Goal: Task Accomplishment & Management: Complete application form

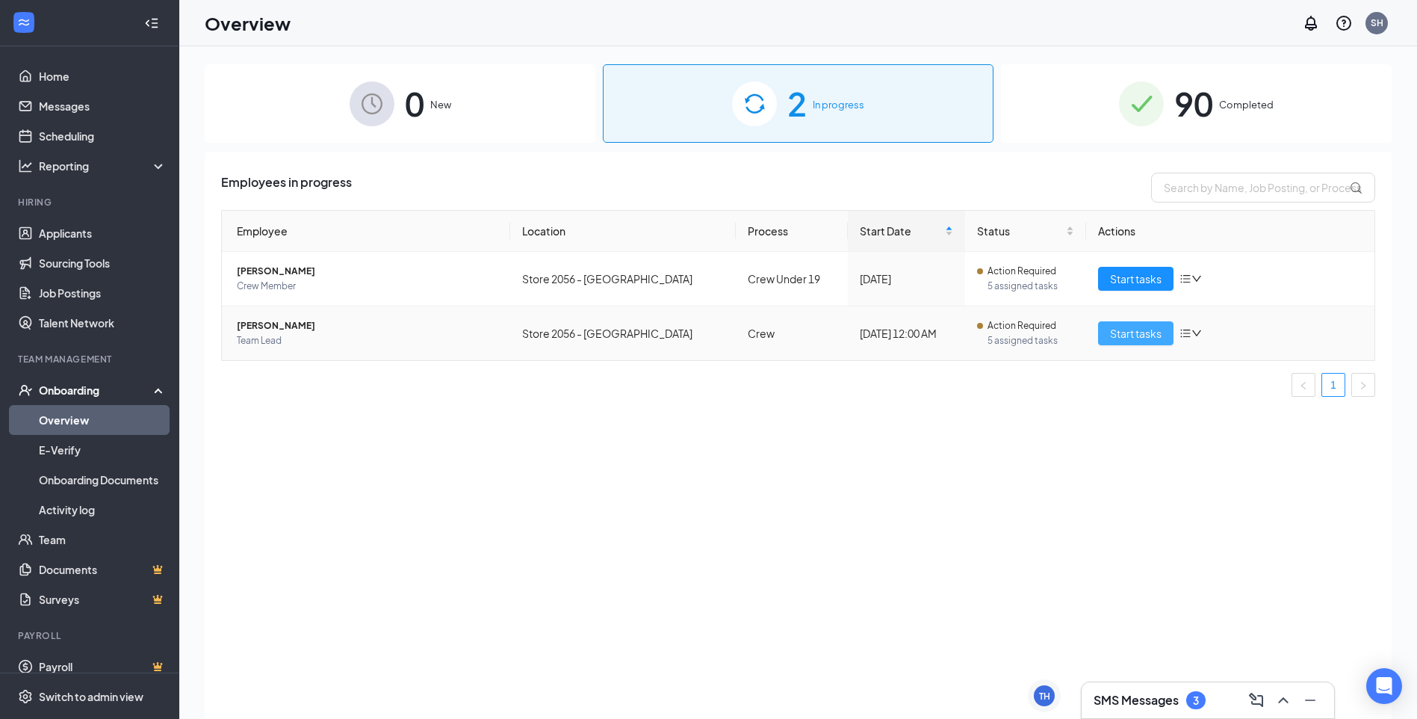
click at [1139, 328] on span "Start tasks" at bounding box center [1136, 333] width 52 height 16
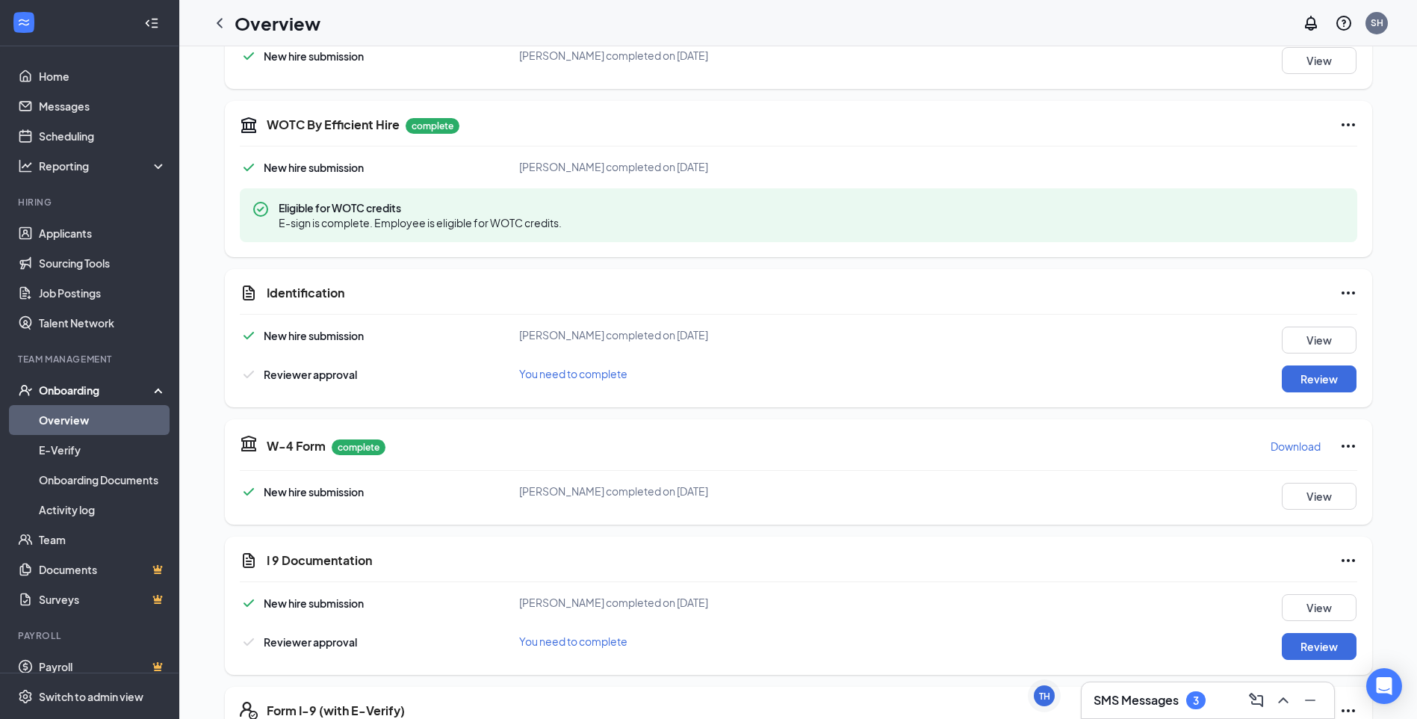
scroll to position [374, 0]
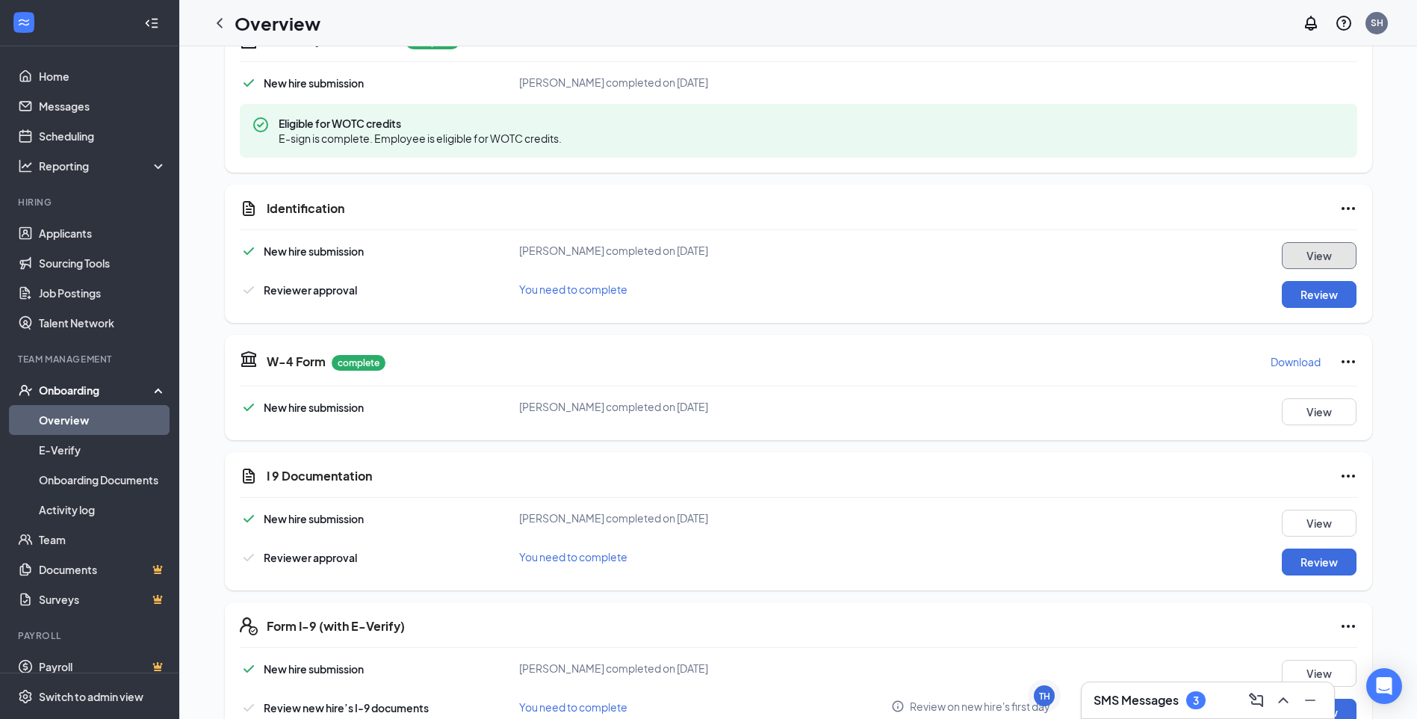
click at [1320, 252] on button "View" at bounding box center [1319, 255] width 75 height 27
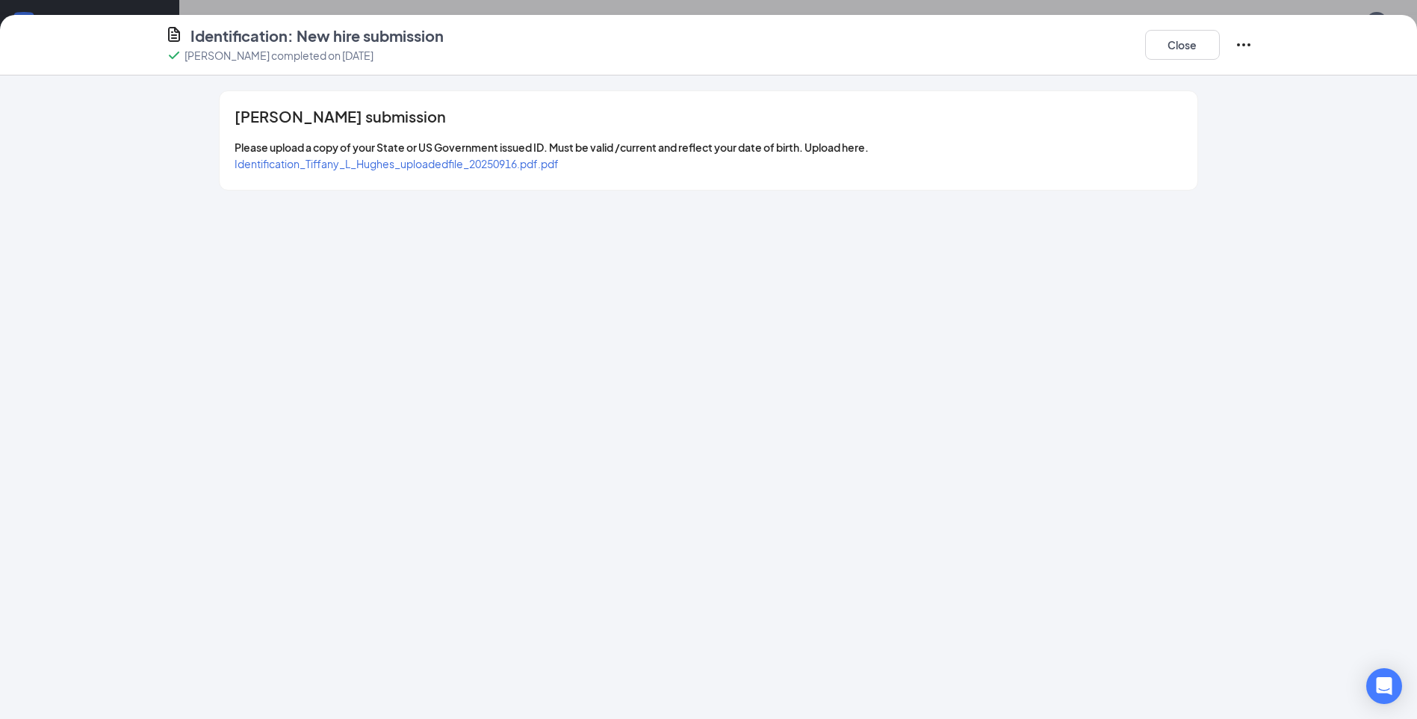
click at [488, 167] on span "Identification_Tiffany_L_Hughes_uploadedfile_20250916.pdf.pdf" at bounding box center [397, 163] width 324 height 13
click at [1189, 46] on button "Close" at bounding box center [1182, 45] width 75 height 30
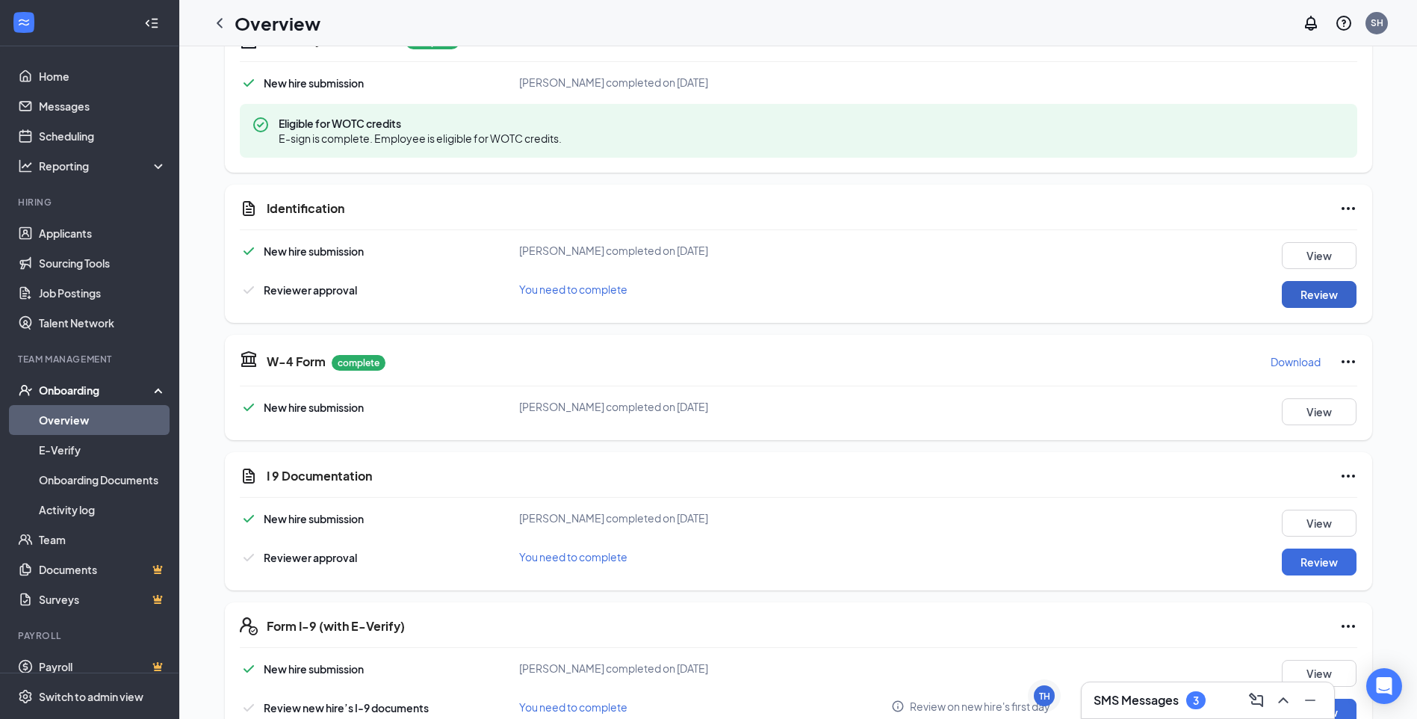
click at [1319, 285] on button "Review" at bounding box center [1319, 294] width 75 height 27
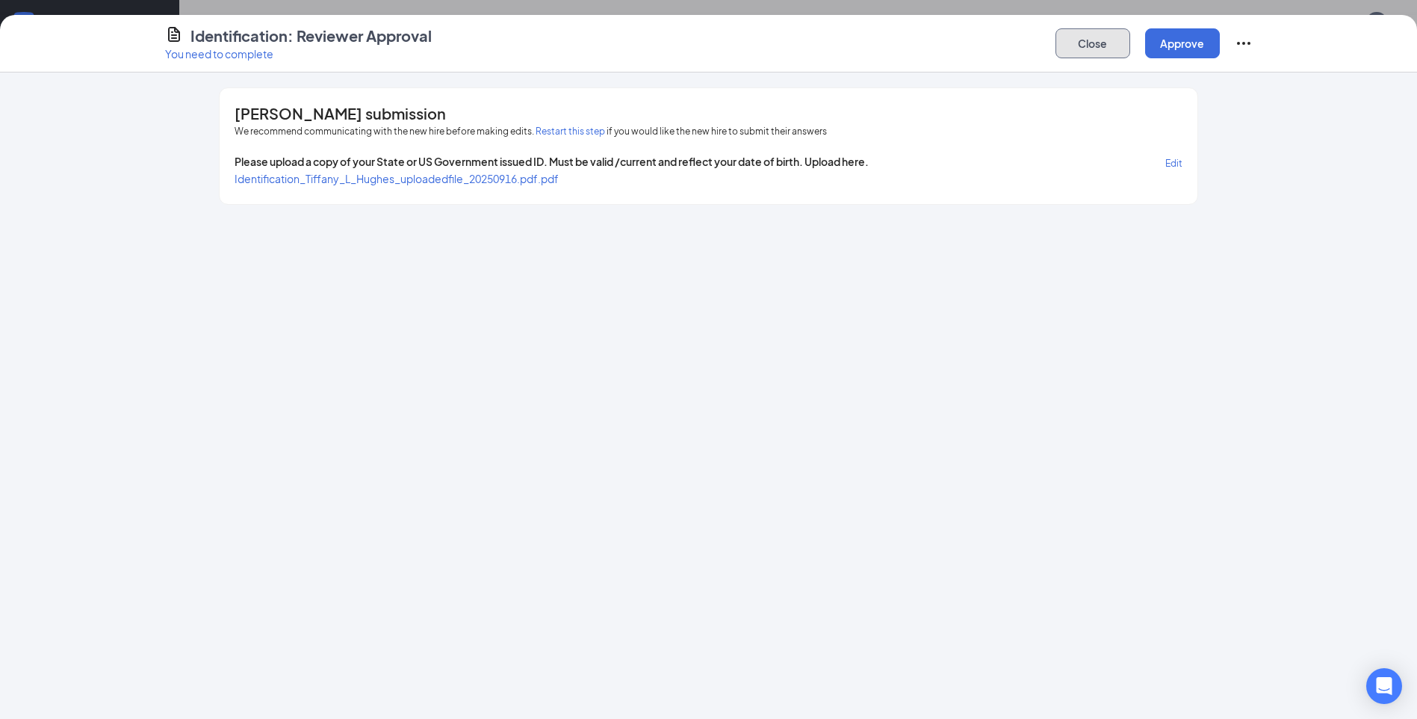
click at [1092, 31] on button "Close" at bounding box center [1093, 43] width 75 height 30
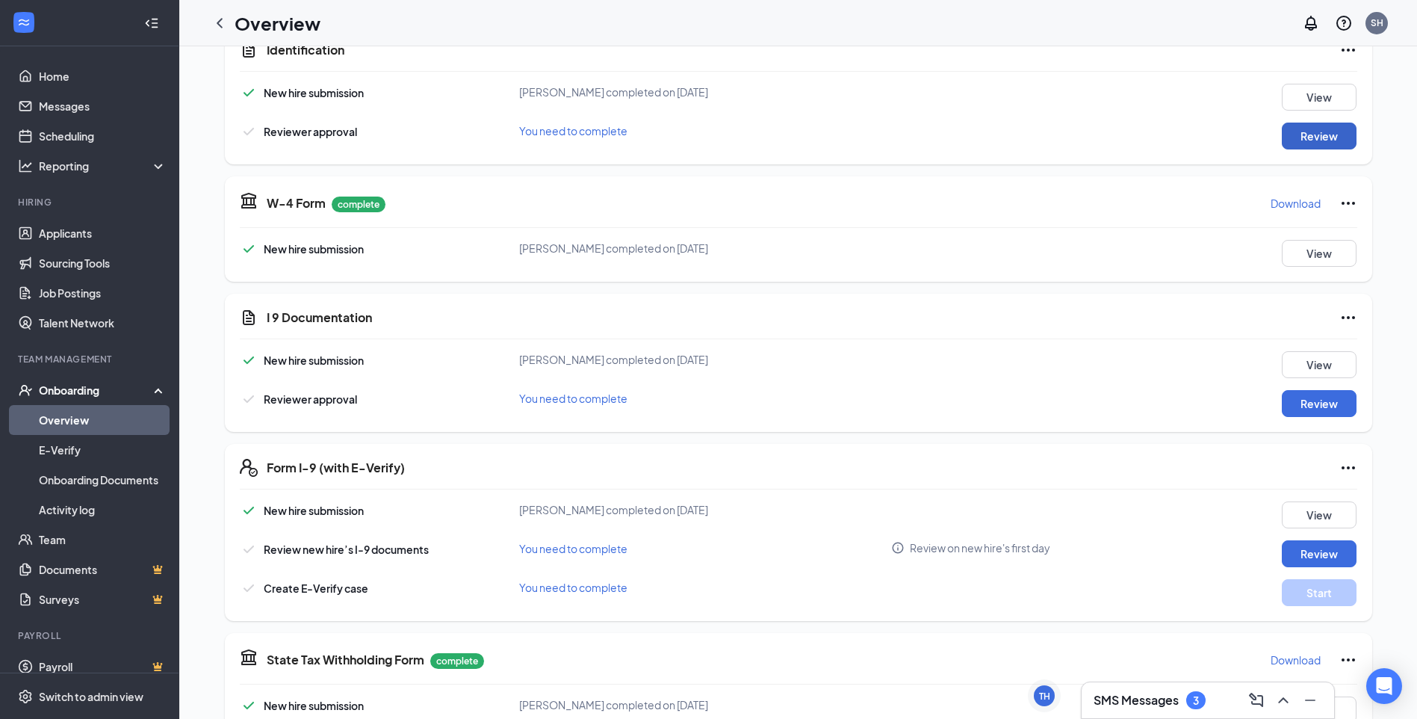
scroll to position [536, 0]
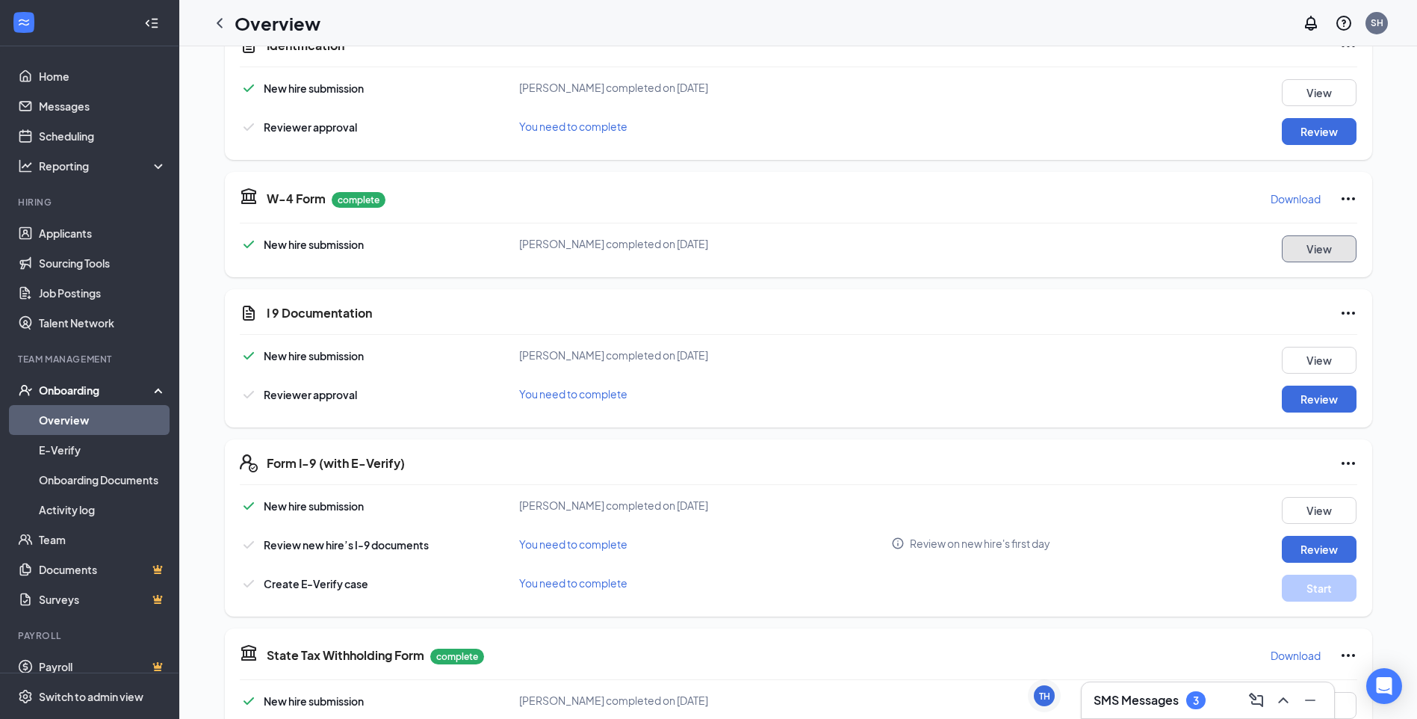
click at [1325, 241] on button "View" at bounding box center [1319, 248] width 75 height 27
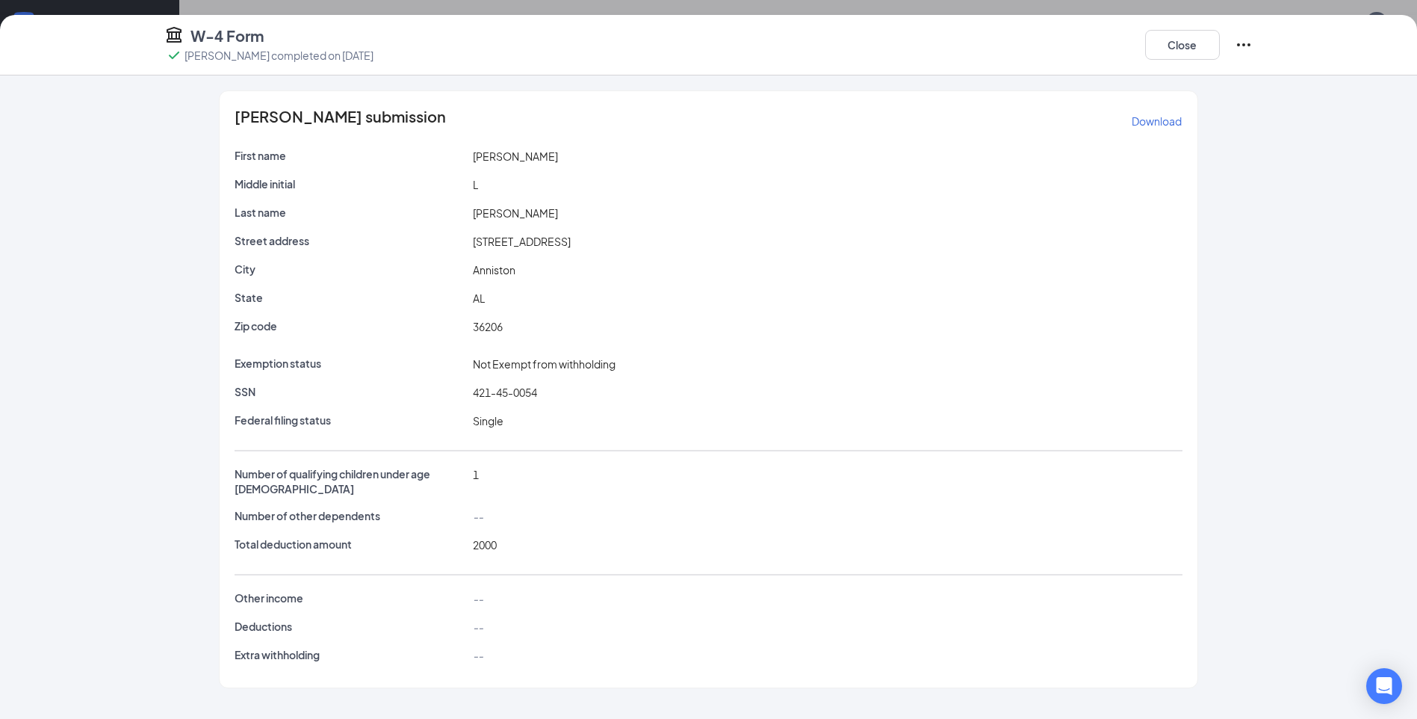
scroll to position [149, 0]
drag, startPoint x: 471, startPoint y: 389, endPoint x: 545, endPoint y: 383, distance: 75.0
click at [545, 383] on div "Exemption status Not Exempt from withholding SSN 421-45-0054 Federal filing sta…" at bounding box center [708, 395] width 947 height 79
drag, startPoint x: 545, startPoint y: 383, endPoint x: 536, endPoint y: 391, distance: 12.2
copy span "421-45-0054"
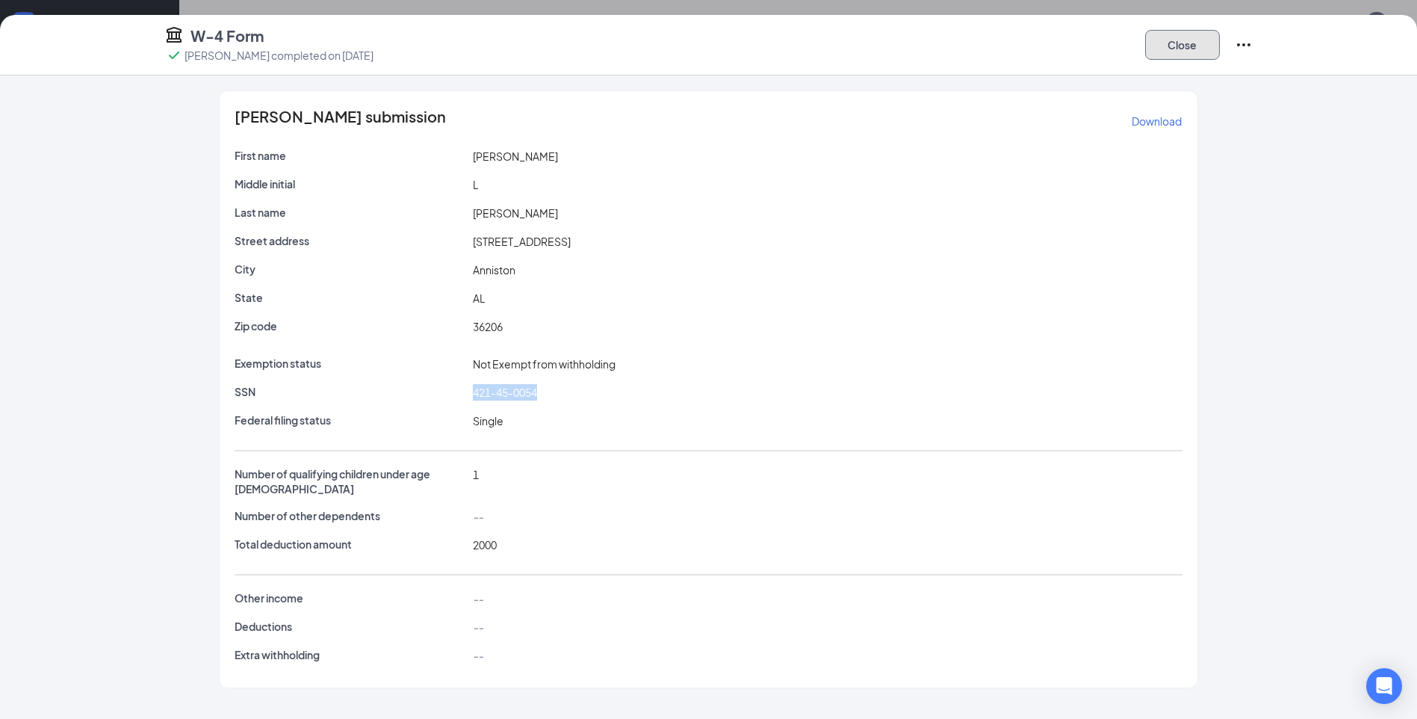
drag, startPoint x: 1207, startPoint y: 44, endPoint x: 1048, endPoint y: 54, distance: 159.4
click at [1205, 45] on button "Close" at bounding box center [1182, 45] width 75 height 30
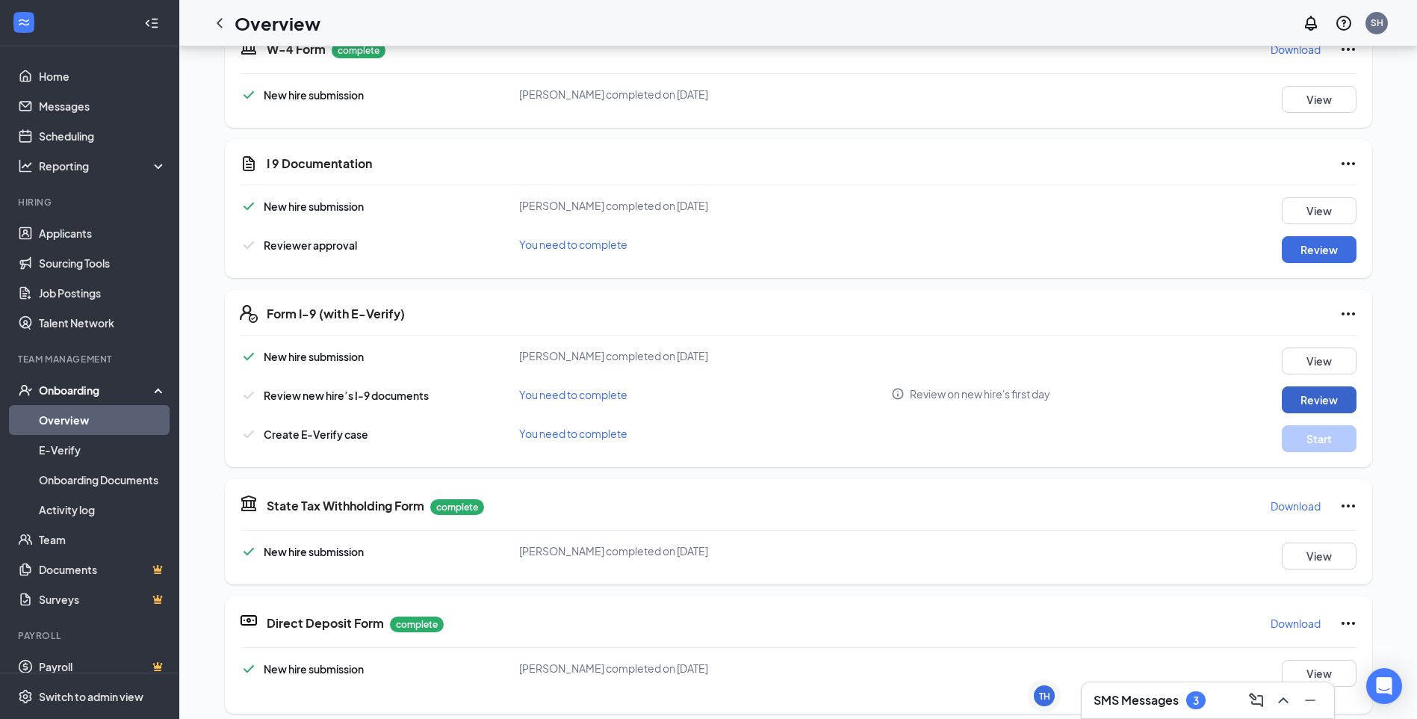
click at [1298, 407] on button "Review" at bounding box center [1319, 399] width 75 height 27
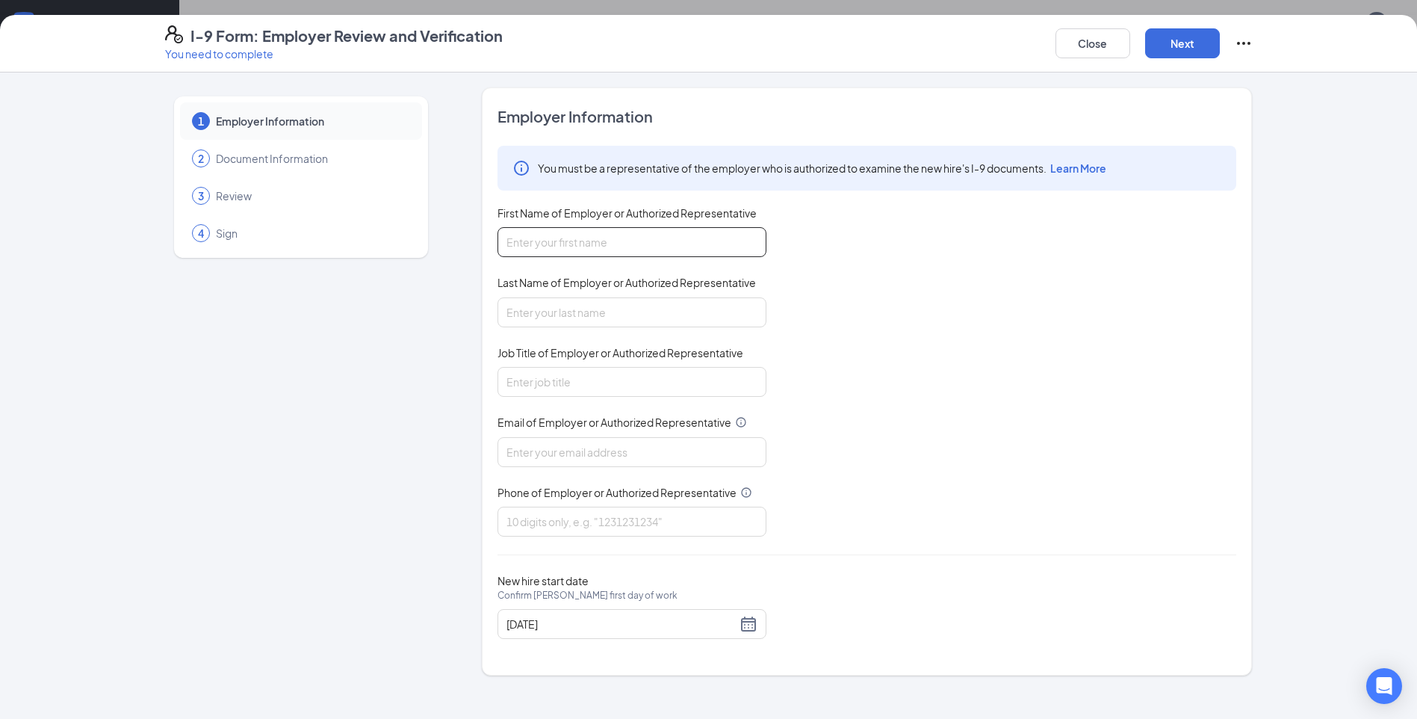
click at [652, 235] on input "First Name of Employer or Authorized Representative" at bounding box center [632, 242] width 269 height 30
type input "[PERSON_NAME]"
type input "[EMAIL_ADDRESS][DOMAIN_NAME]"
drag, startPoint x: 583, startPoint y: 389, endPoint x: 572, endPoint y: 392, distance: 10.7
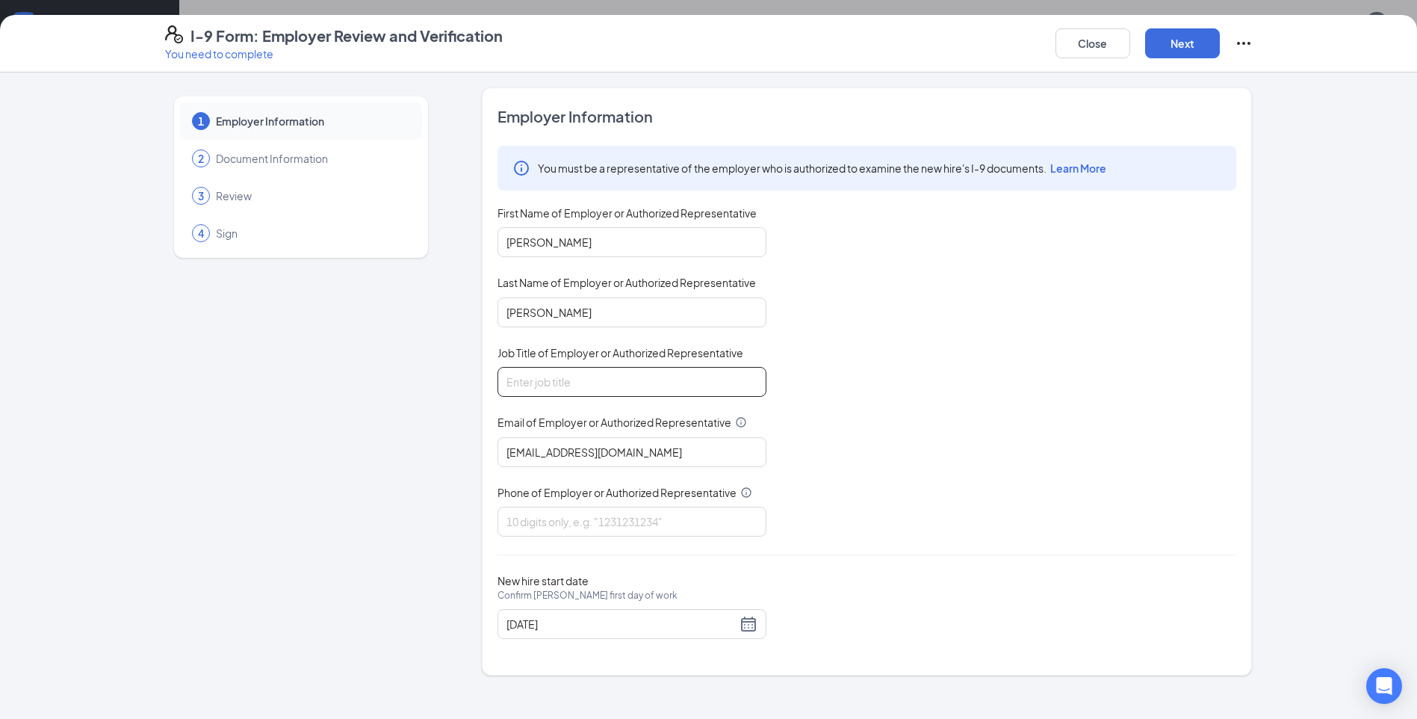
click at [583, 390] on input "Job Title of Employer or Authorized Representative" at bounding box center [632, 382] width 269 height 30
type input "general manager"
click at [547, 520] on input "Phone of Employer or Authorized Representative" at bounding box center [632, 522] width 269 height 30
type input "2568357272"
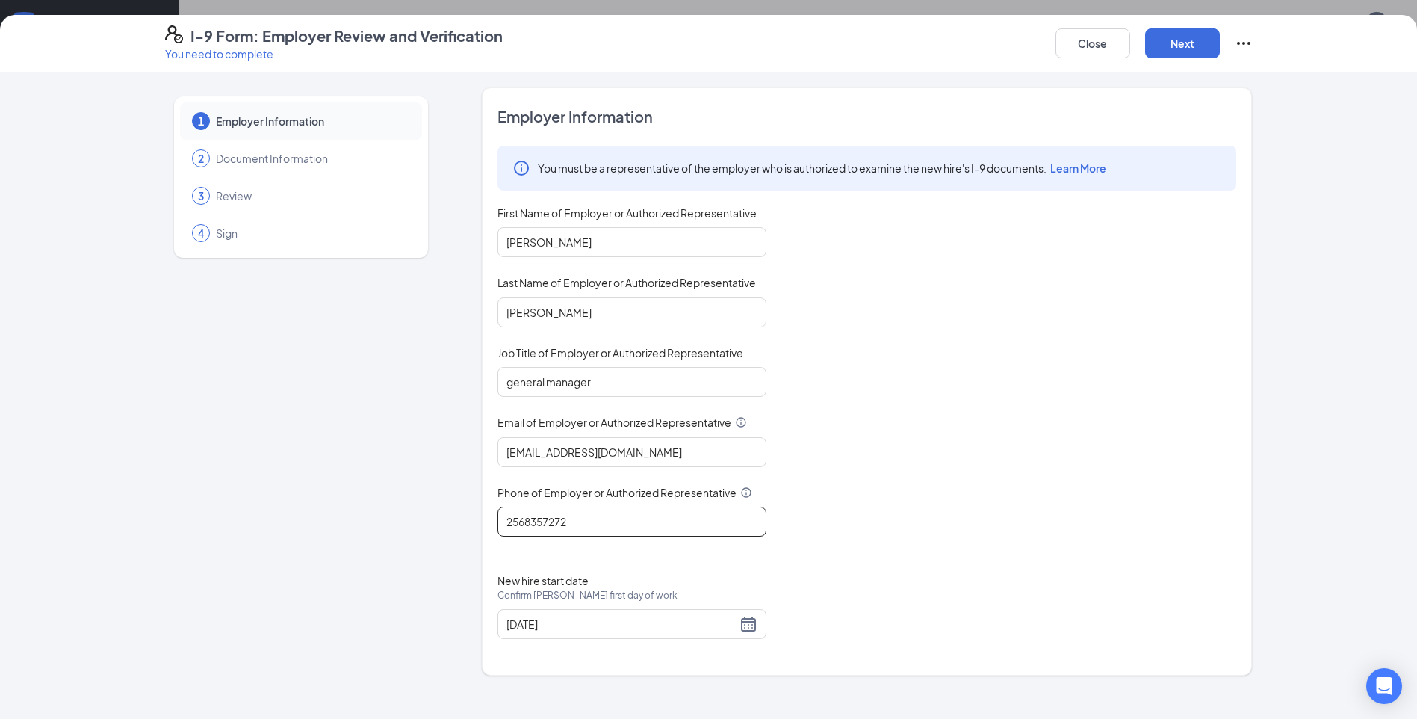
scroll to position [598, 0]
click at [1190, 34] on button "Next" at bounding box center [1182, 43] width 75 height 30
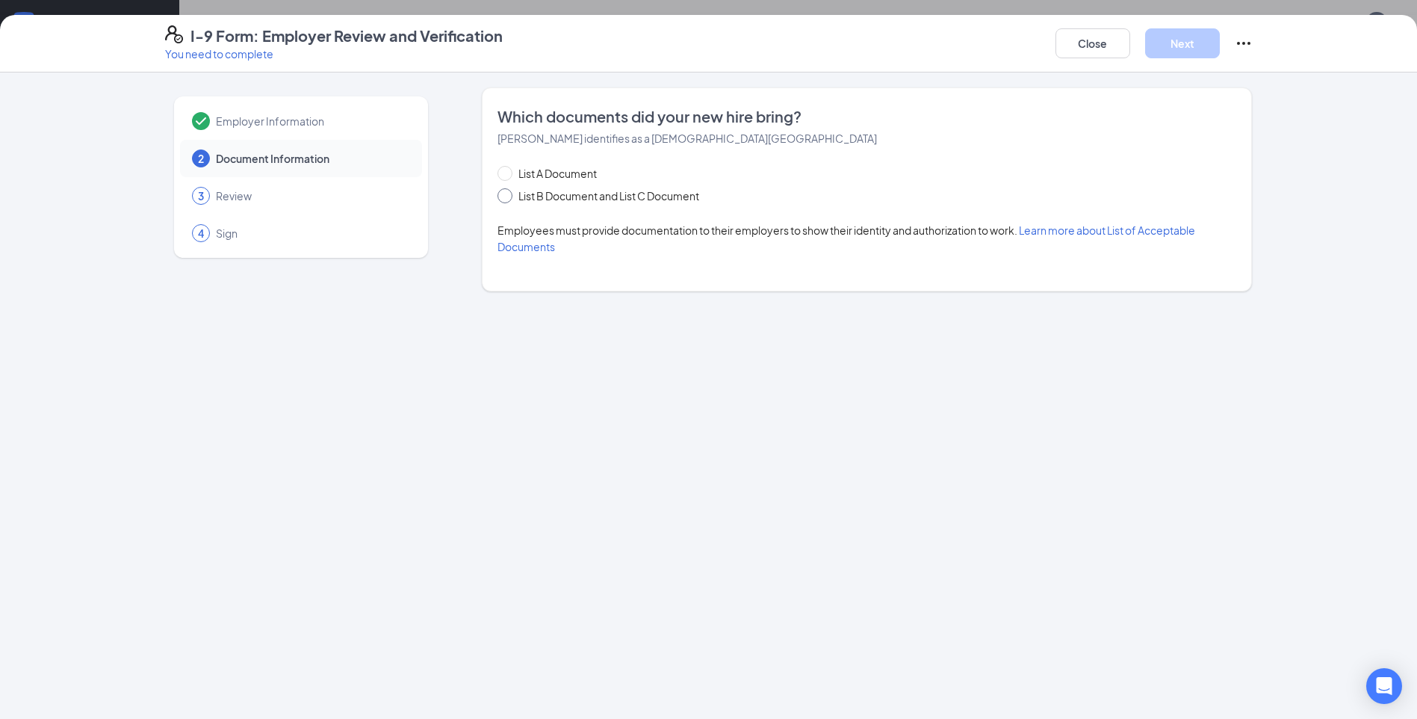
click at [578, 193] on span "List B Document and List C Document" at bounding box center [609, 196] width 193 height 16
click at [508, 193] on input "List B Document and List C Document" at bounding box center [503, 193] width 10 height 10
radio input "true"
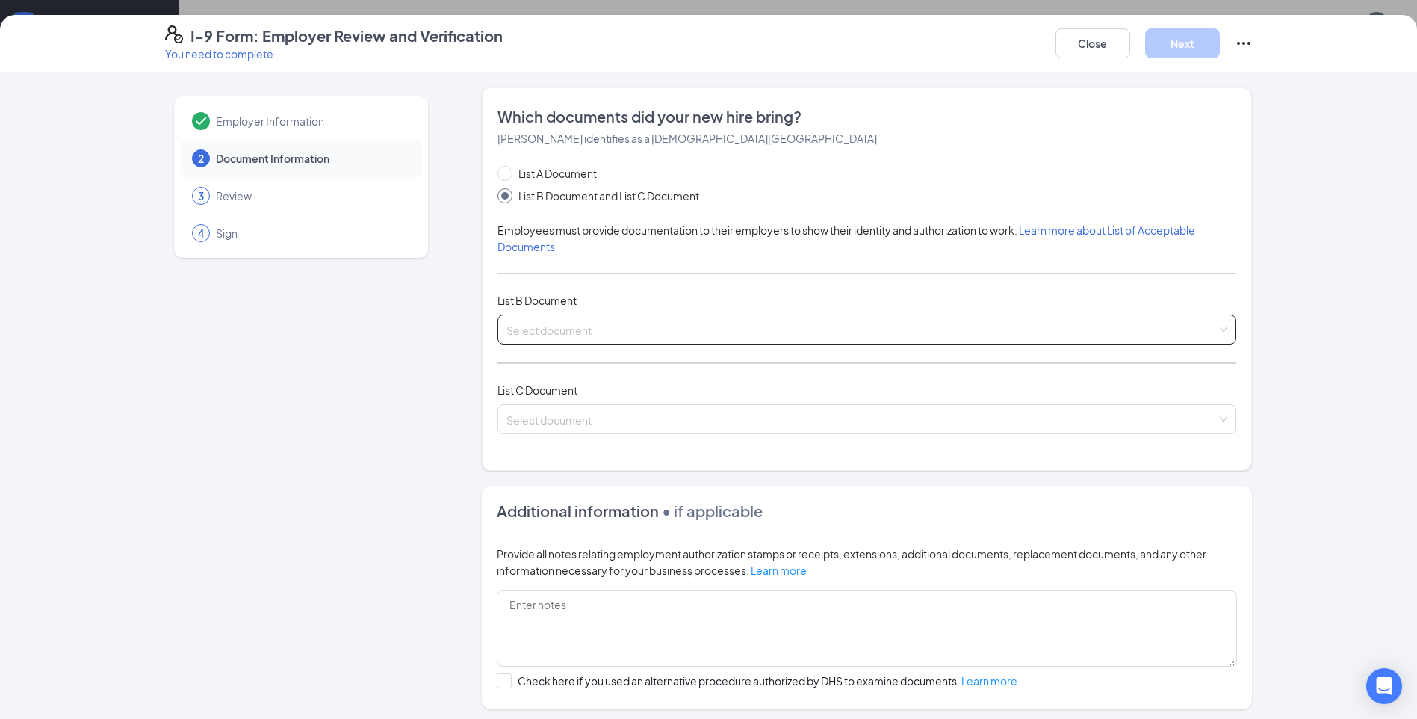
click at [551, 327] on input "search" at bounding box center [862, 326] width 711 height 22
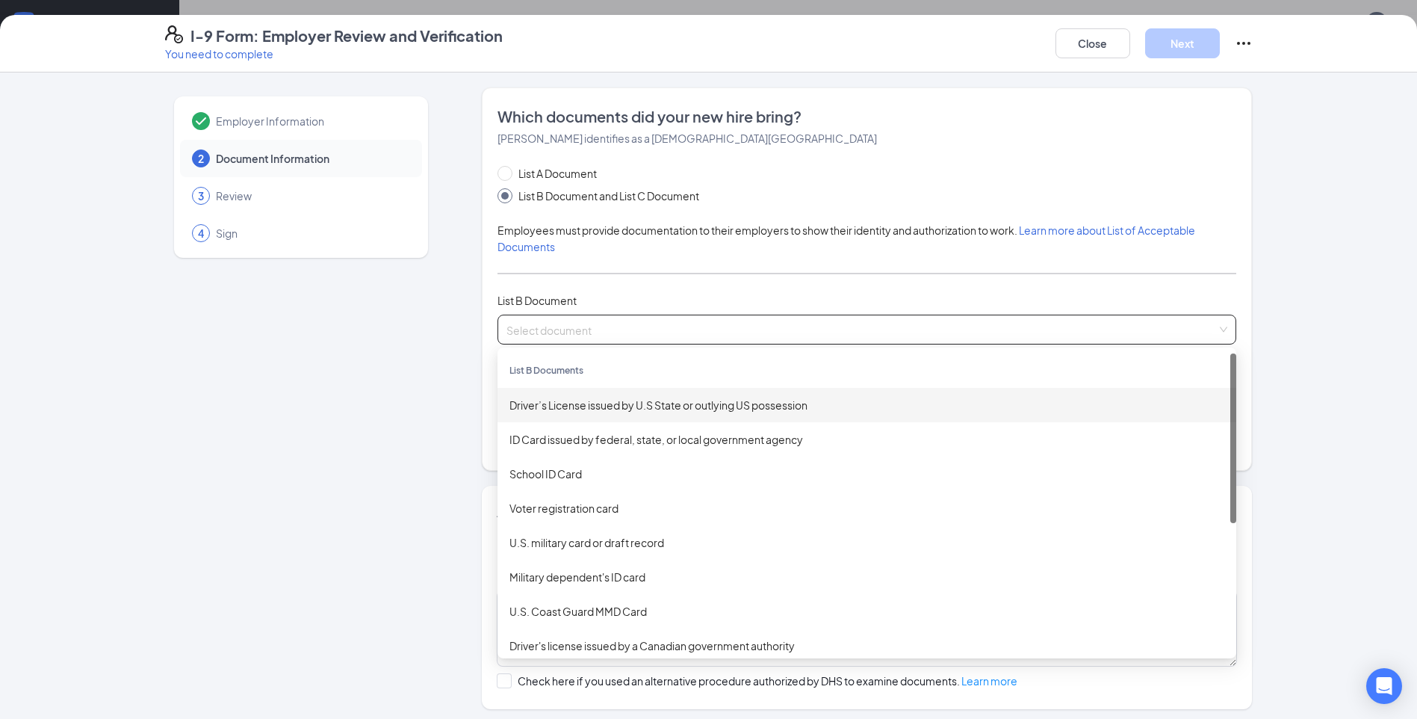
click at [637, 408] on div "Driver’s License issued by U.S State or outlying US possession" at bounding box center [867, 405] width 715 height 16
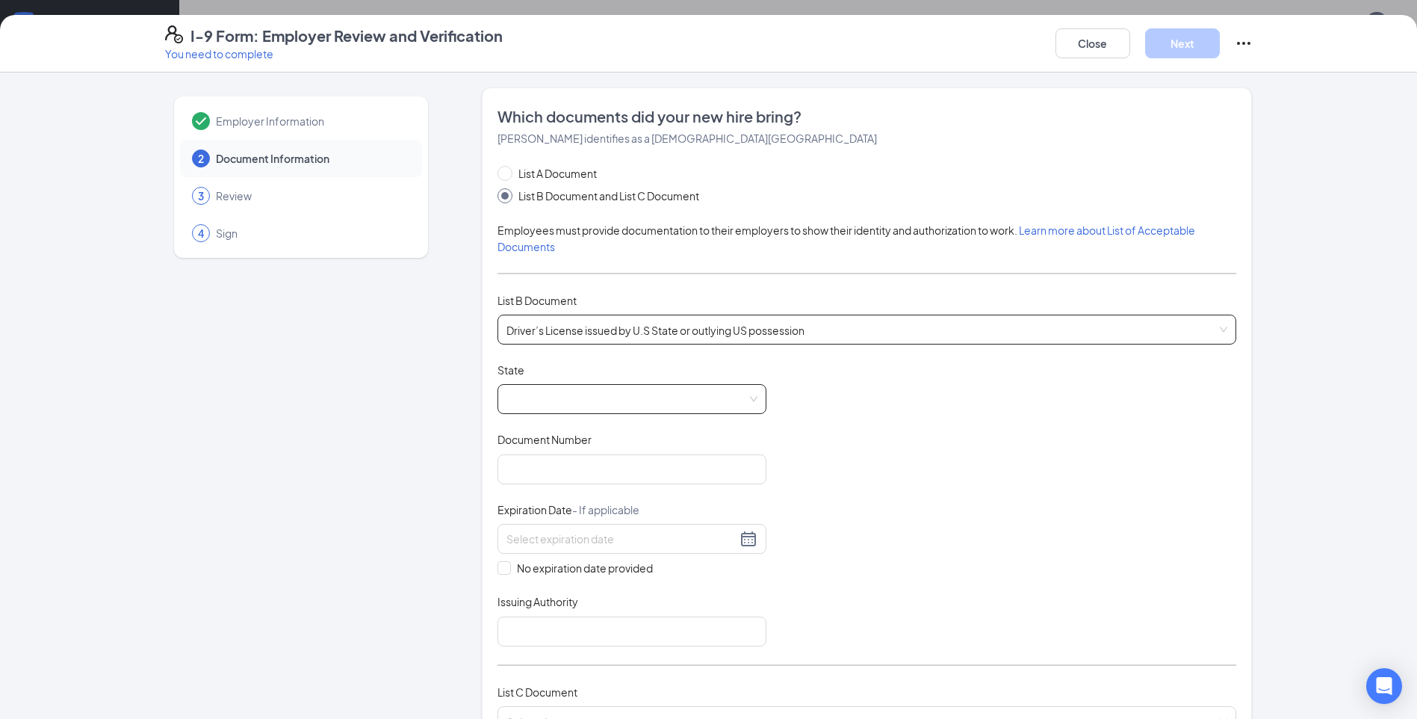
click at [540, 397] on span at bounding box center [632, 399] width 251 height 28
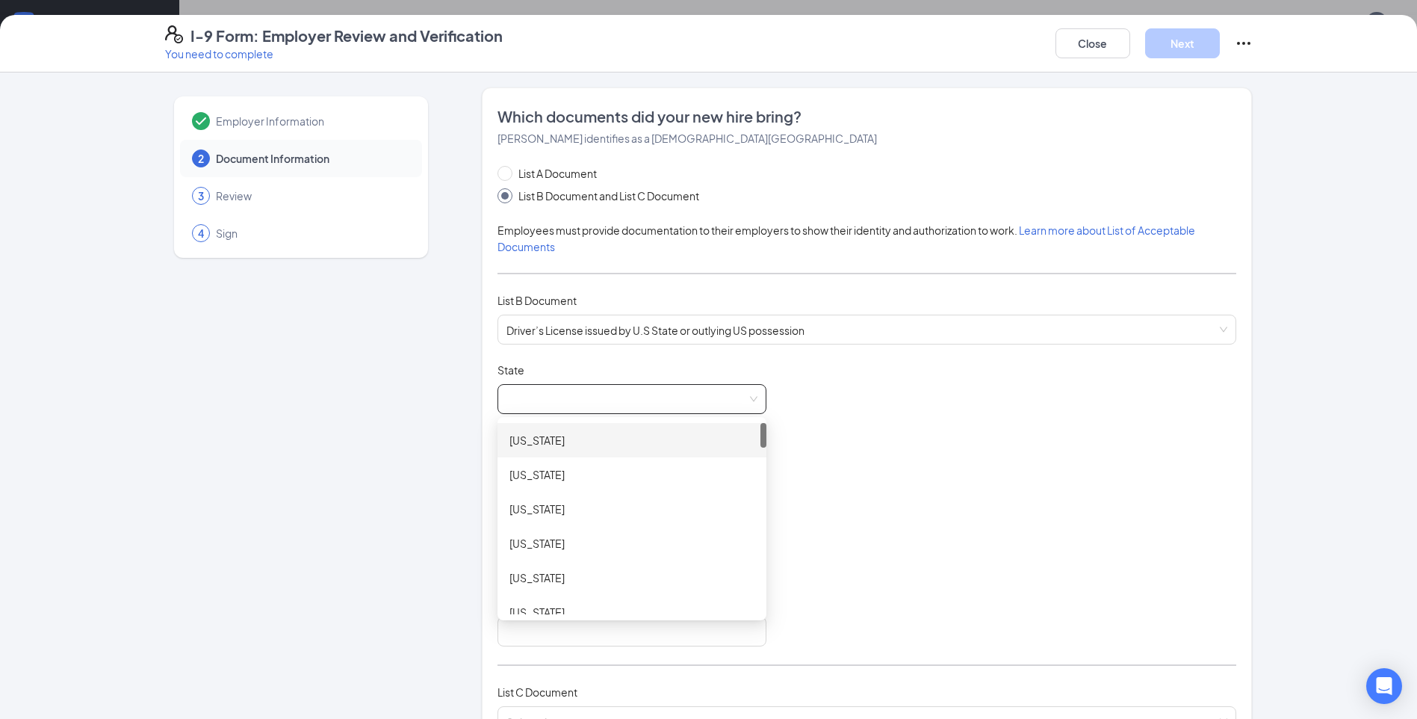
click at [571, 445] on div "[US_STATE]" at bounding box center [632, 440] width 245 height 16
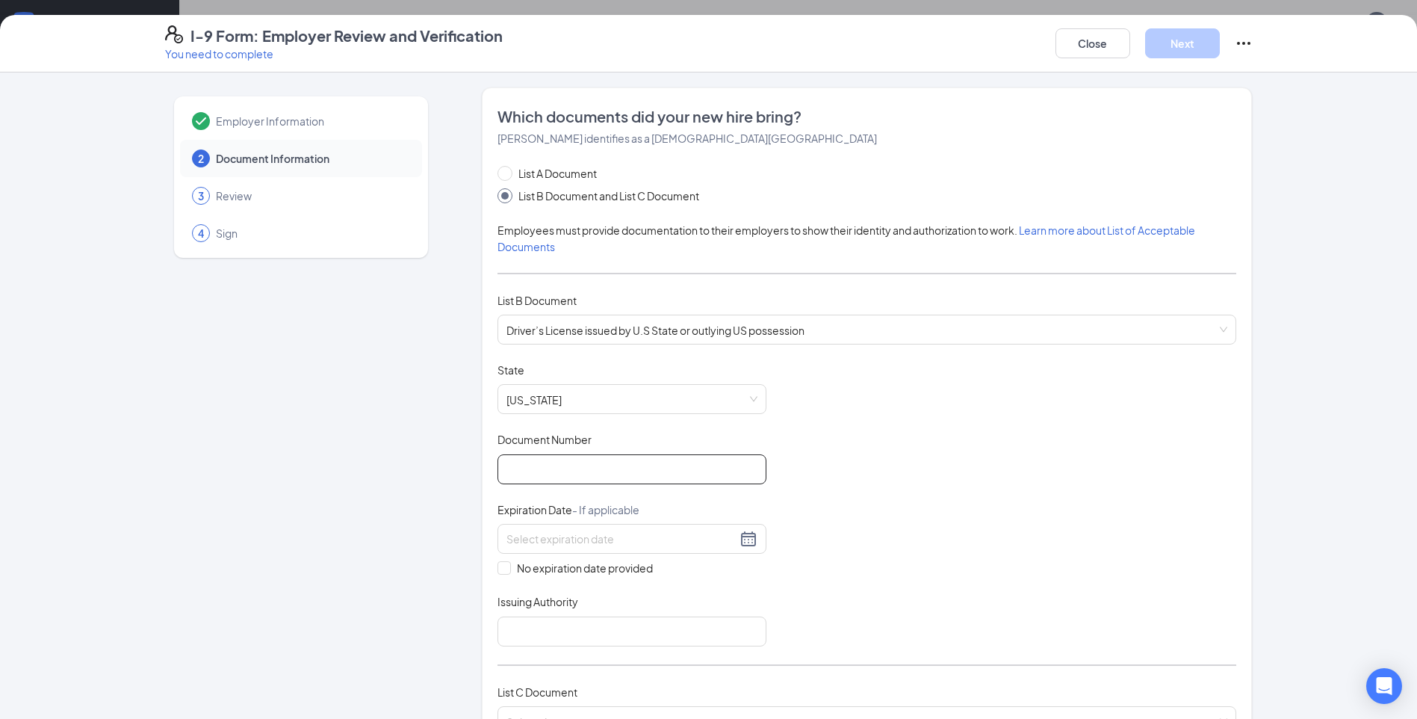
click at [554, 471] on input "Document Number" at bounding box center [632, 469] width 269 height 30
type input "8612671"
click at [604, 539] on input at bounding box center [622, 538] width 230 height 16
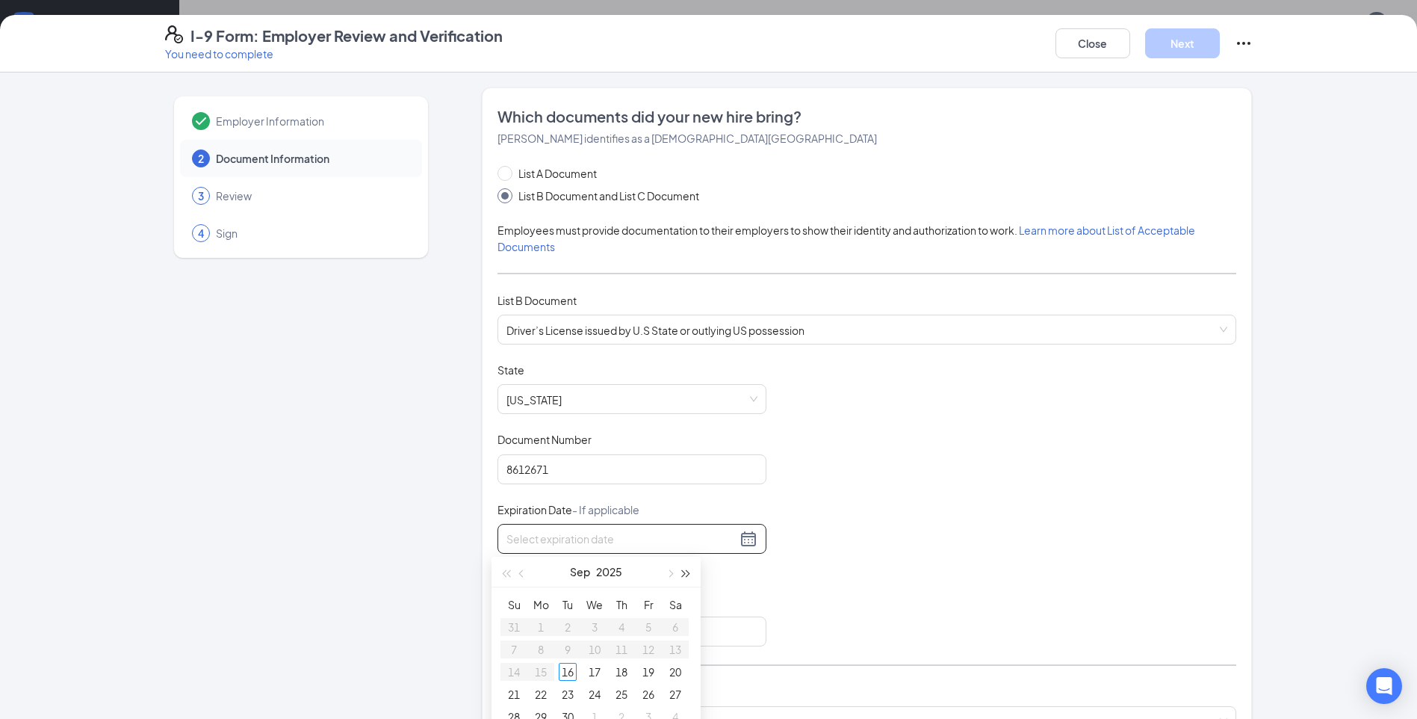
click at [683, 573] on span "button" at bounding box center [686, 573] width 7 height 7
click at [685, 573] on span "button" at bounding box center [686, 573] width 7 height 7
click at [525, 566] on button "button" at bounding box center [522, 572] width 16 height 30
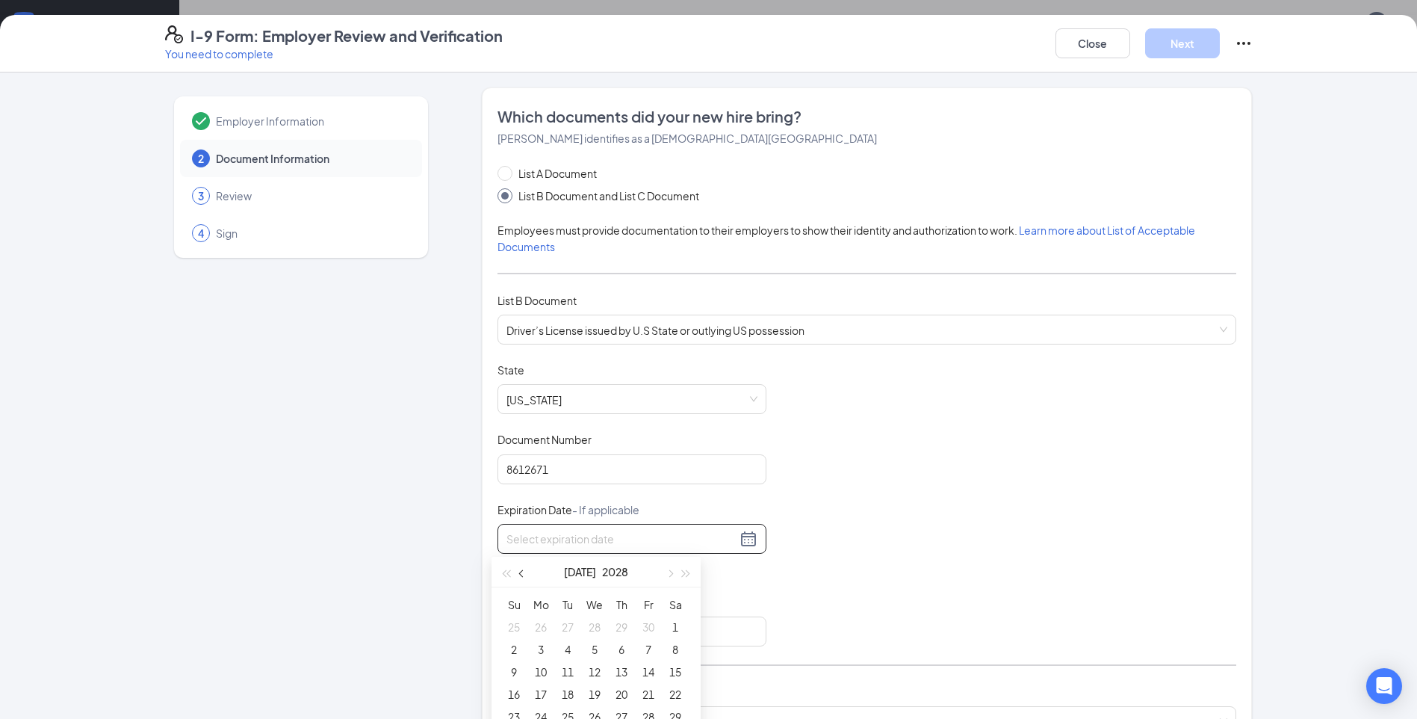
click at [525, 566] on button "button" at bounding box center [522, 572] width 16 height 30
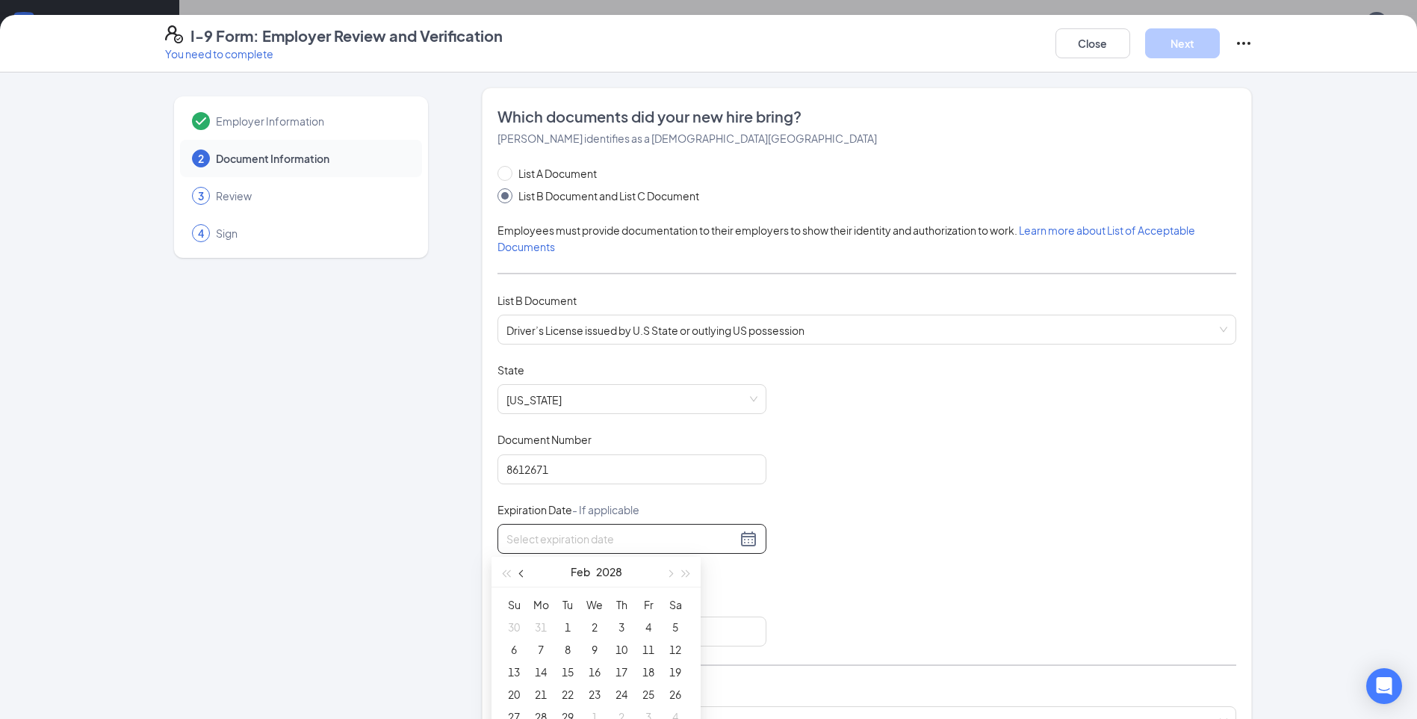
click at [525, 566] on button "button" at bounding box center [522, 572] width 16 height 30
type input "[DATE]"
drag, startPoint x: 627, startPoint y: 688, endPoint x: 635, endPoint y: 685, distance: 8.7
click at [626, 688] on div "20" at bounding box center [622, 694] width 18 height 18
click at [852, 501] on div "Document Title Driver’s License issued by U.S State or outlying US possession S…" at bounding box center [867, 504] width 739 height 284
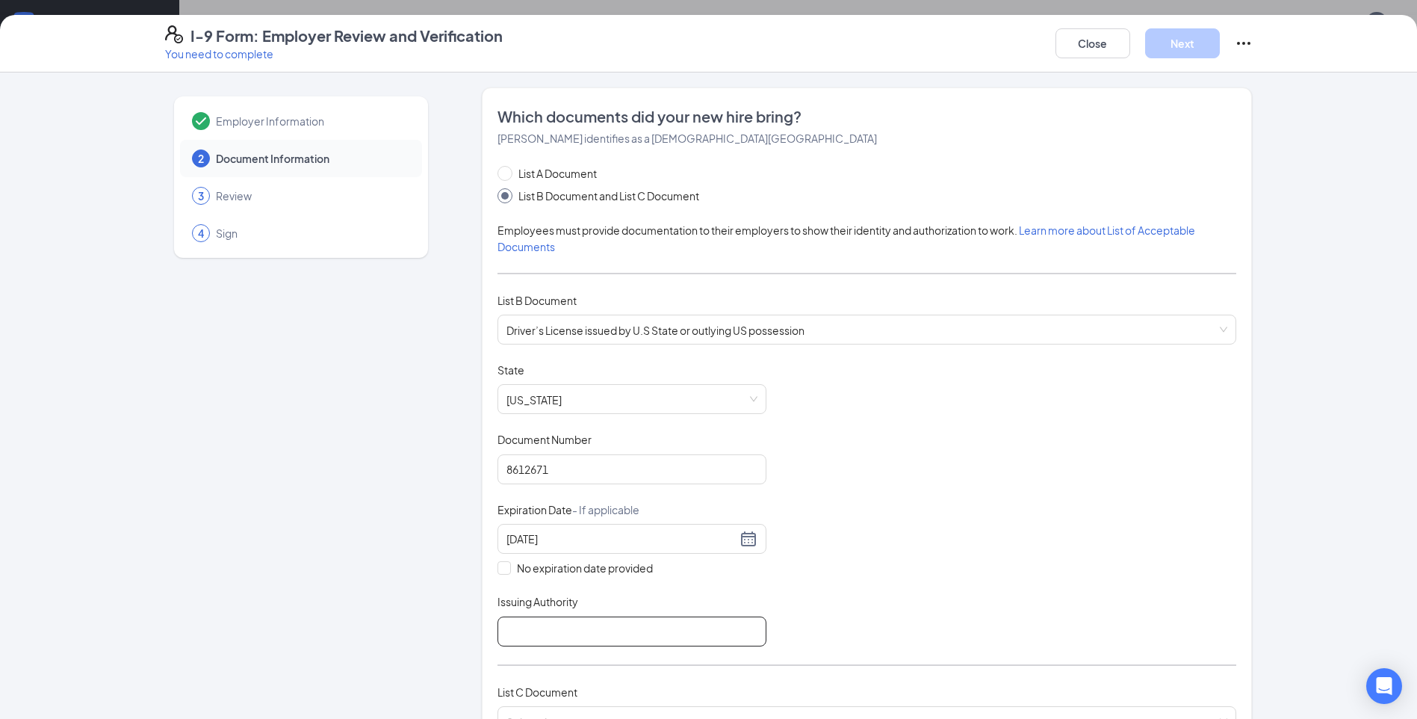
click at [588, 635] on input "Issuing Authority" at bounding box center [632, 631] width 269 height 30
type input "AL"
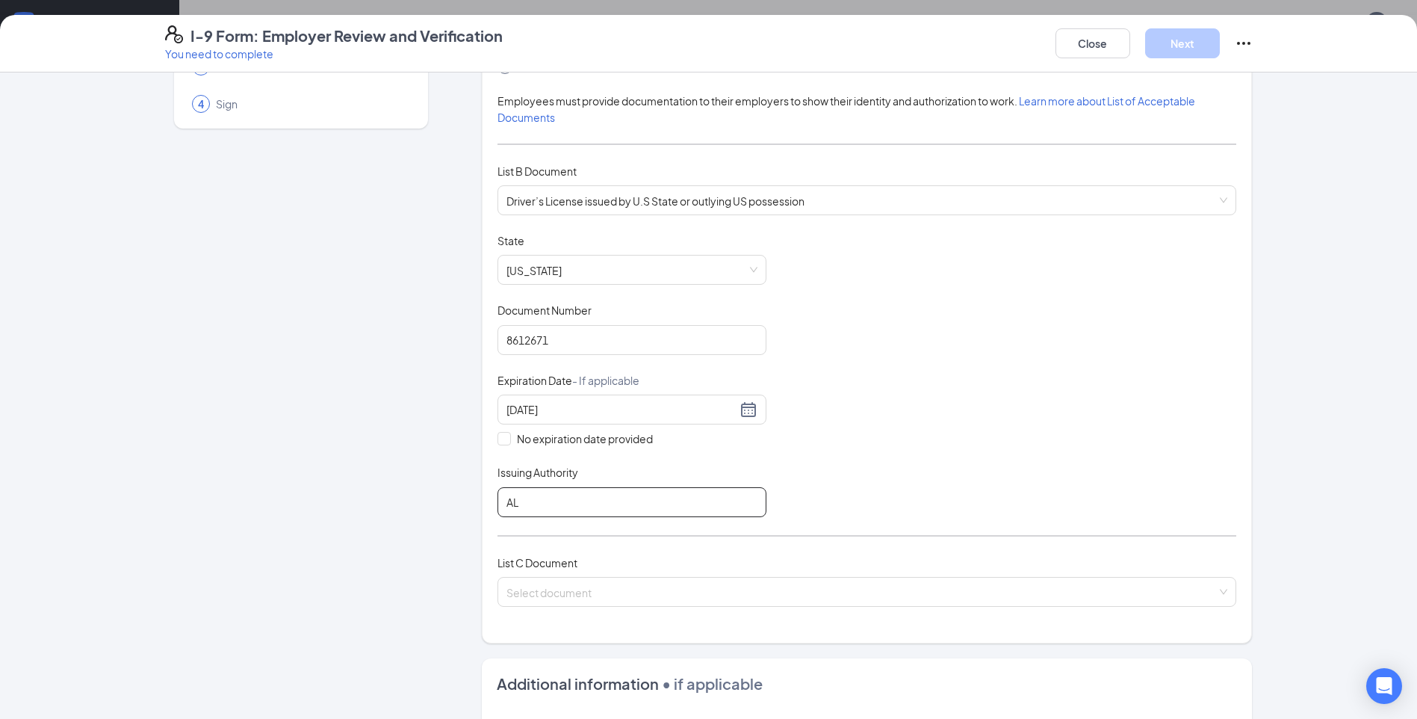
scroll to position [224, 0]
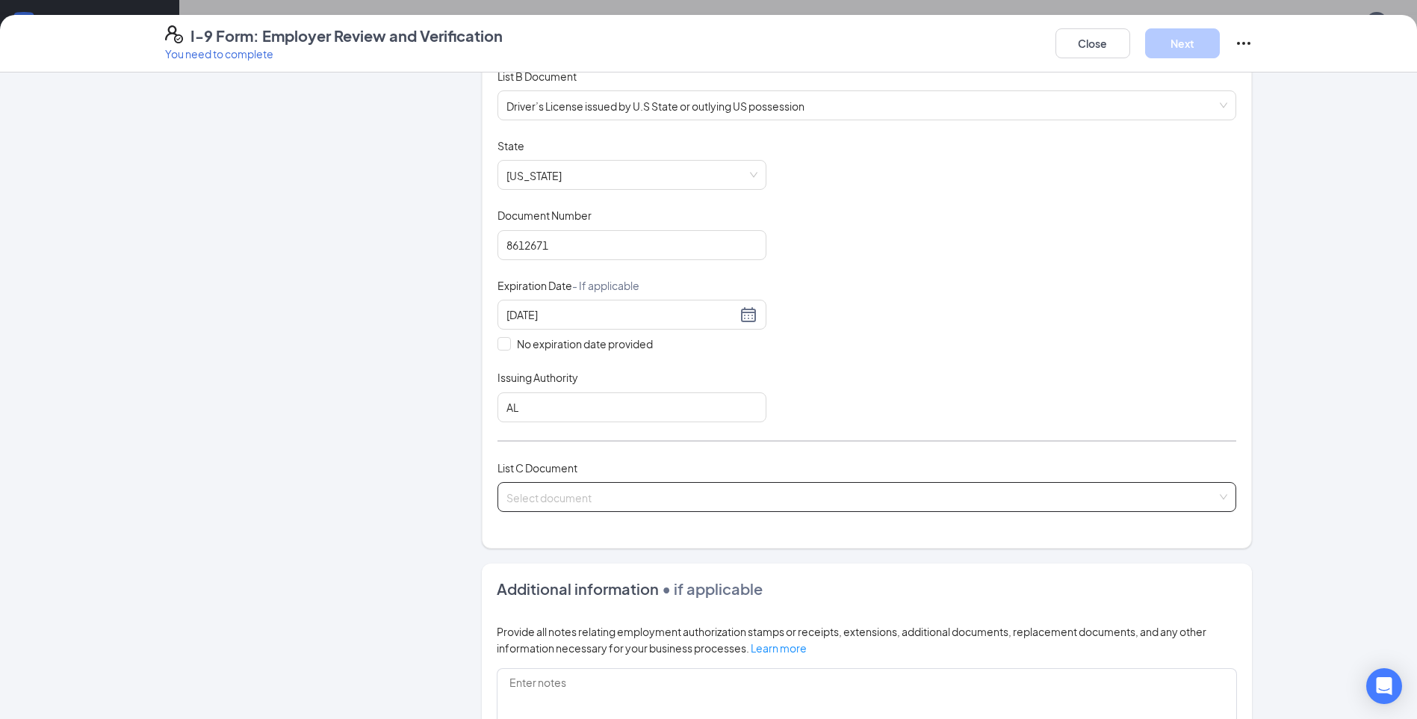
click at [564, 483] on input "search" at bounding box center [862, 494] width 711 height 22
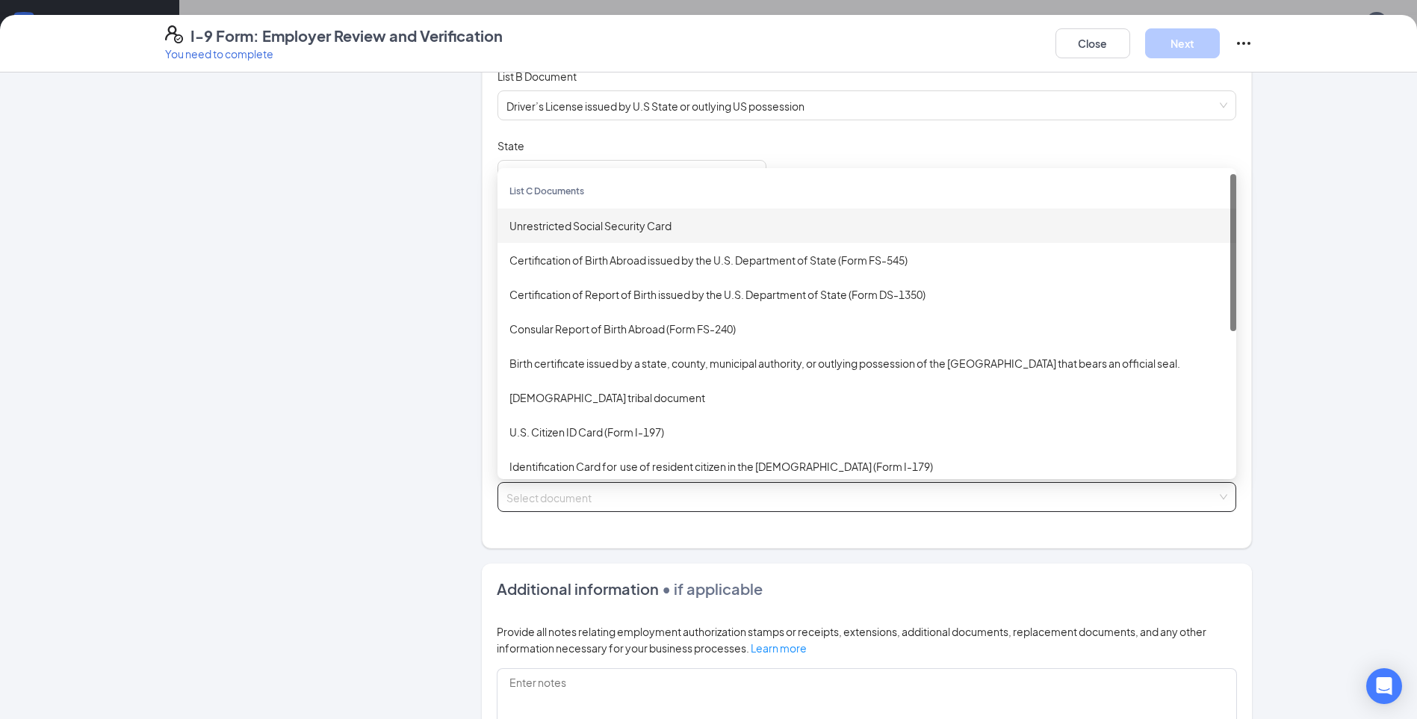
click at [646, 216] on div "Unrestricted Social Security Card" at bounding box center [867, 225] width 739 height 34
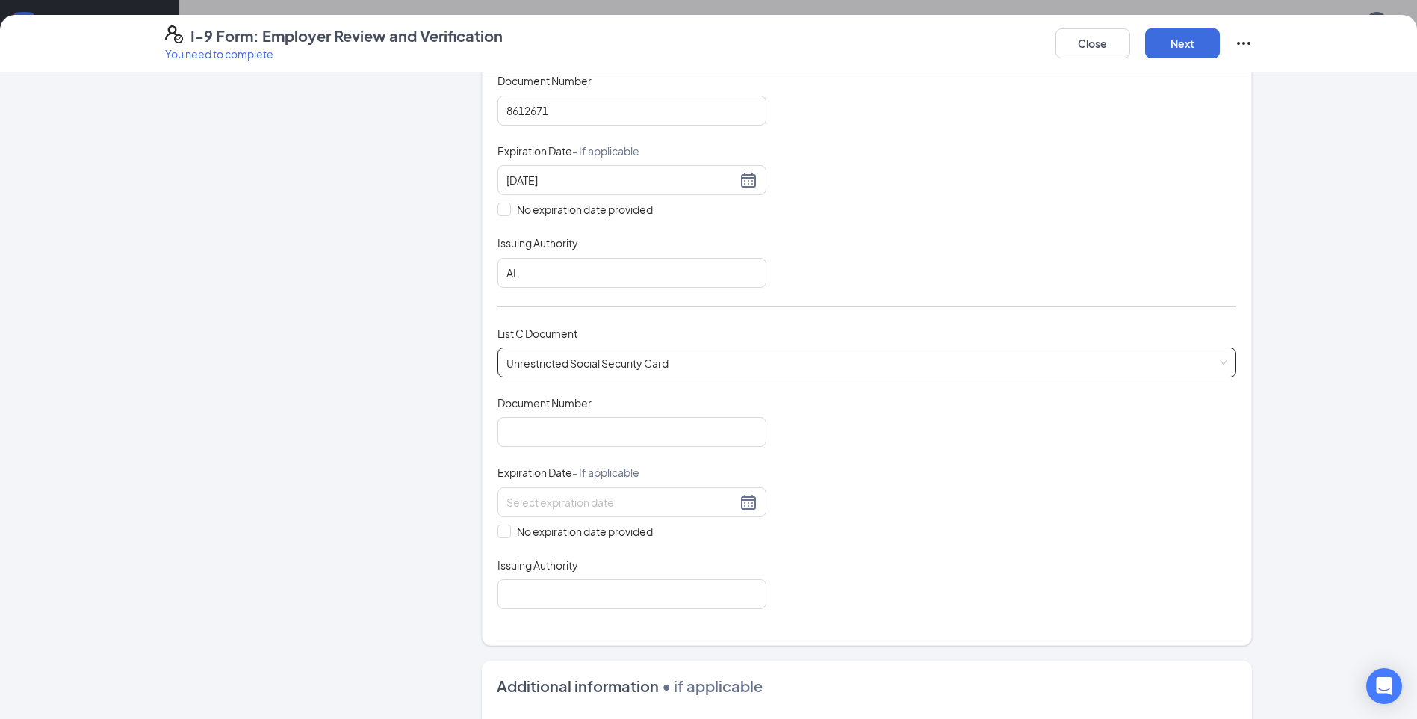
scroll to position [374, 0]
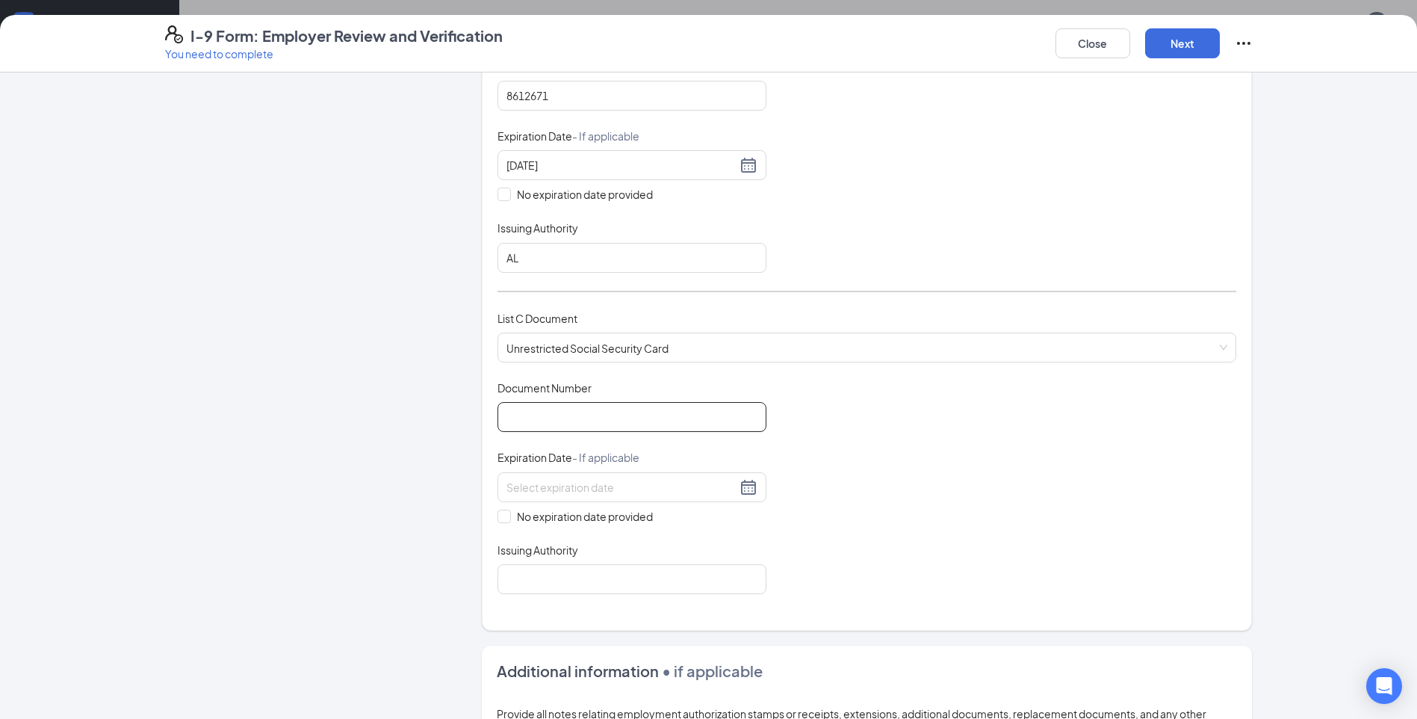
click at [552, 426] on input "Document Number" at bounding box center [632, 417] width 269 height 30
paste input "421-45-0054"
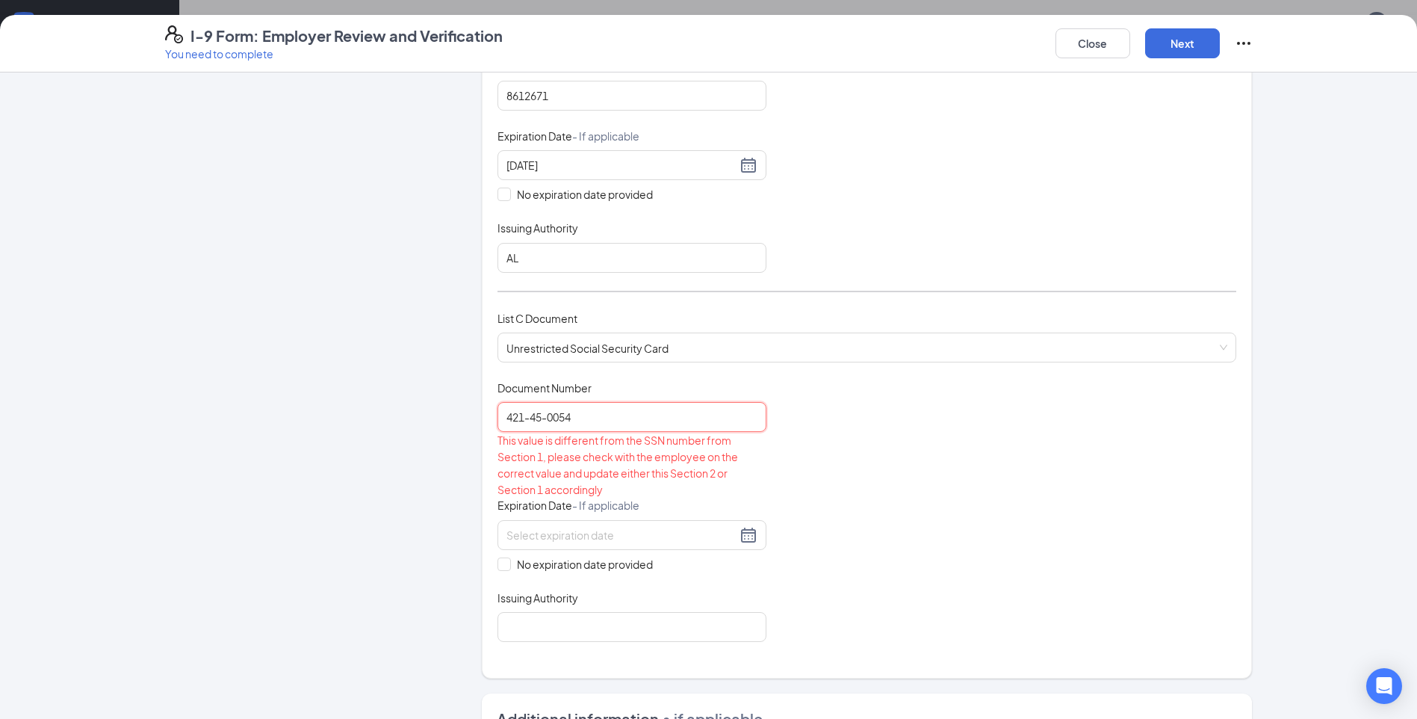
click at [525, 415] on input "421-45-0054" at bounding box center [632, 417] width 269 height 30
click at [542, 415] on input "42145-0054" at bounding box center [632, 417] width 269 height 30
click at [540, 415] on input "42145-0054" at bounding box center [632, 417] width 269 height 30
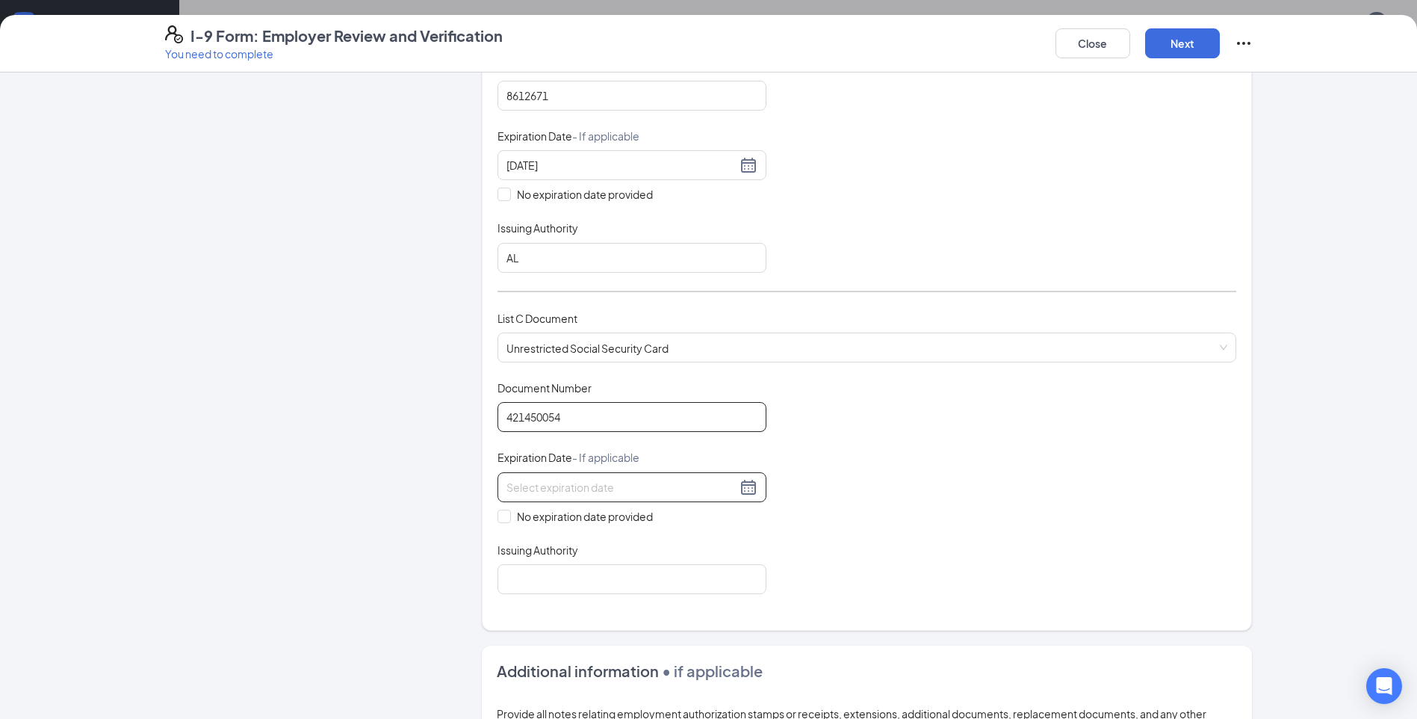
type input "421450054"
click at [620, 477] on div at bounding box center [632, 487] width 269 height 30
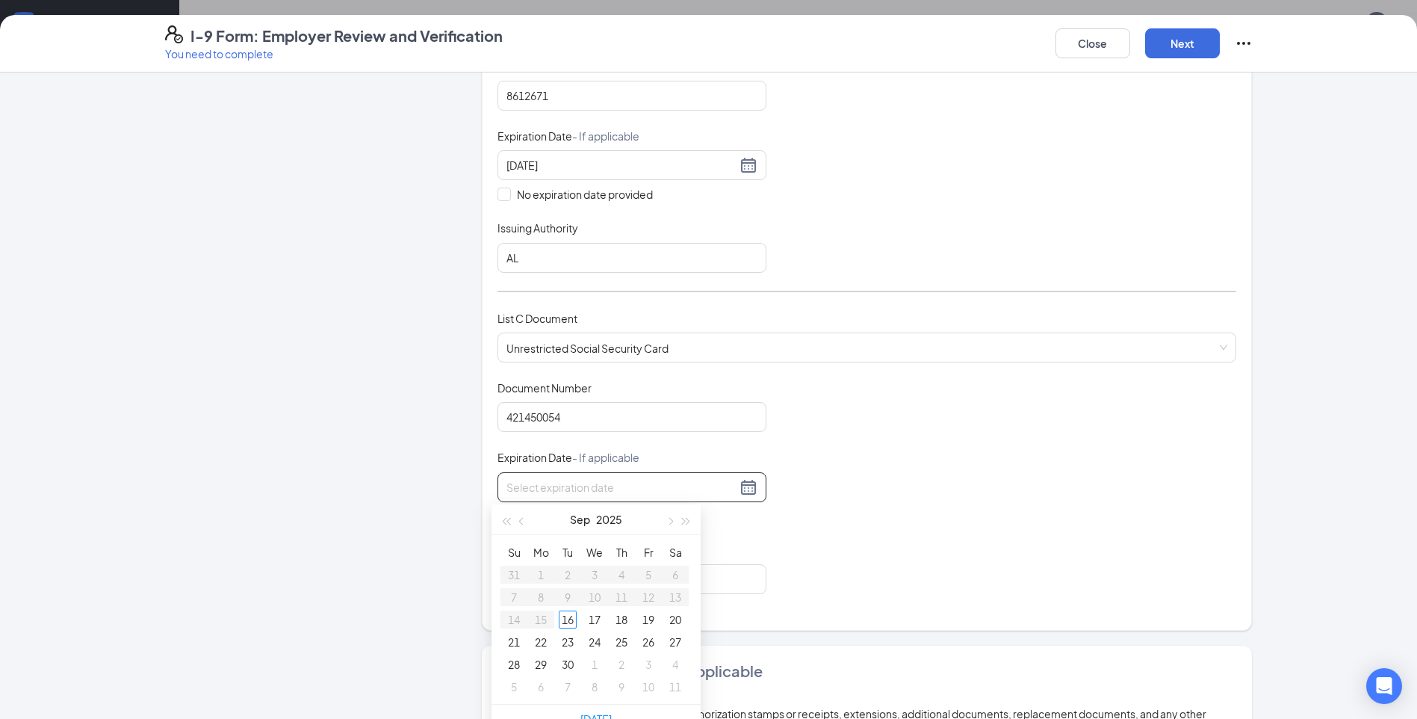
click at [380, 473] on div "Employer Information 2 Document Information 3 Review 4 Sign" at bounding box center [301, 362] width 272 height 1297
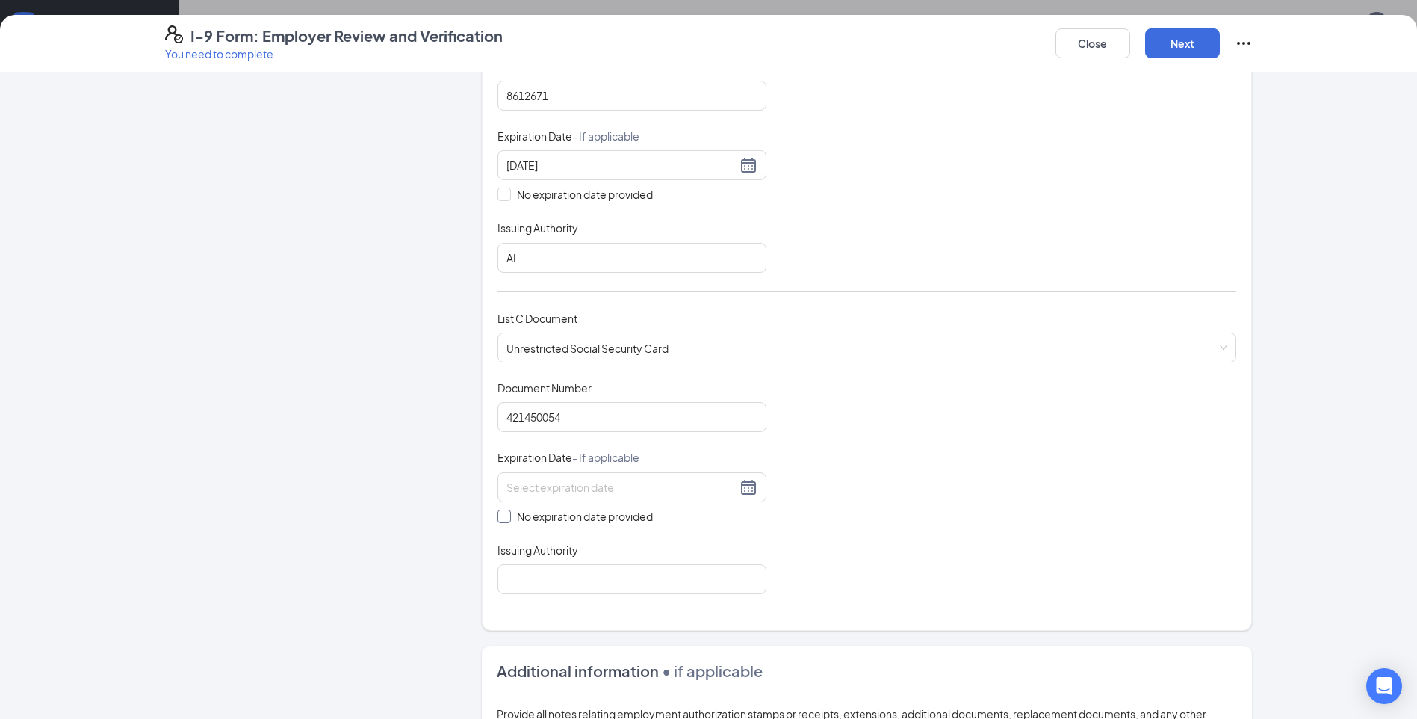
click at [500, 516] on input "No expiration date provided" at bounding box center [503, 515] width 10 height 10
checkbox input "true"
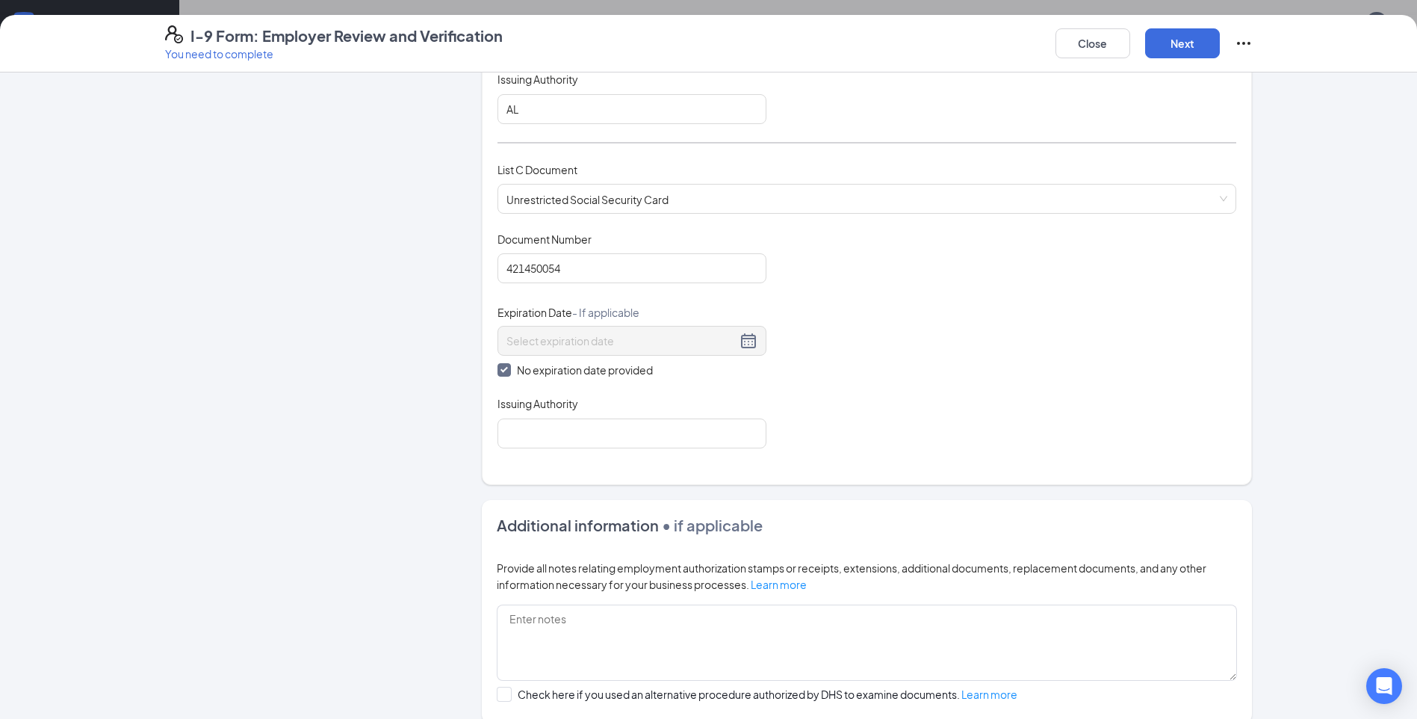
scroll to position [598, 0]
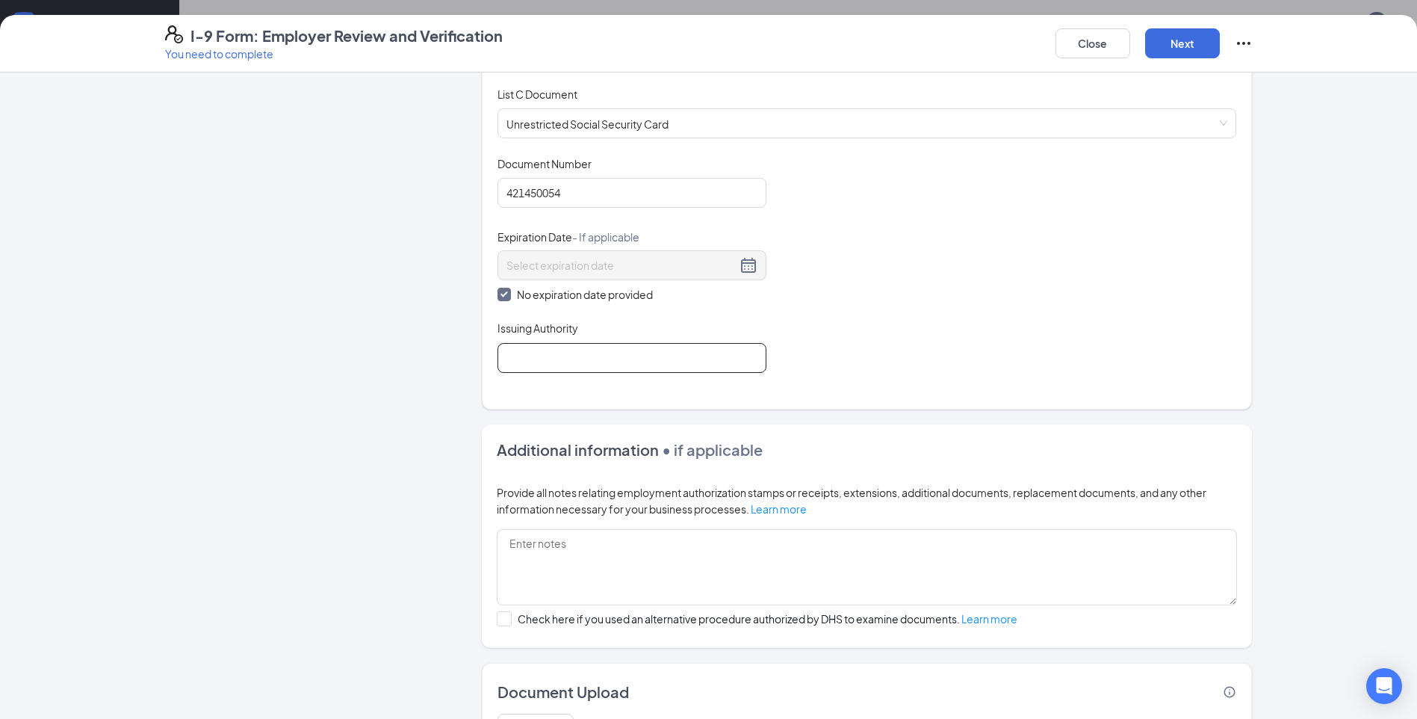
click at [554, 353] on input "Issuing Authority" at bounding box center [632, 358] width 269 height 30
type input "ssa"
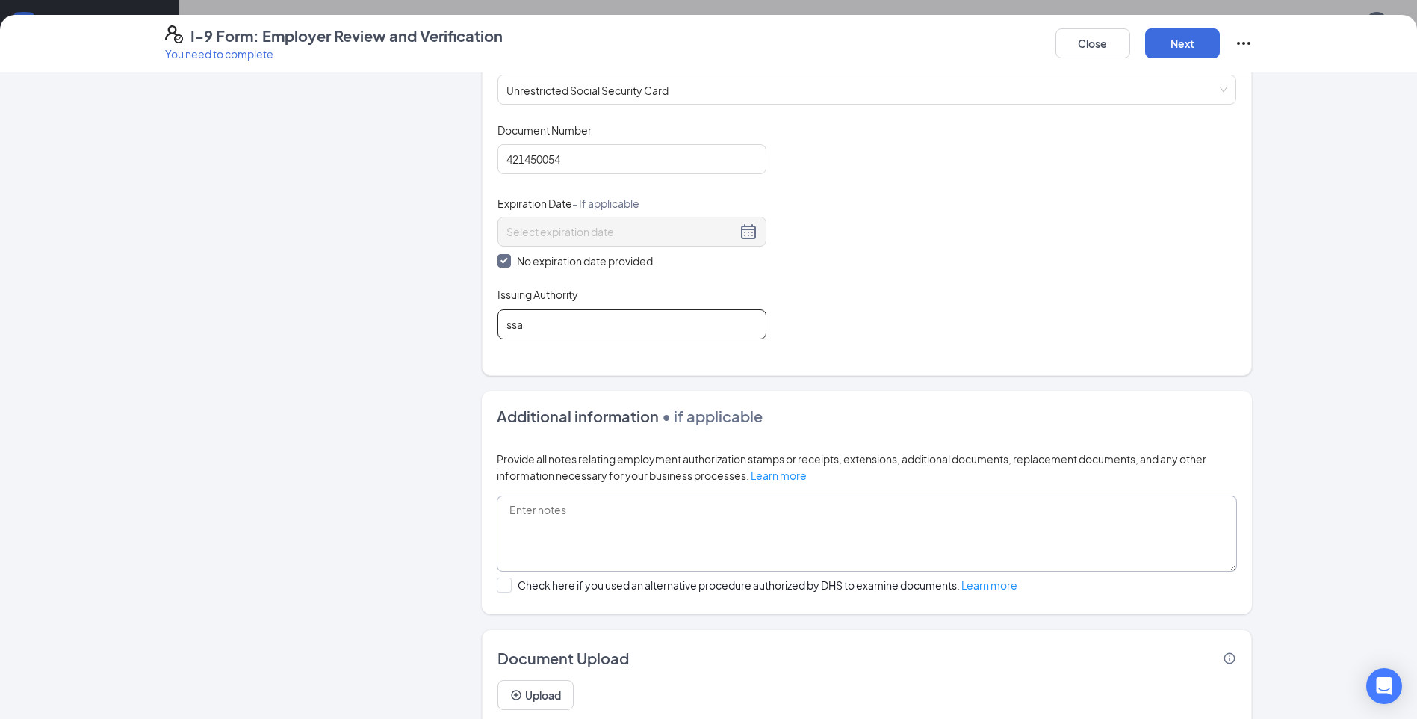
scroll to position [684, 0]
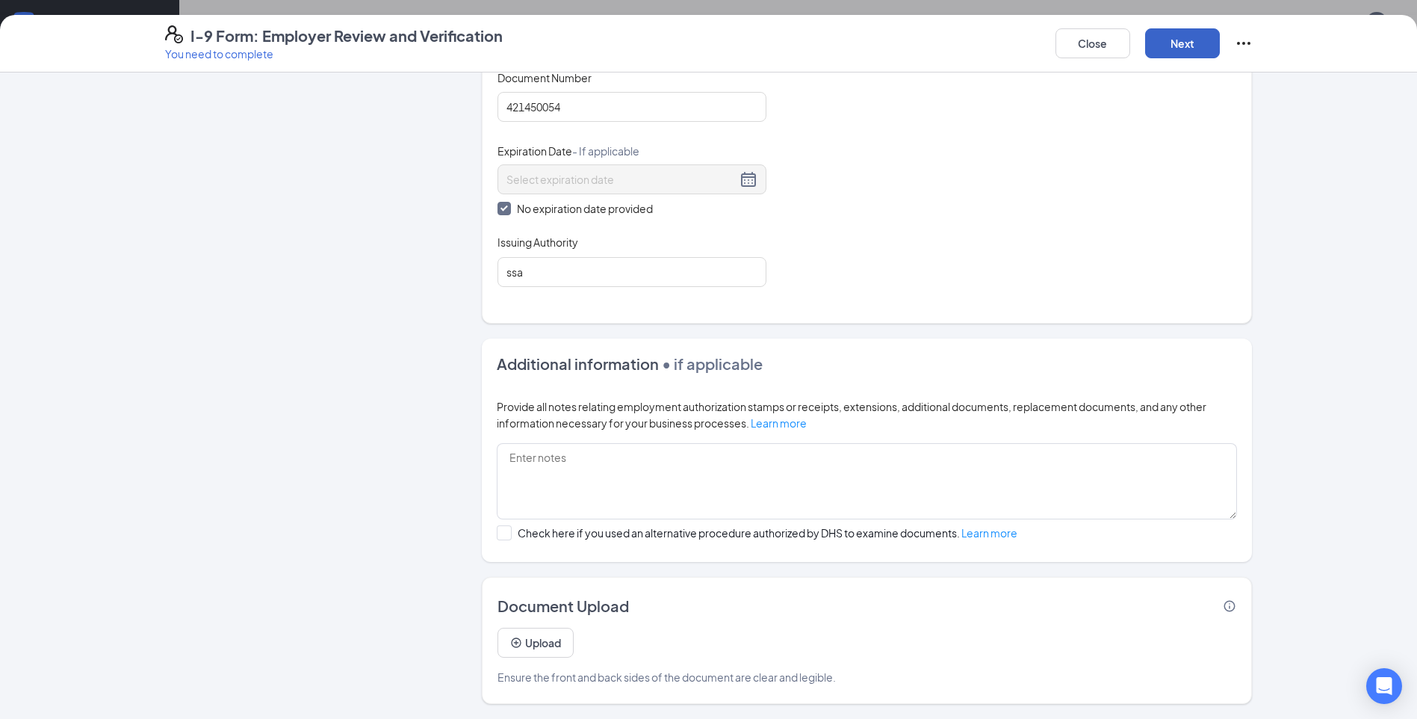
click at [1189, 34] on button "Next" at bounding box center [1182, 43] width 75 height 30
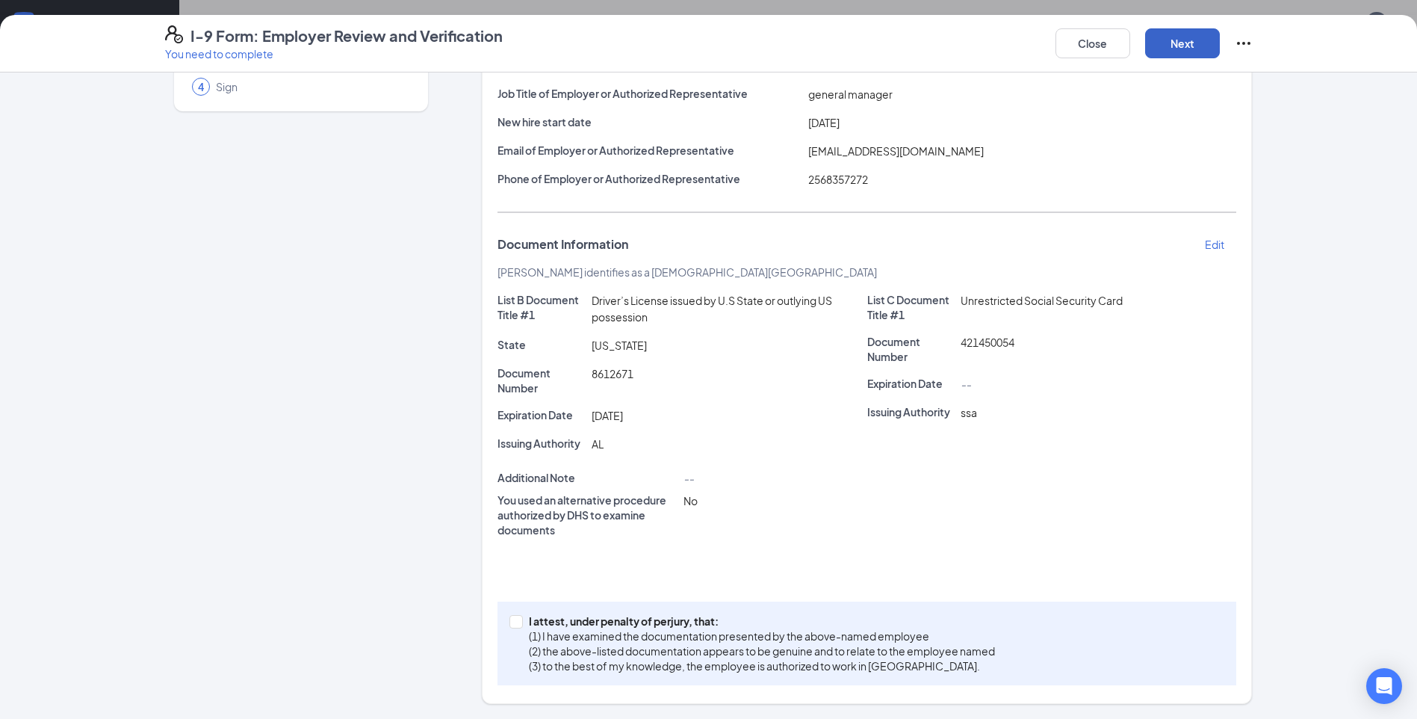
scroll to position [146, 0]
click at [504, 612] on div "I attest, under penalty of [PERSON_NAME], that: (1) I have examined the documen…" at bounding box center [867, 643] width 739 height 84
click at [510, 615] on input "I attest, under penalty of [PERSON_NAME], that: (1) I have examined the documen…" at bounding box center [515, 620] width 10 height 10
checkbox input "true"
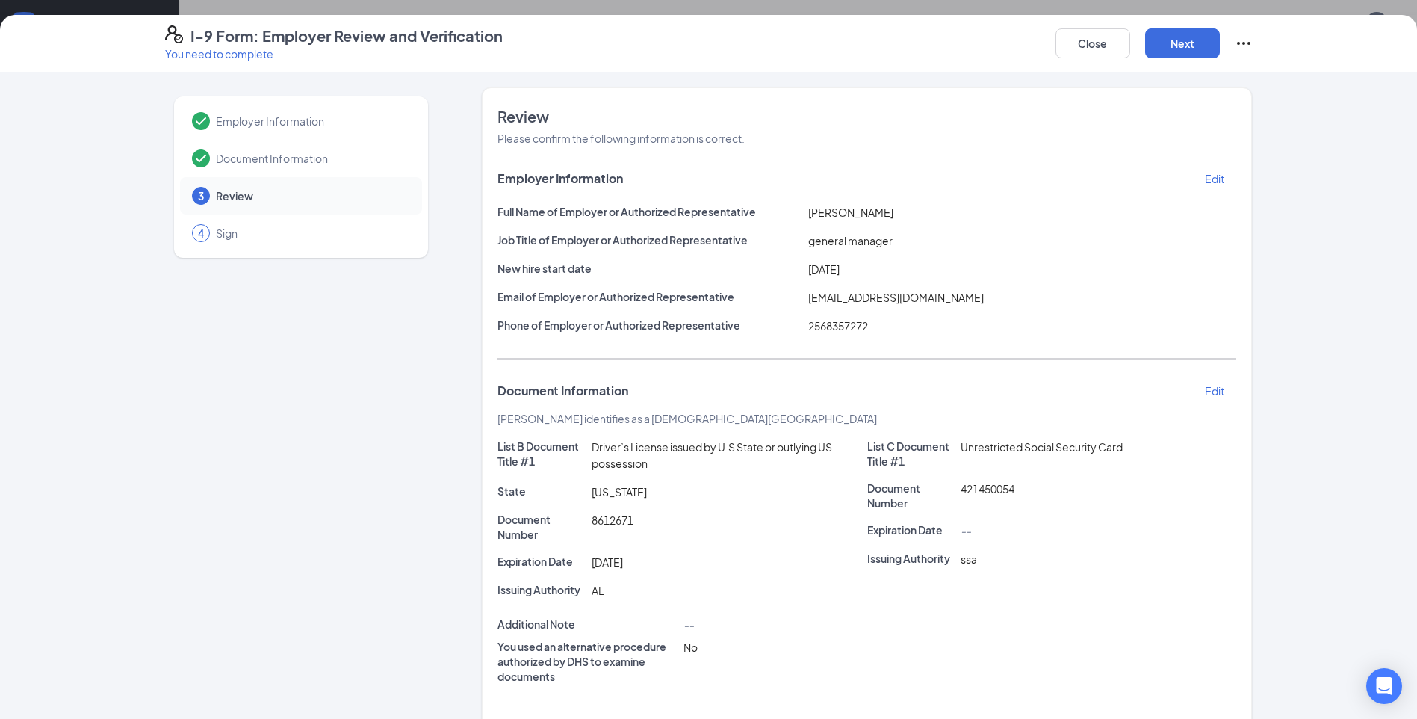
scroll to position [374, 0]
click at [1178, 30] on button "Next" at bounding box center [1182, 43] width 75 height 30
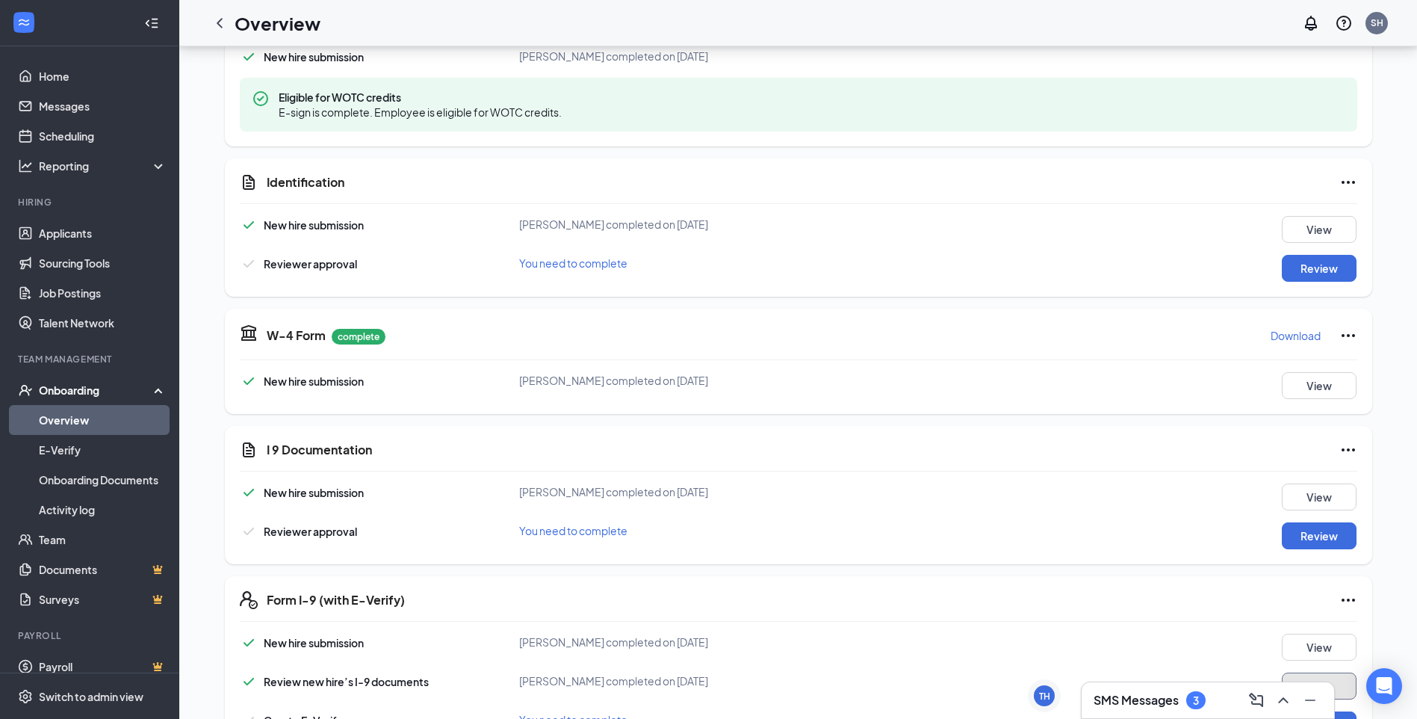
scroll to position [0, 0]
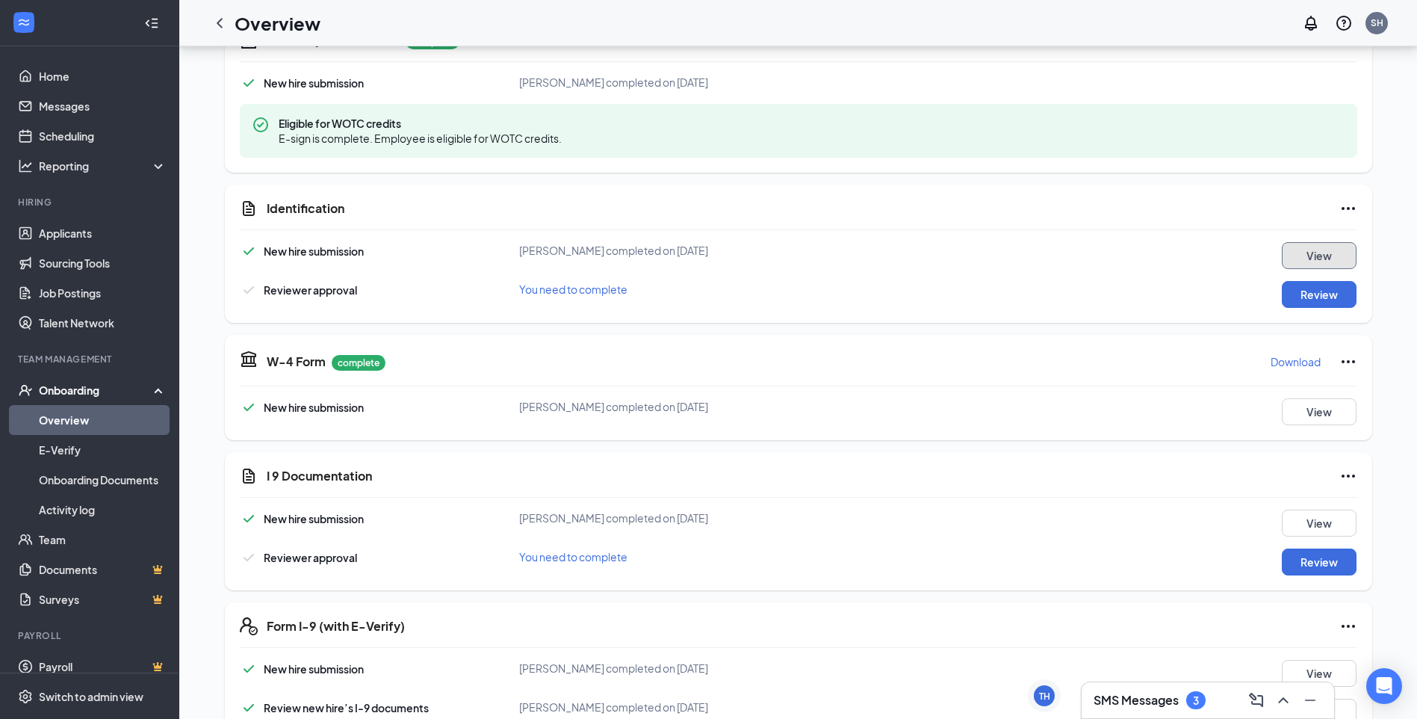
click at [1311, 257] on button "View" at bounding box center [1319, 255] width 75 height 27
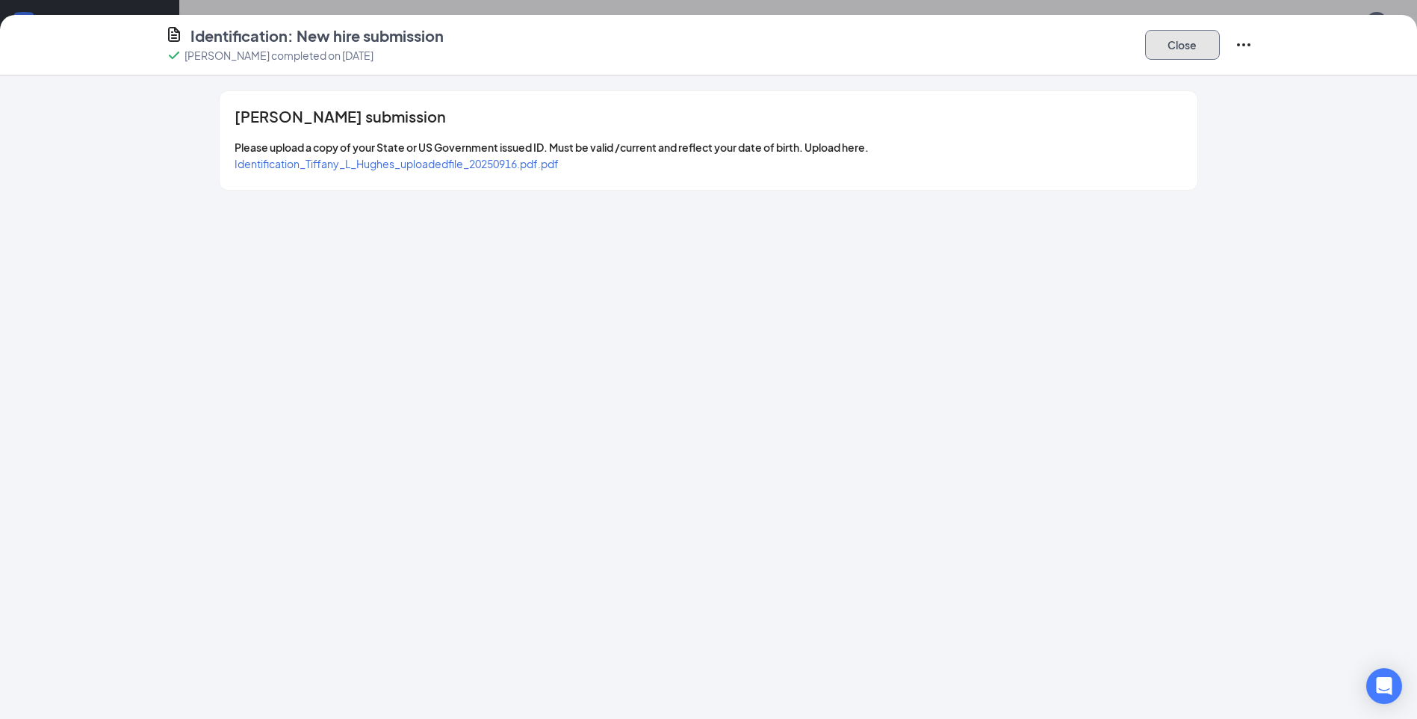
drag, startPoint x: 1192, startPoint y: 37, endPoint x: 1223, endPoint y: 92, distance: 63.6
click at [1191, 37] on button "Close" at bounding box center [1182, 45] width 75 height 30
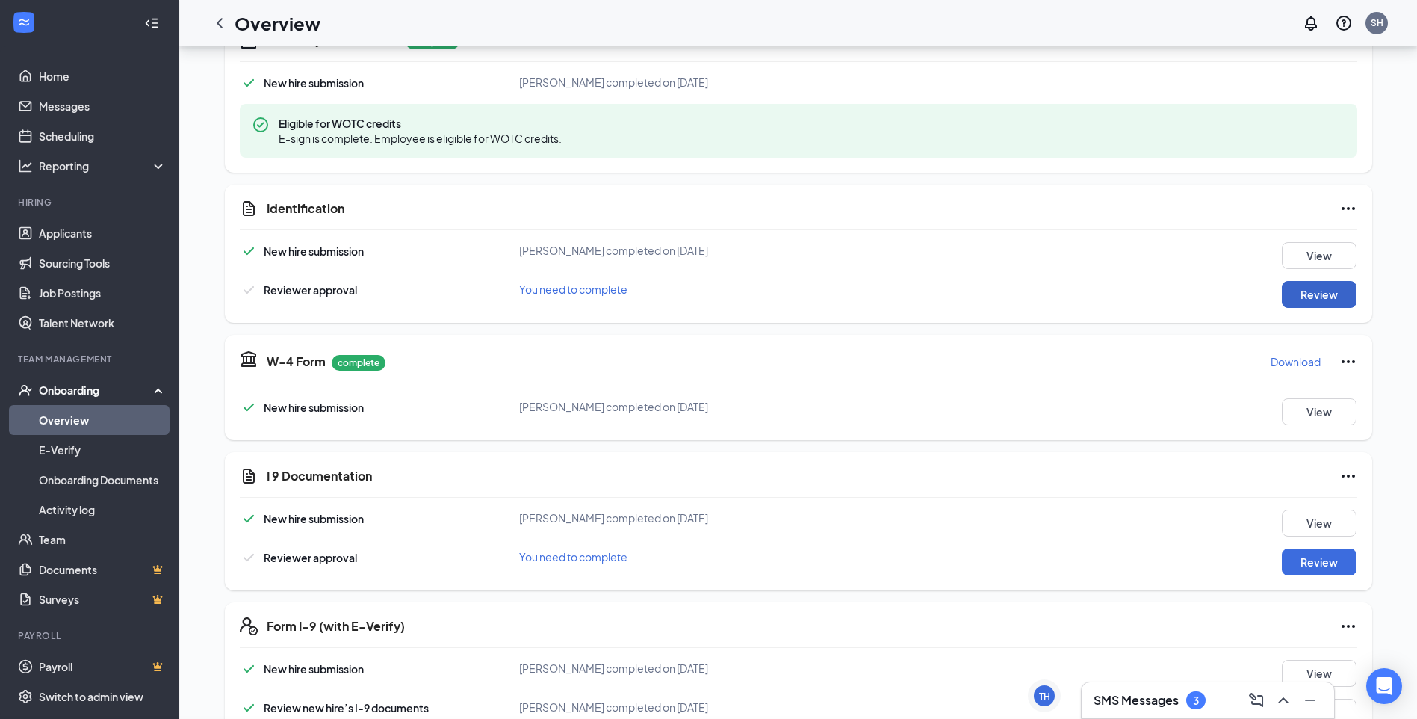
click at [1296, 287] on button "Review" at bounding box center [1319, 294] width 75 height 27
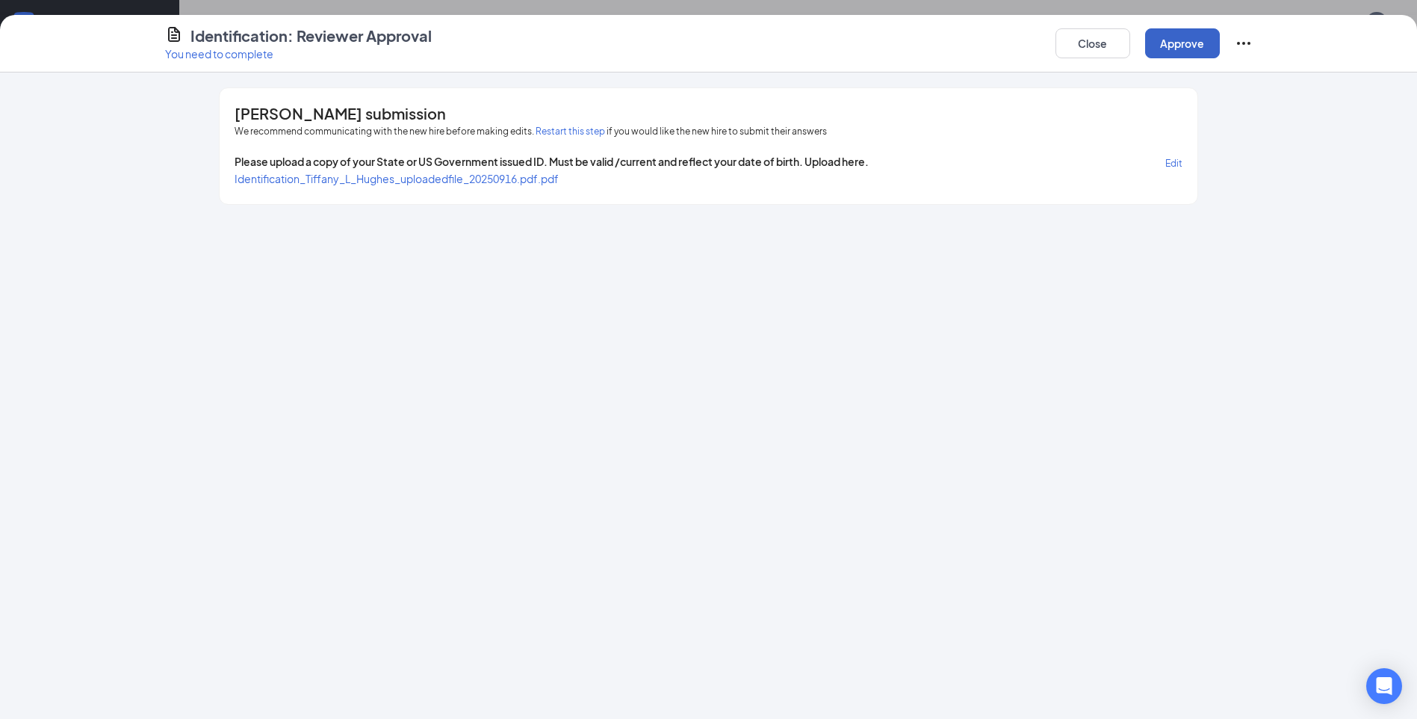
click at [1166, 34] on button "Approve" at bounding box center [1182, 43] width 75 height 30
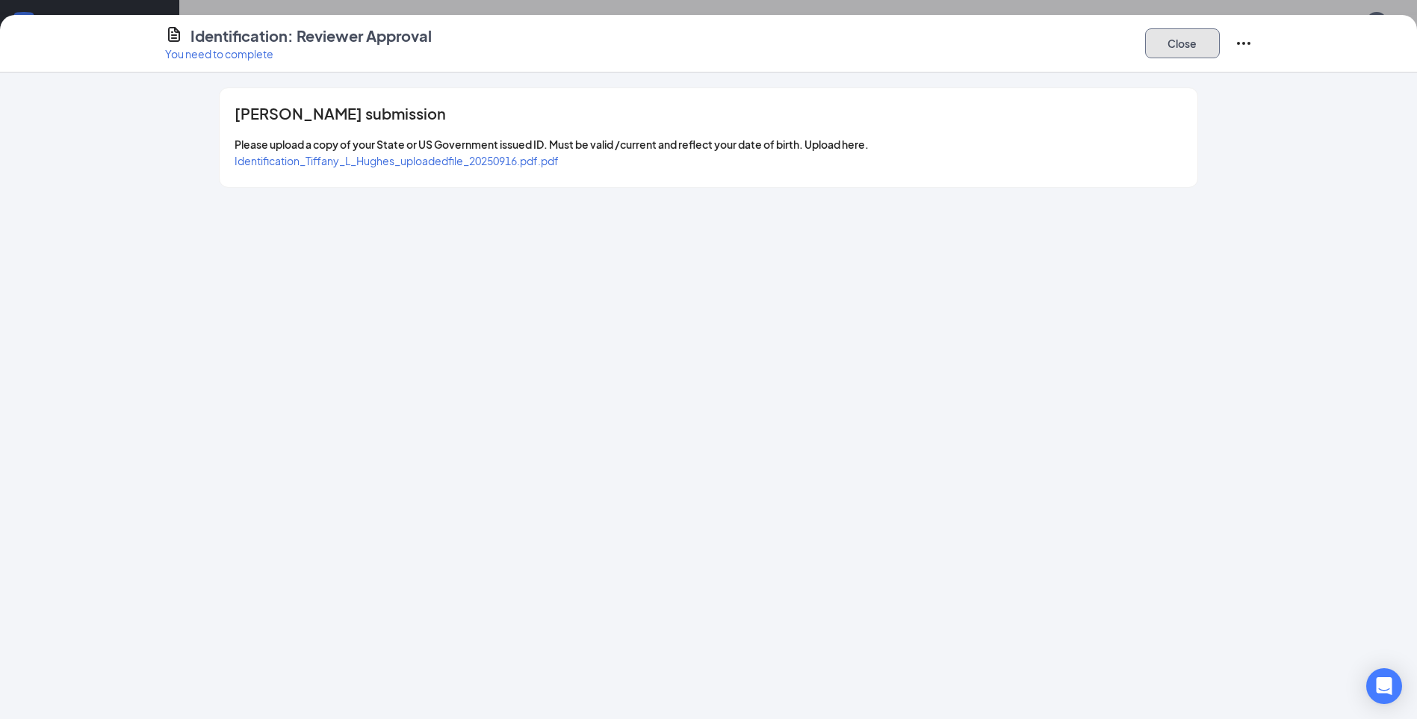
click at [1170, 46] on button "Close" at bounding box center [1182, 43] width 75 height 30
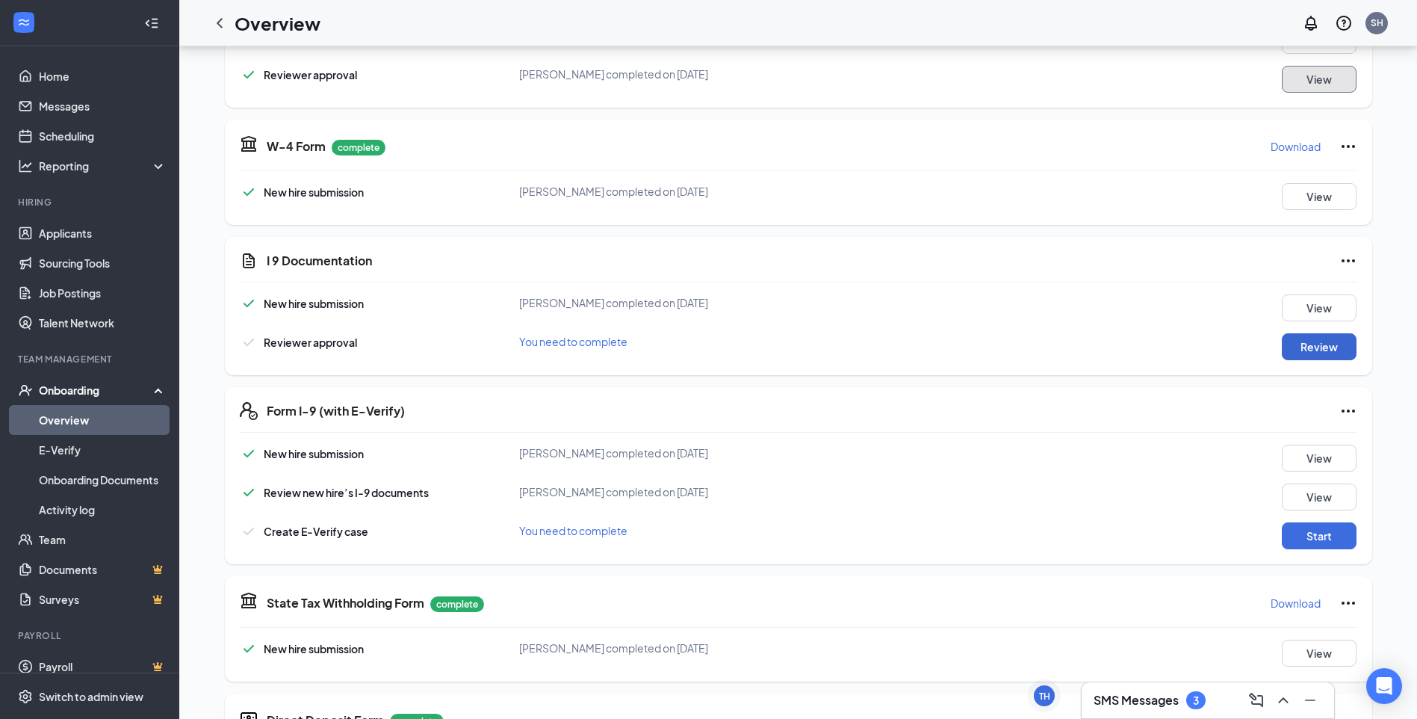
scroll to position [224, 0]
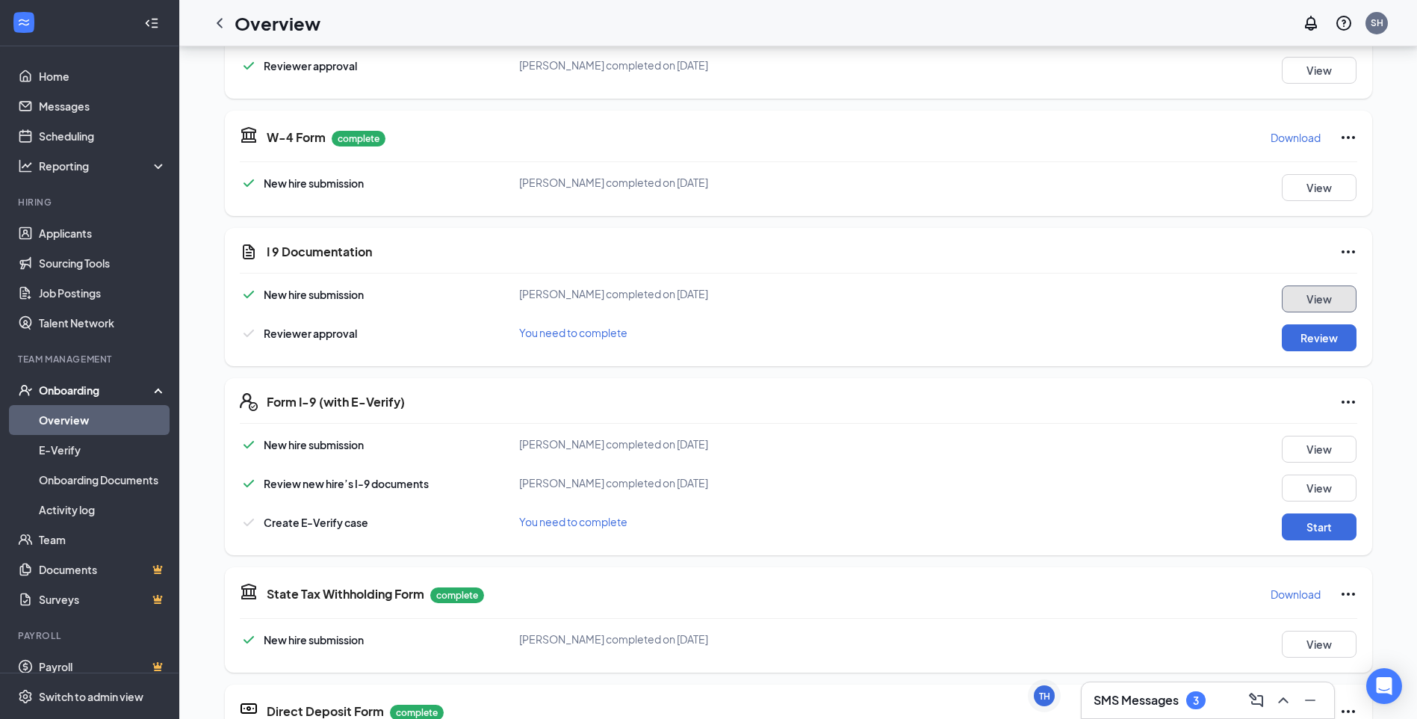
click at [1301, 306] on button "View" at bounding box center [1319, 298] width 75 height 27
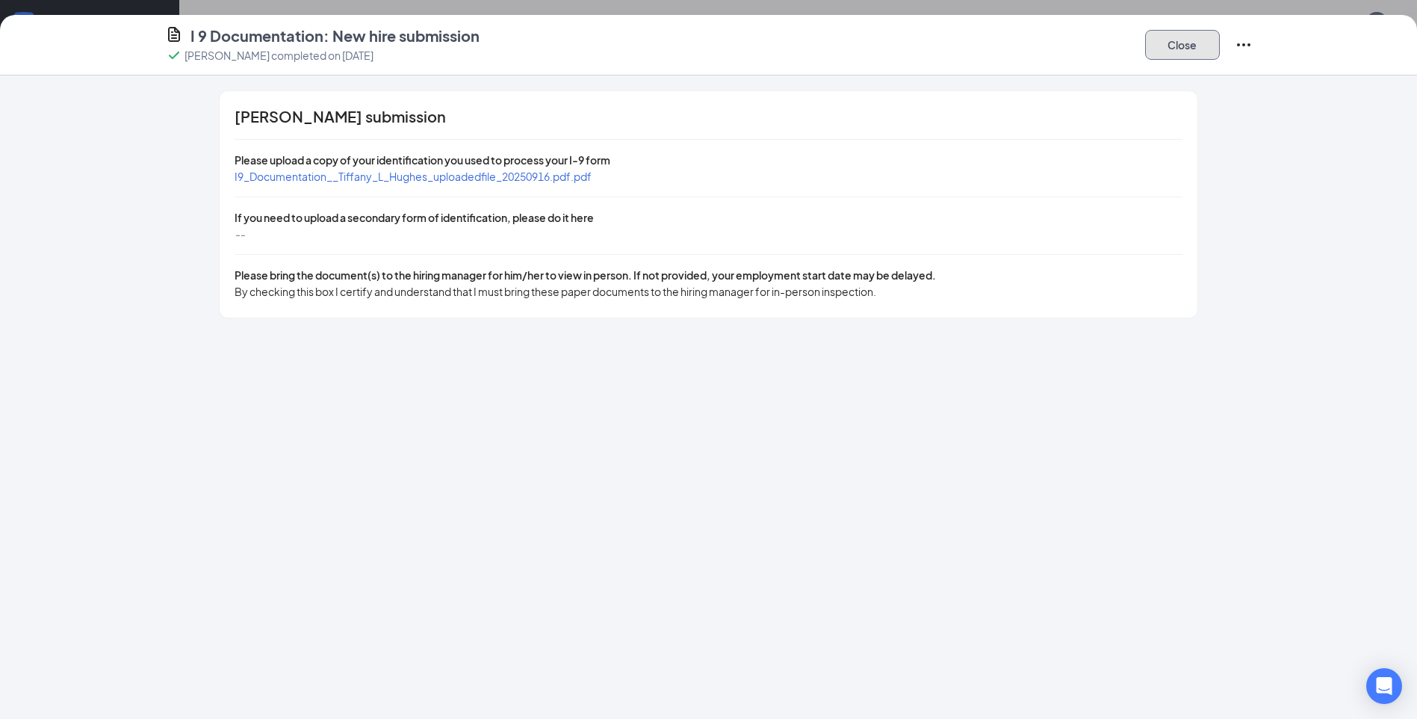
click at [1179, 46] on button "Close" at bounding box center [1182, 45] width 75 height 30
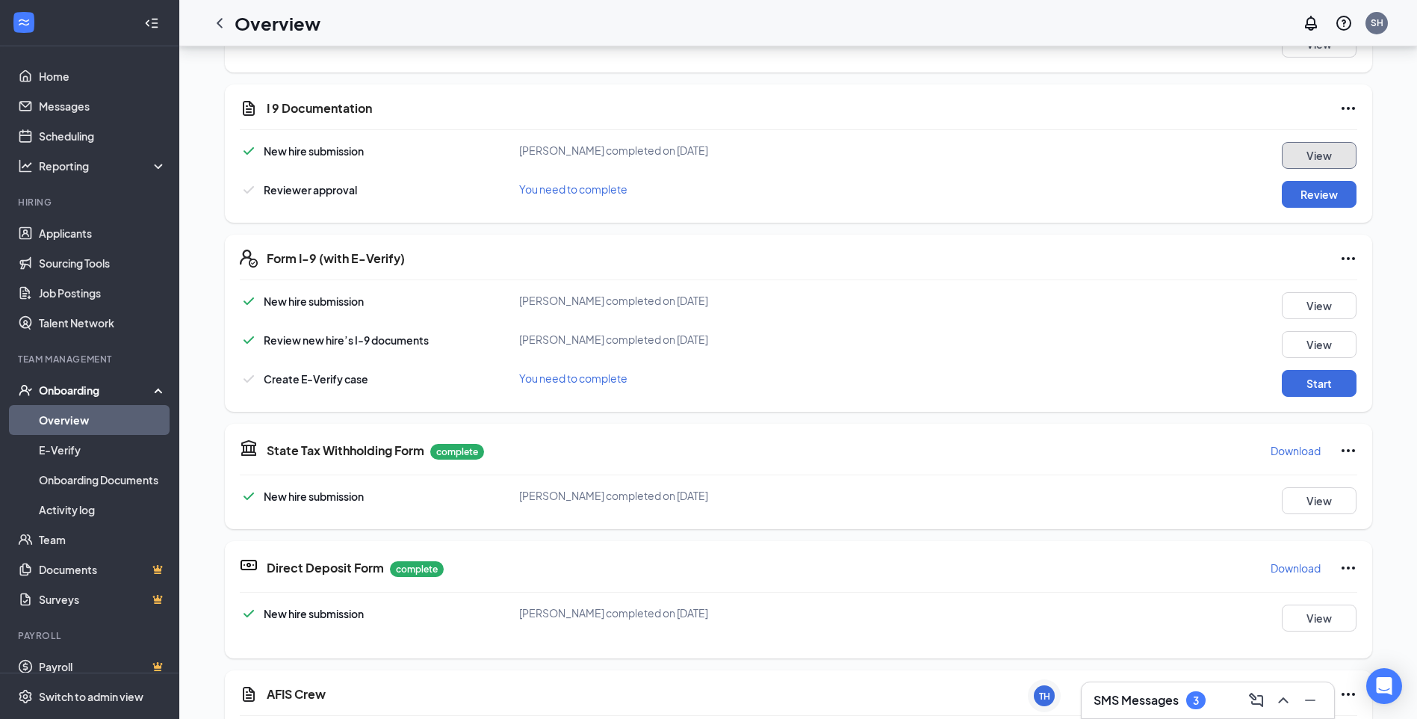
scroll to position [374, 0]
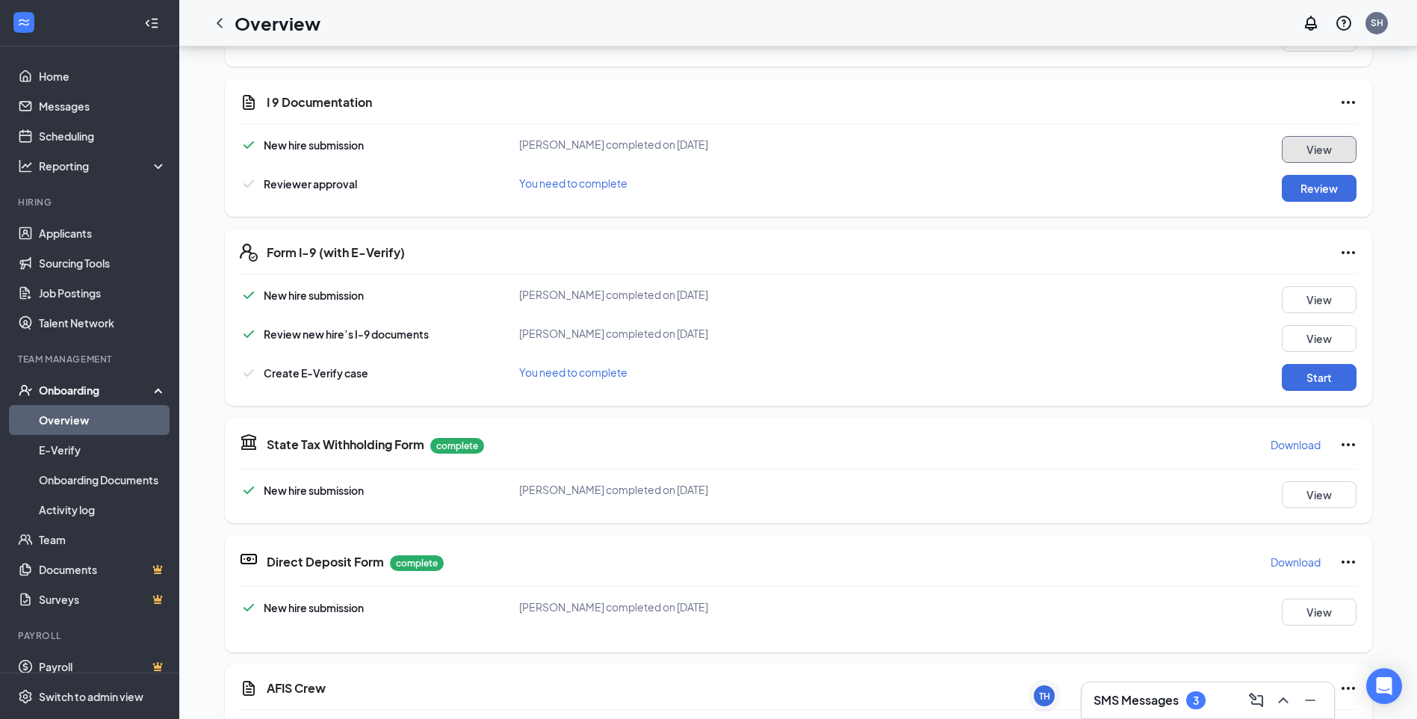
click at [1305, 150] on button "View" at bounding box center [1319, 149] width 75 height 27
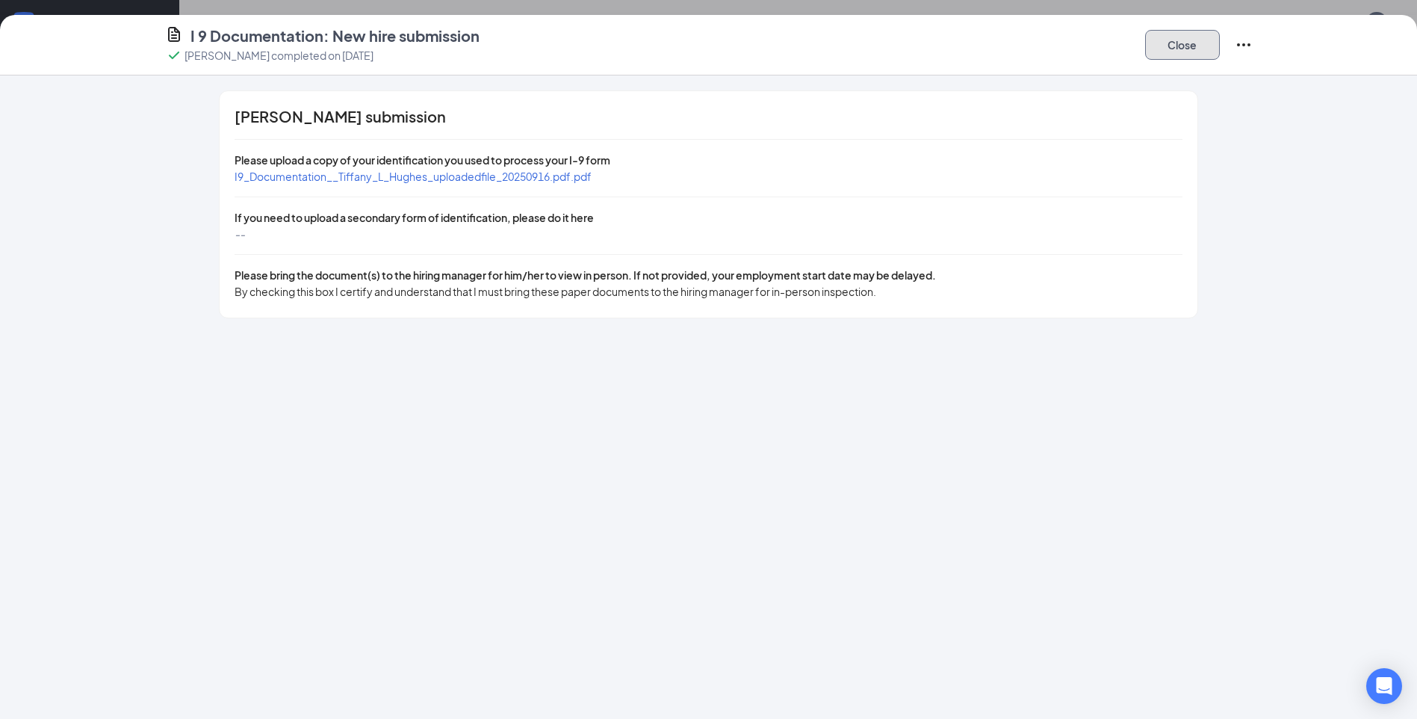
click at [1189, 44] on button "Close" at bounding box center [1182, 45] width 75 height 30
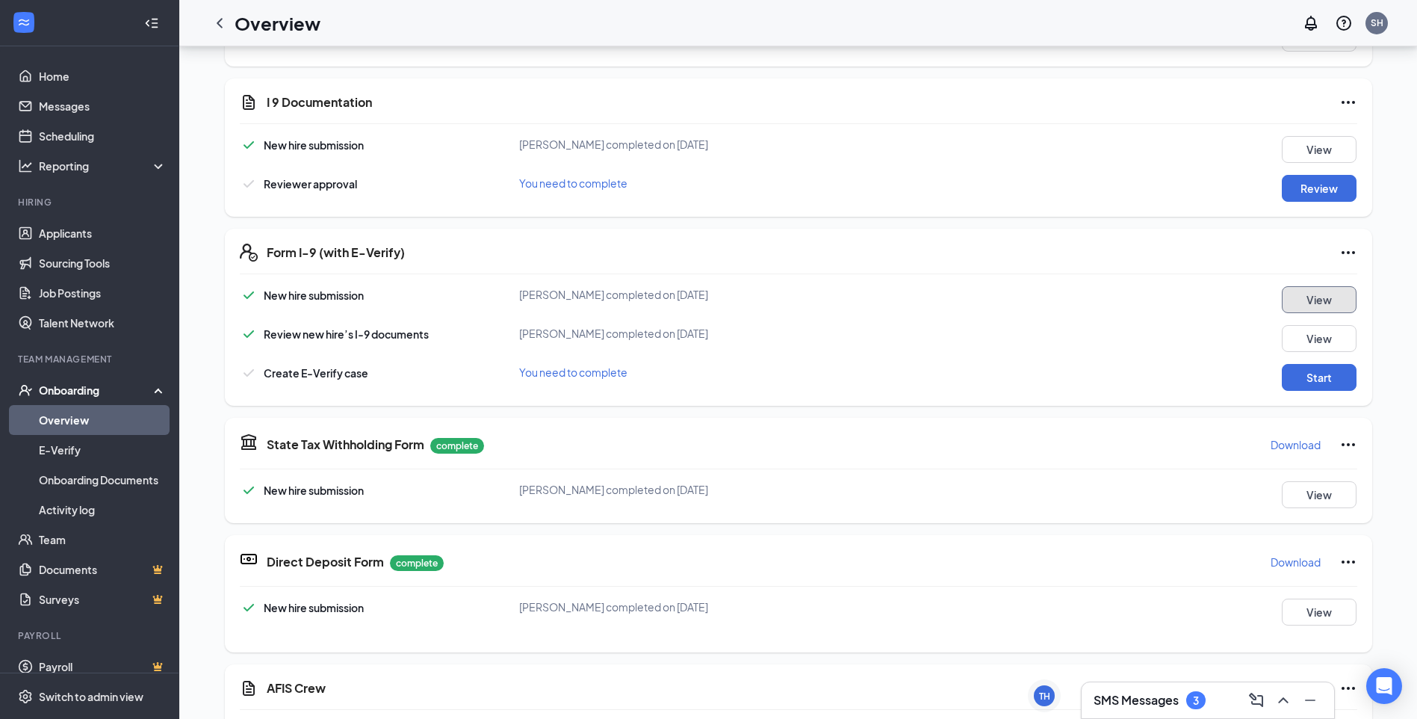
click at [1311, 300] on button "View" at bounding box center [1319, 299] width 75 height 27
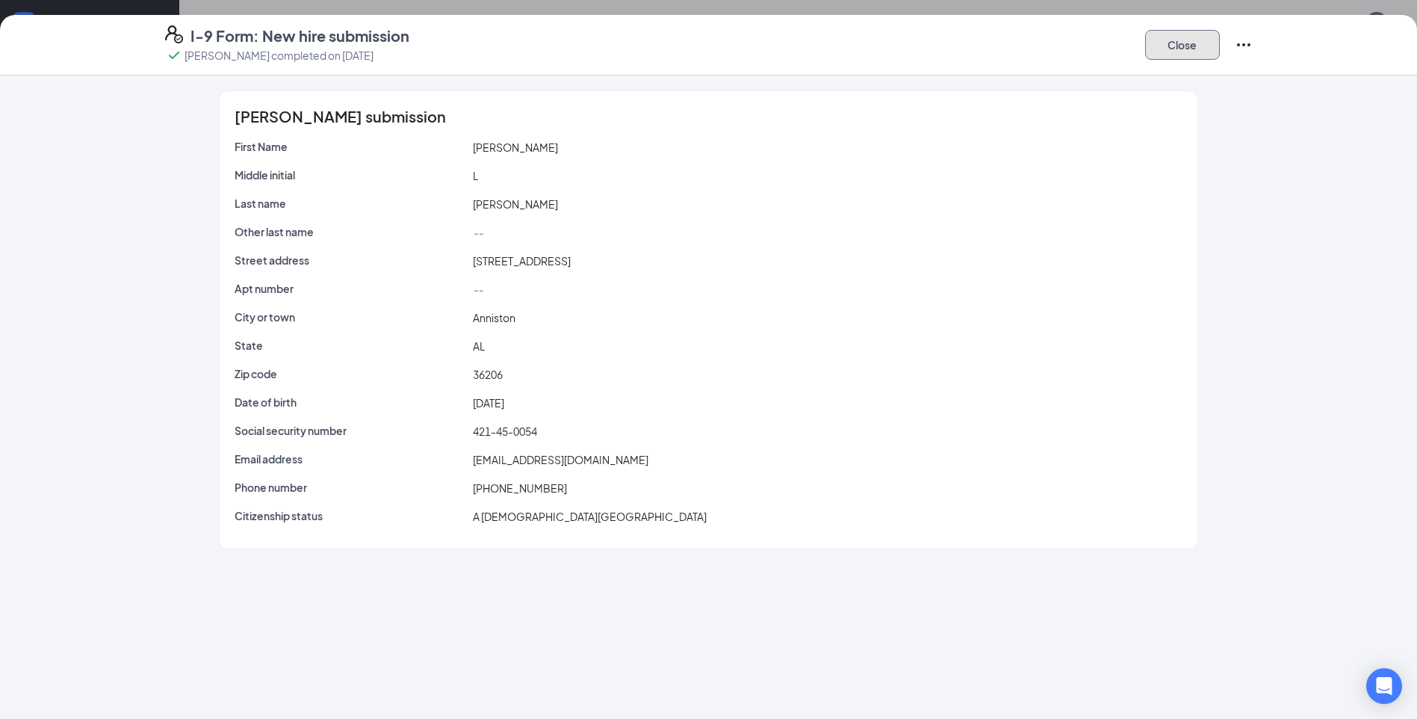
click at [1169, 48] on button "Close" at bounding box center [1182, 45] width 75 height 30
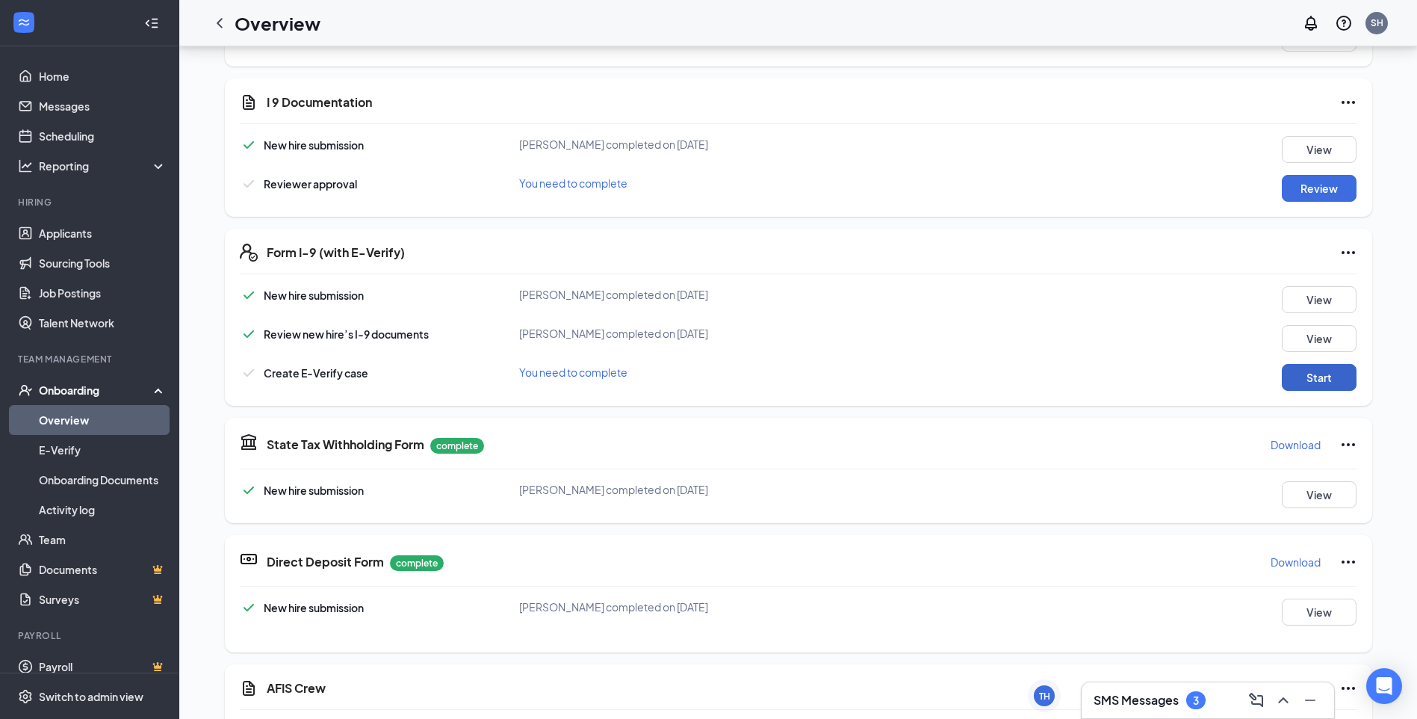
click at [1312, 367] on button "Start" at bounding box center [1319, 377] width 75 height 27
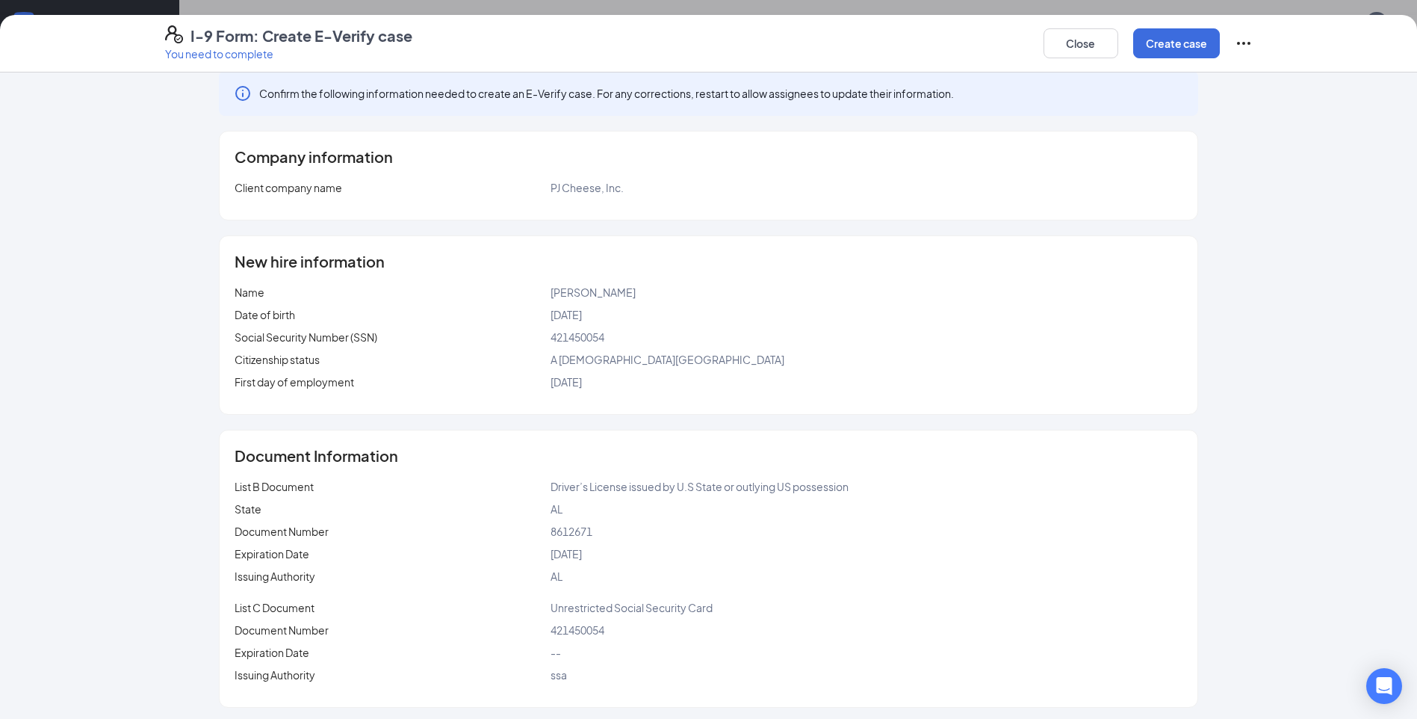
scroll to position [20, 0]
click at [1079, 34] on button "Close" at bounding box center [1081, 43] width 75 height 30
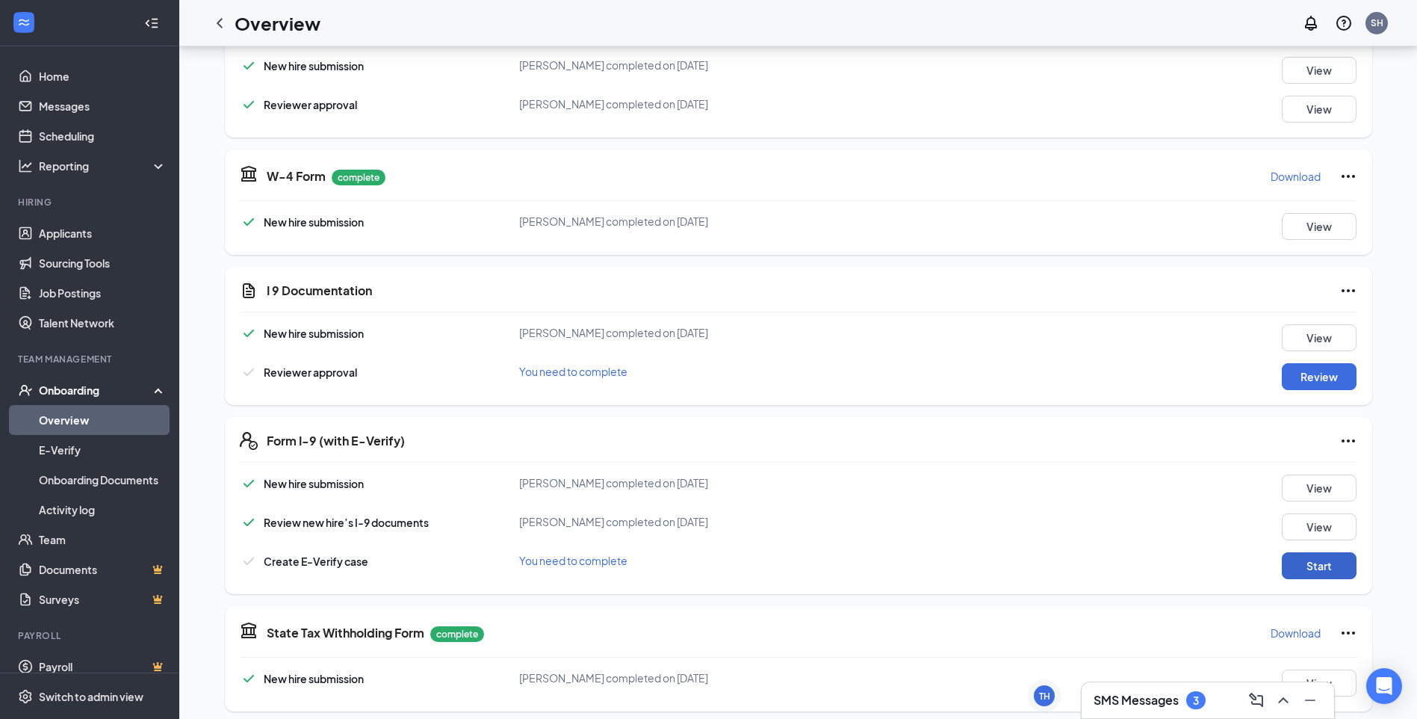
scroll to position [149, 0]
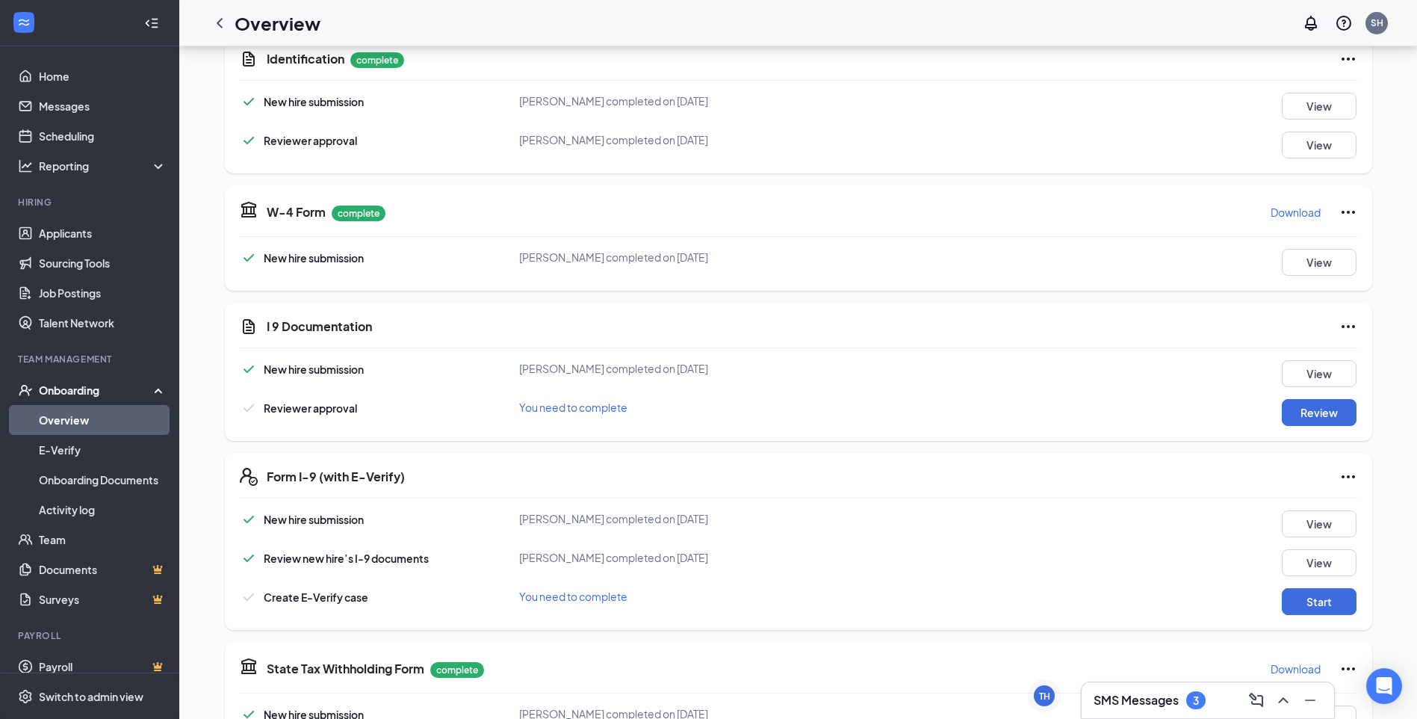
click at [1137, 685] on div "SMS Messages 3" at bounding box center [1208, 700] width 253 height 36
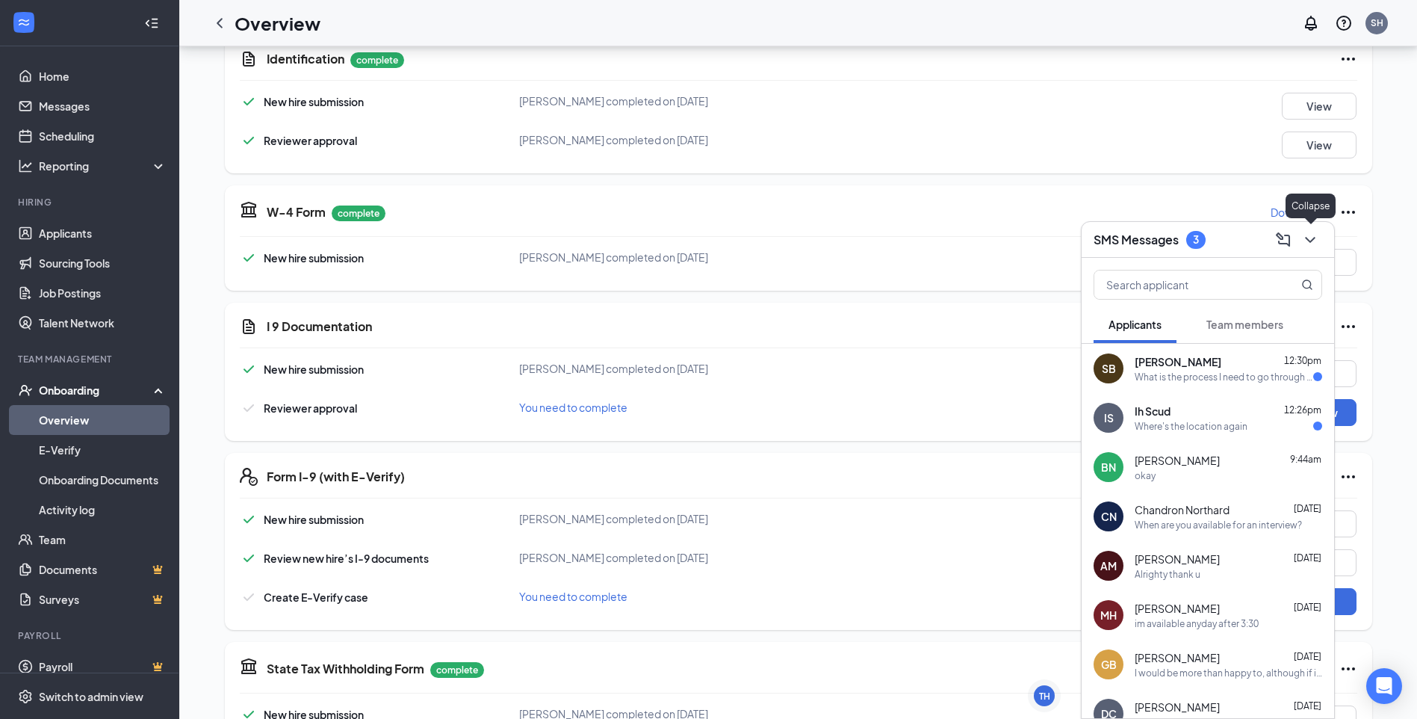
click at [1310, 231] on icon "ChevronDown" at bounding box center [1311, 240] width 18 height 18
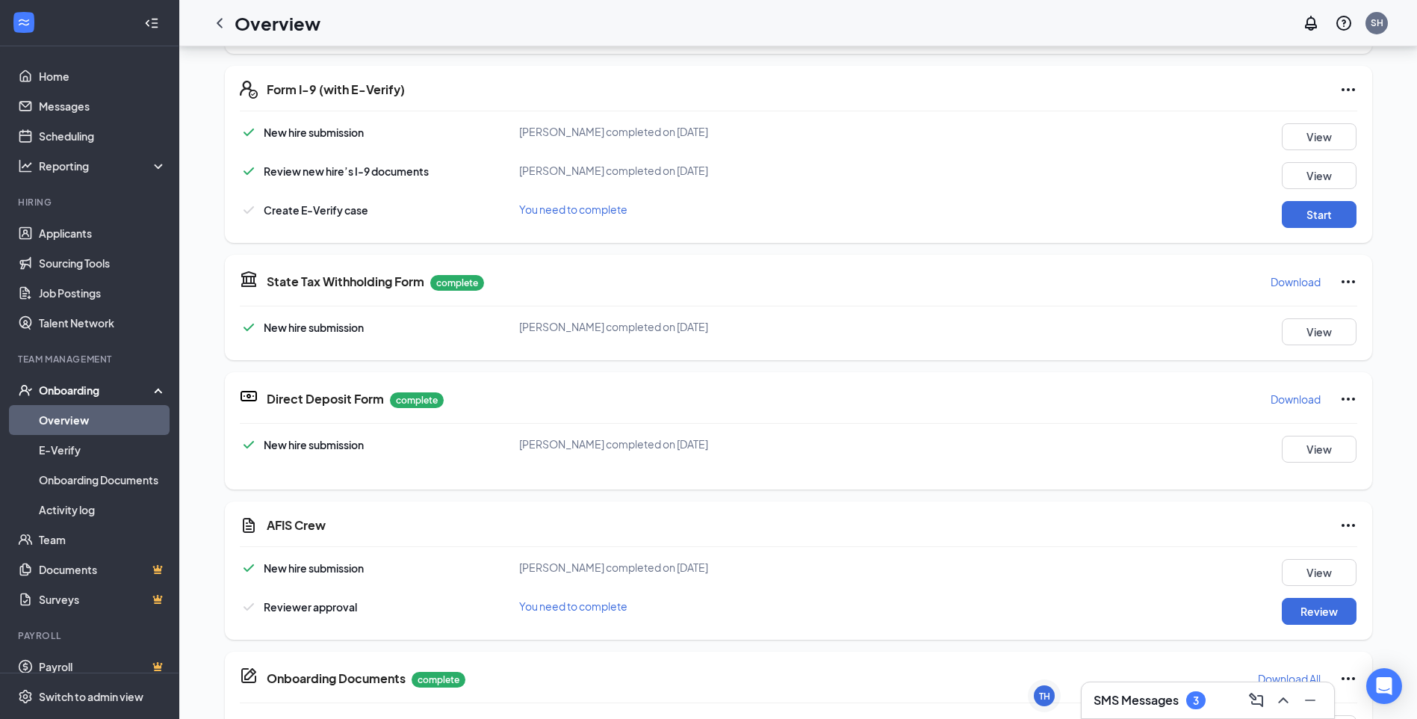
scroll to position [598, 0]
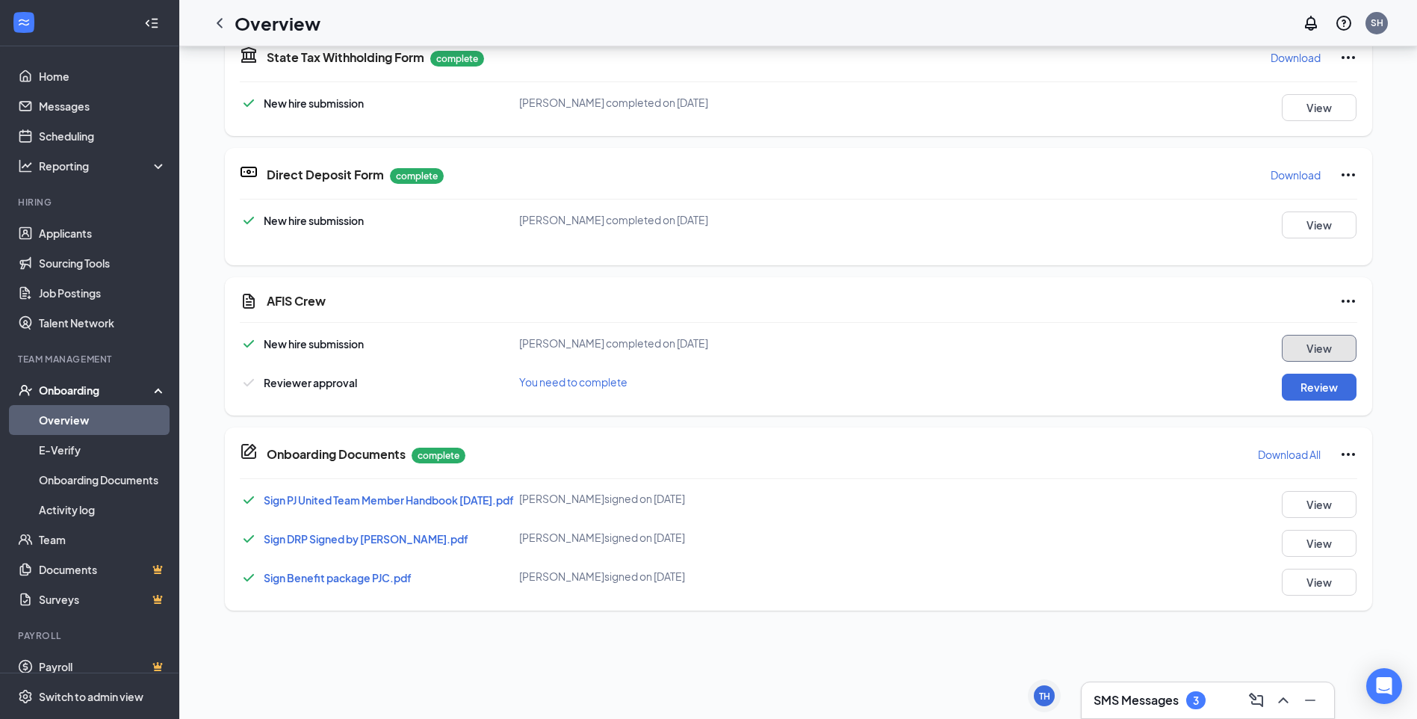
click at [1332, 340] on button "View" at bounding box center [1319, 348] width 75 height 27
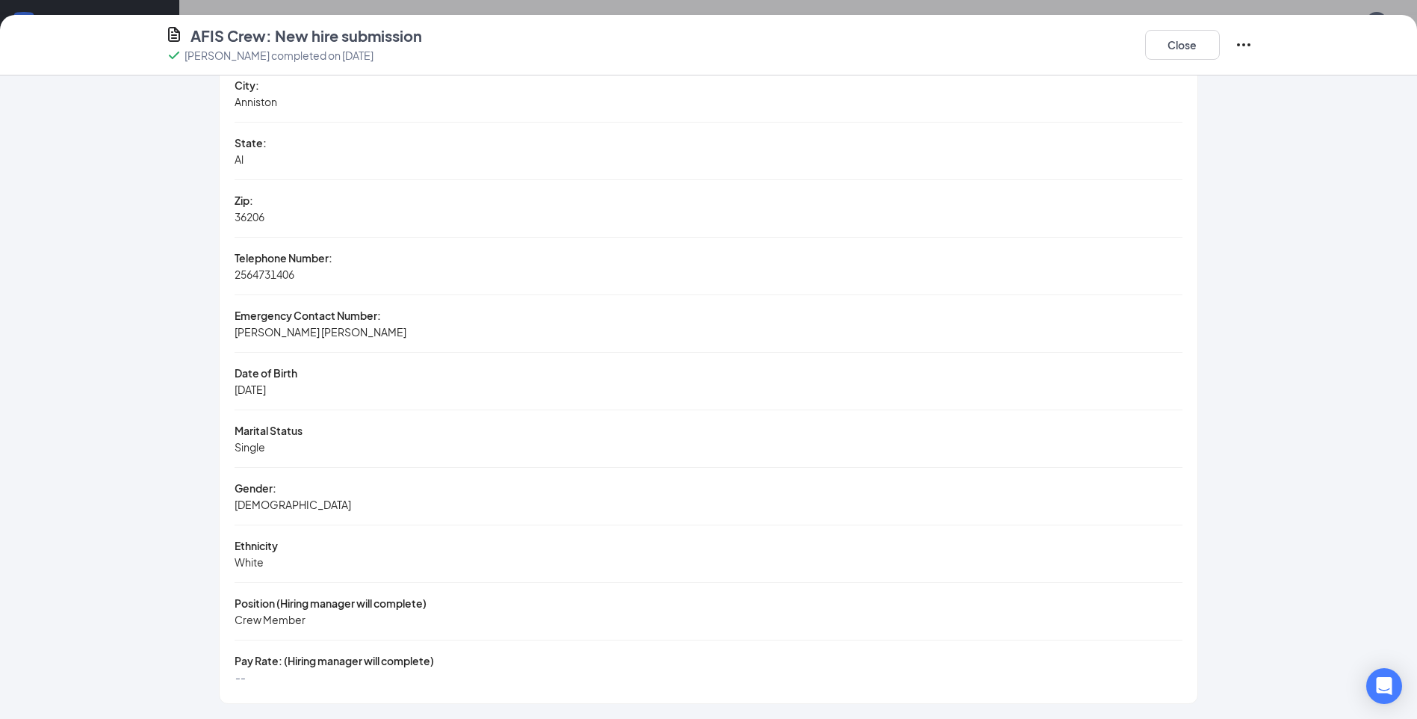
scroll to position [822, 0]
click at [1191, 37] on button "Close" at bounding box center [1182, 45] width 75 height 30
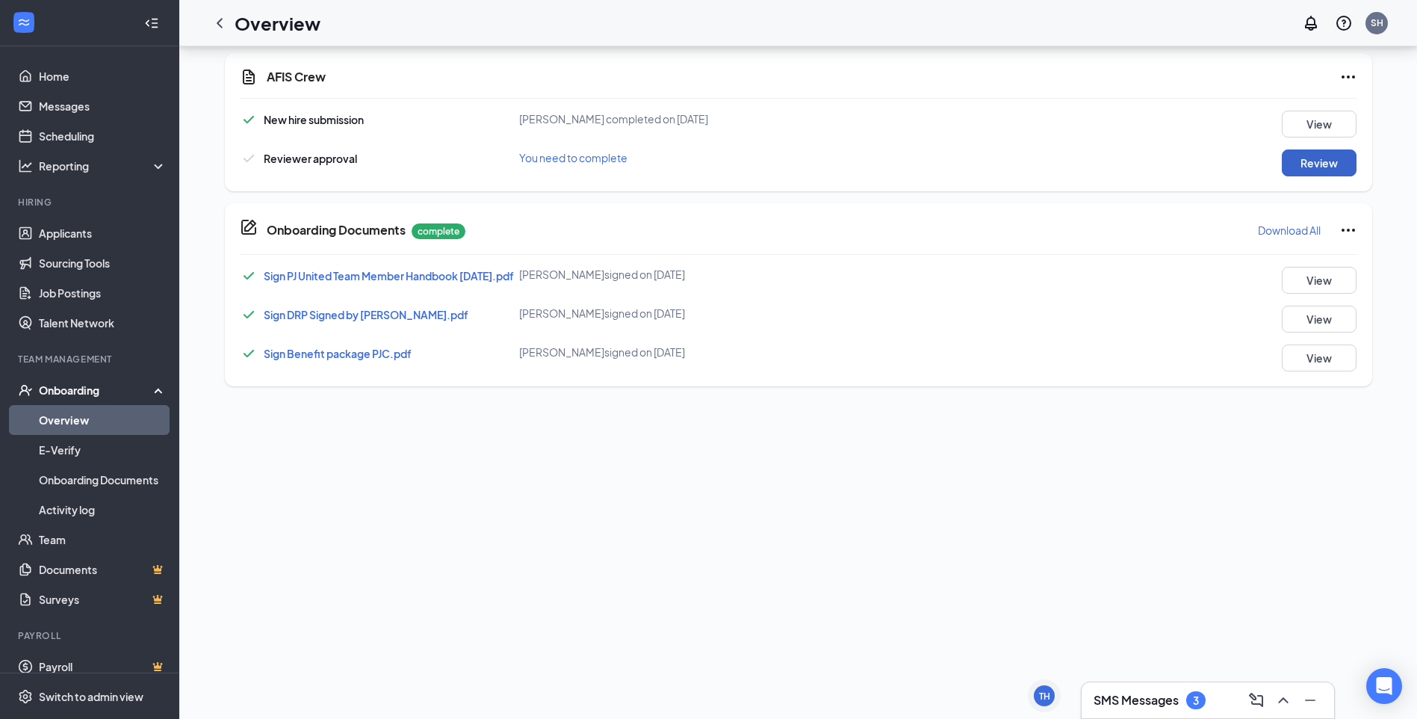
click at [1313, 155] on button "Review" at bounding box center [1319, 162] width 75 height 27
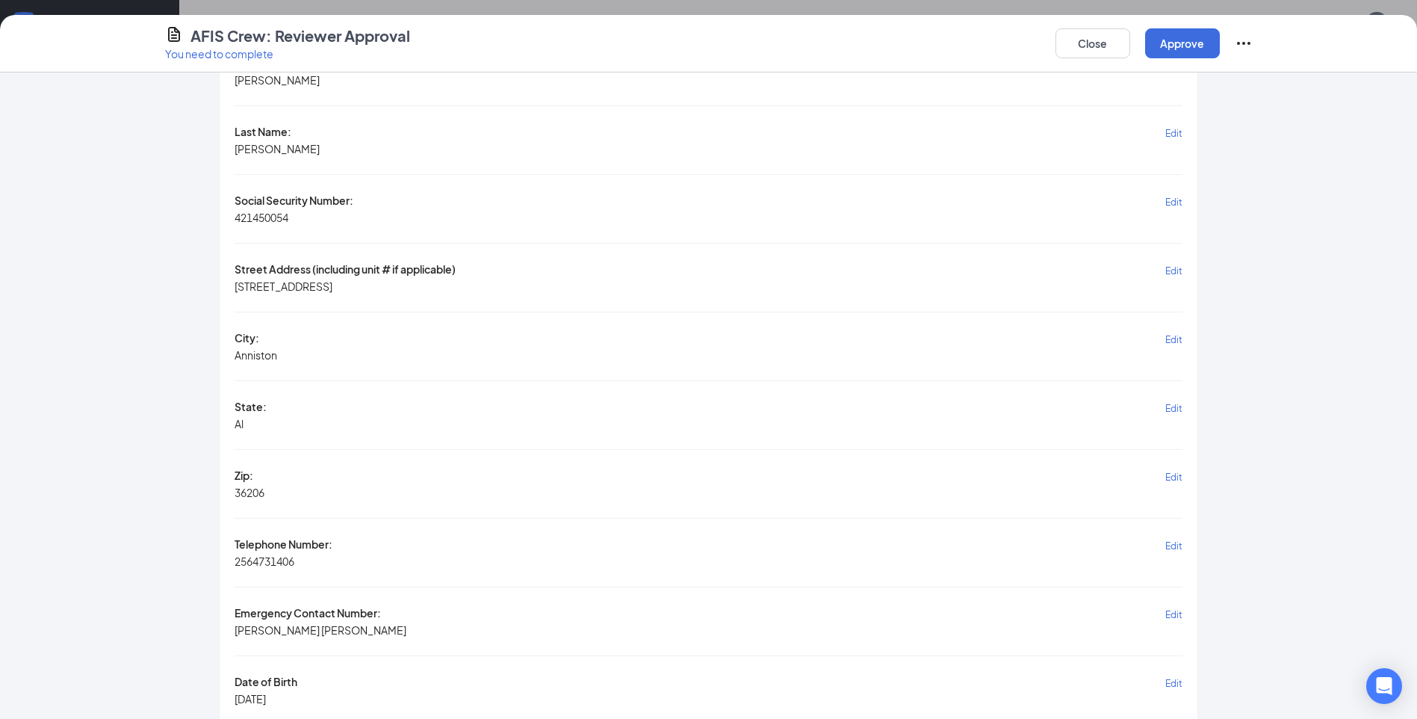
scroll to position [0, 0]
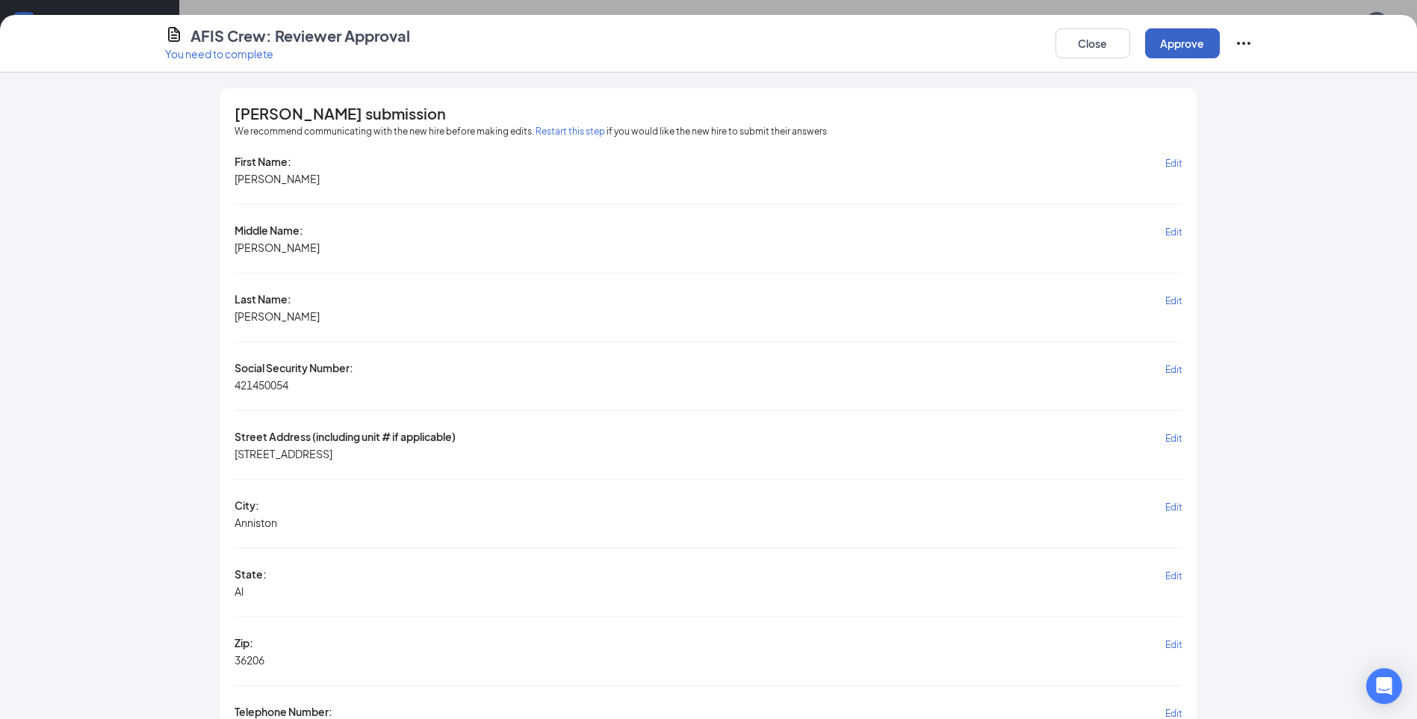
click at [1187, 52] on button "Approve" at bounding box center [1182, 43] width 75 height 30
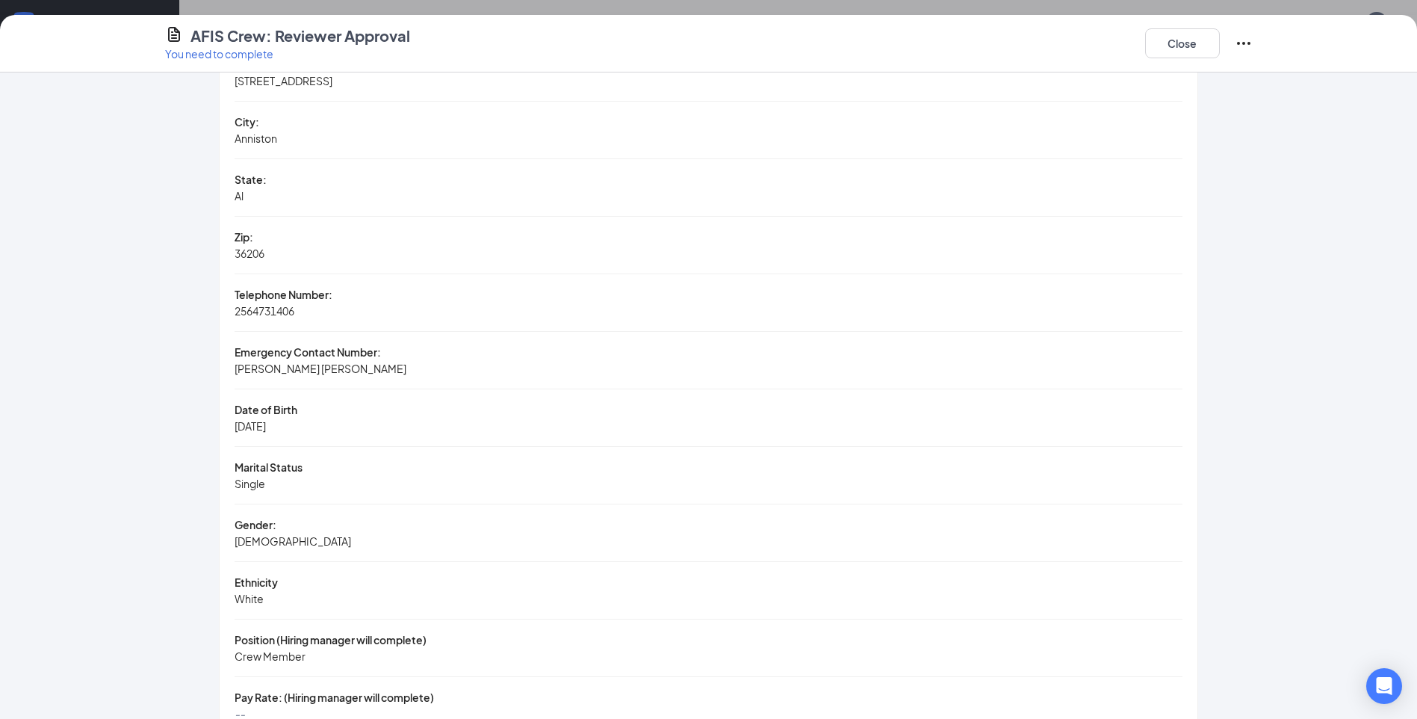
scroll to position [347, 0]
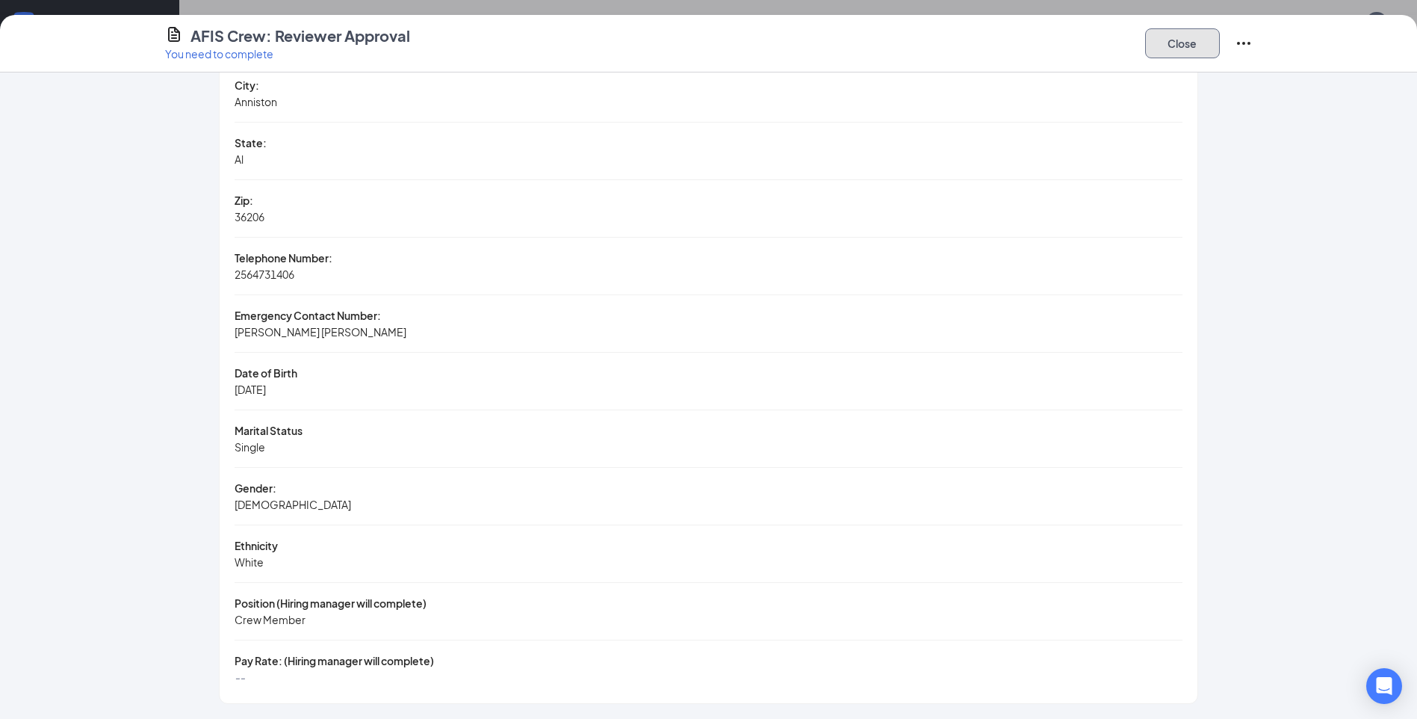
click at [1190, 29] on button "Close" at bounding box center [1182, 43] width 75 height 30
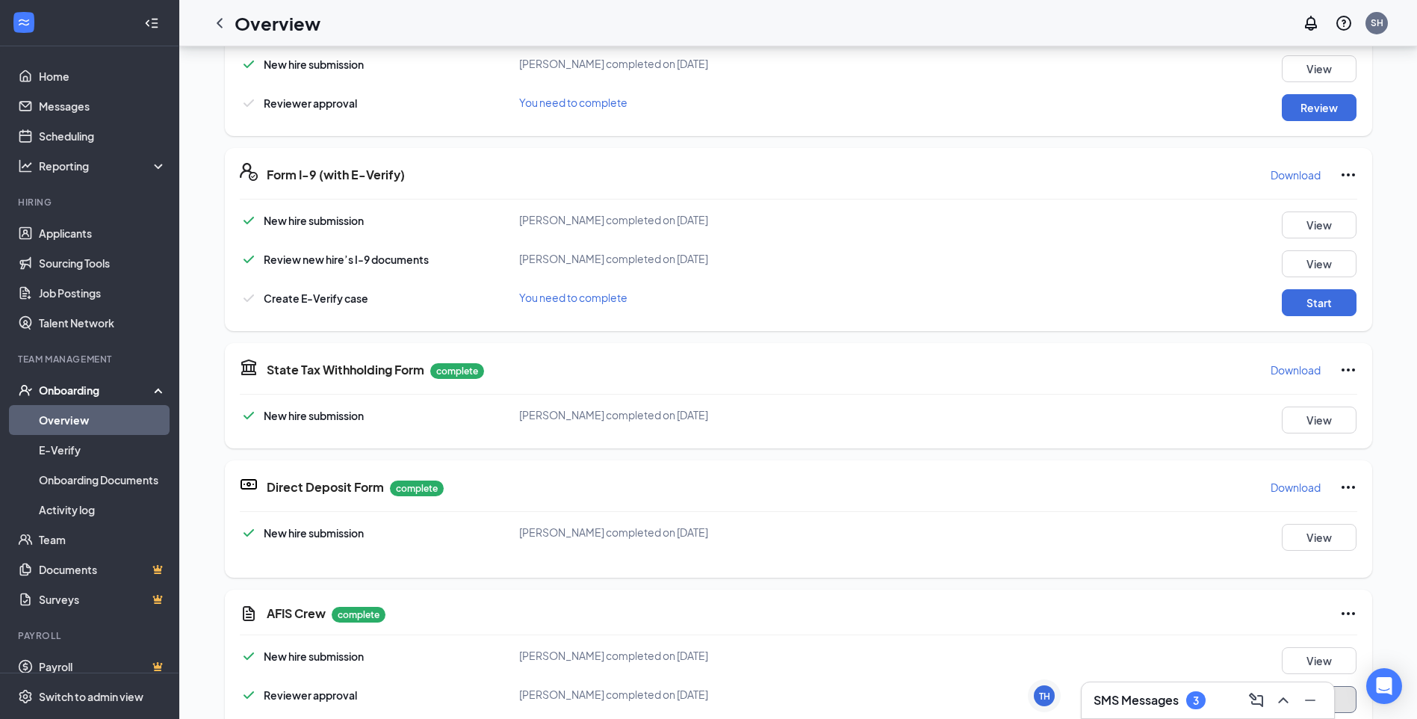
scroll to position [604, 0]
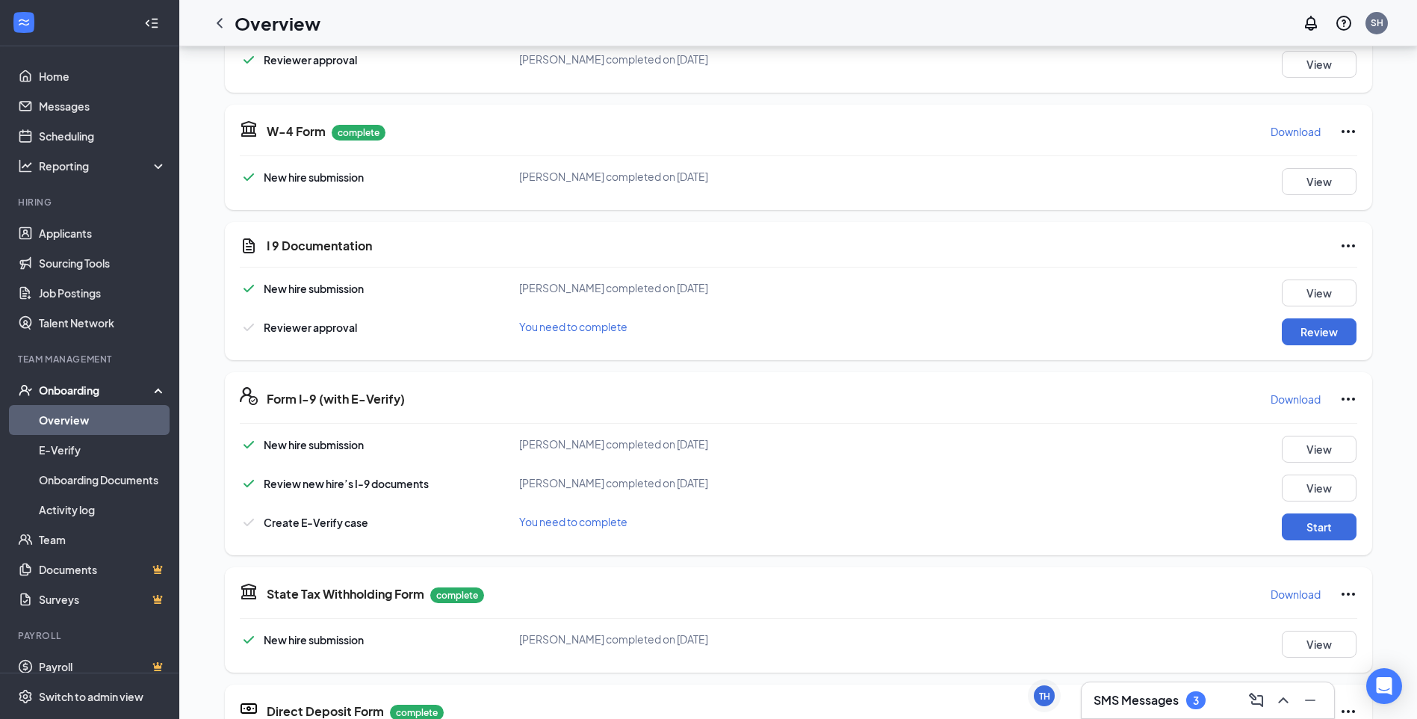
click at [1169, 697] on h3 "SMS Messages" at bounding box center [1136, 700] width 85 height 16
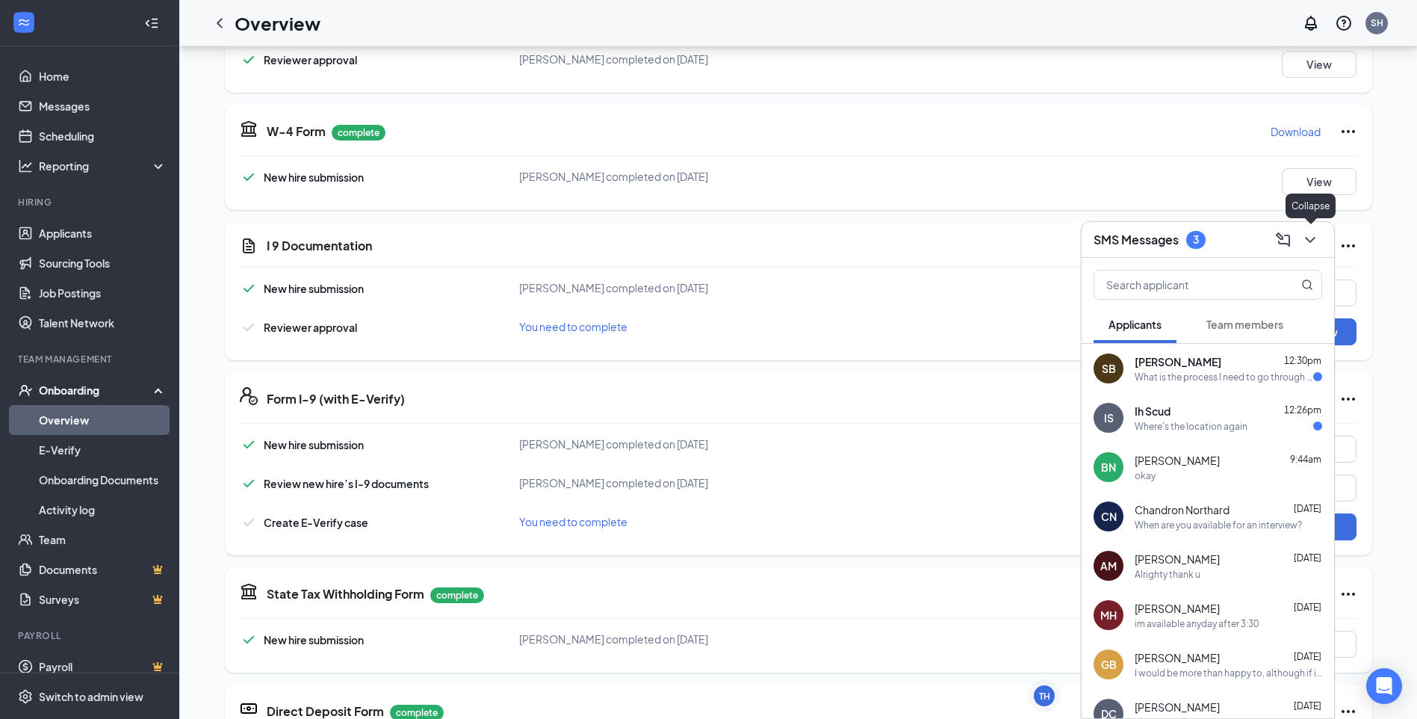
click at [1302, 246] on icon "ChevronDown" at bounding box center [1311, 240] width 18 height 18
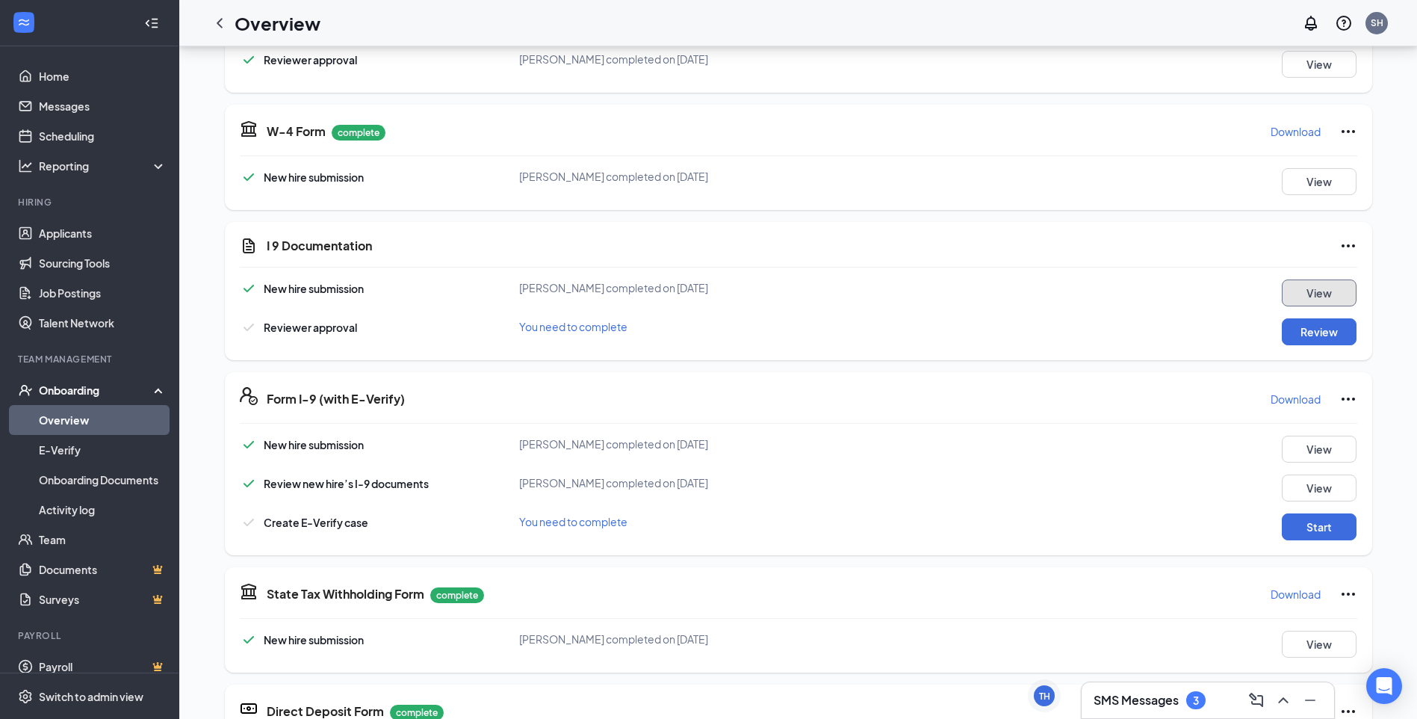
click at [1299, 291] on button "View" at bounding box center [1319, 292] width 75 height 27
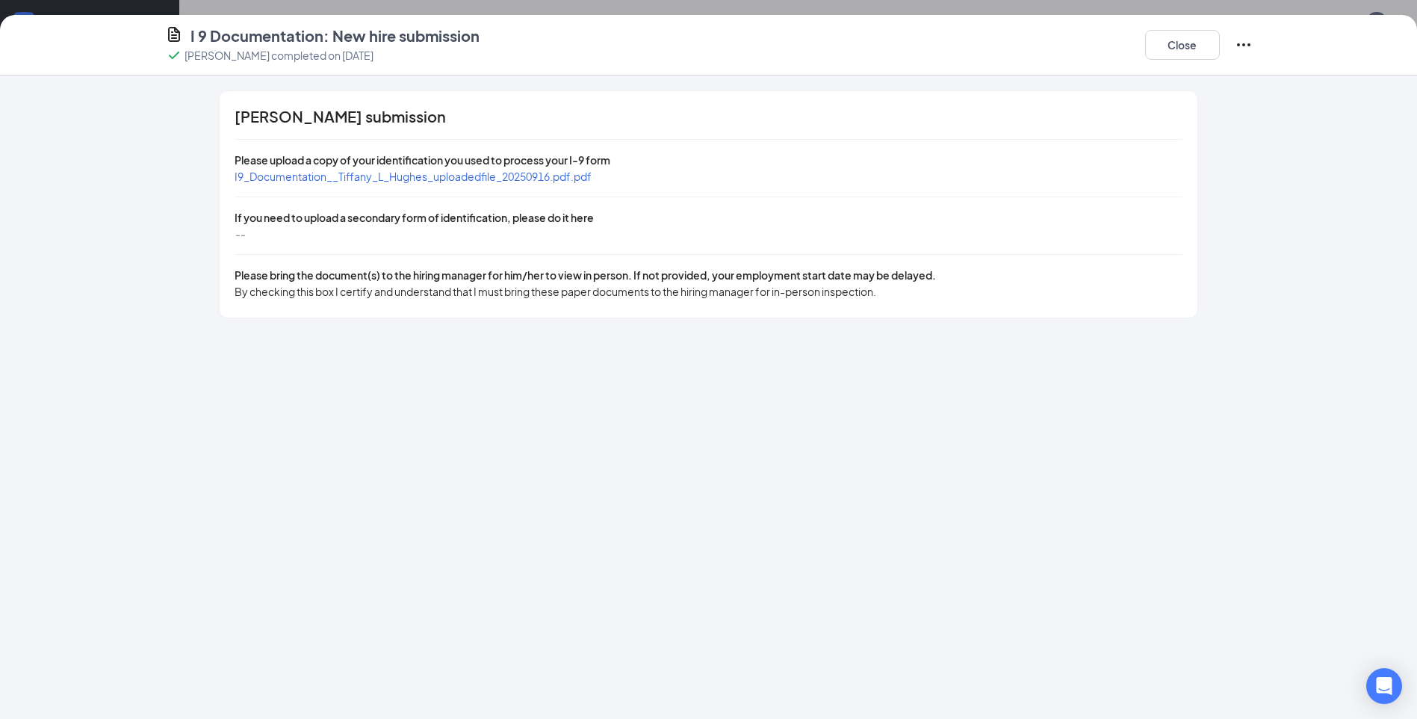
click at [1249, 44] on icon "Ellipses" at bounding box center [1243, 44] width 13 height 3
click at [1209, 43] on button "Close" at bounding box center [1182, 45] width 75 height 30
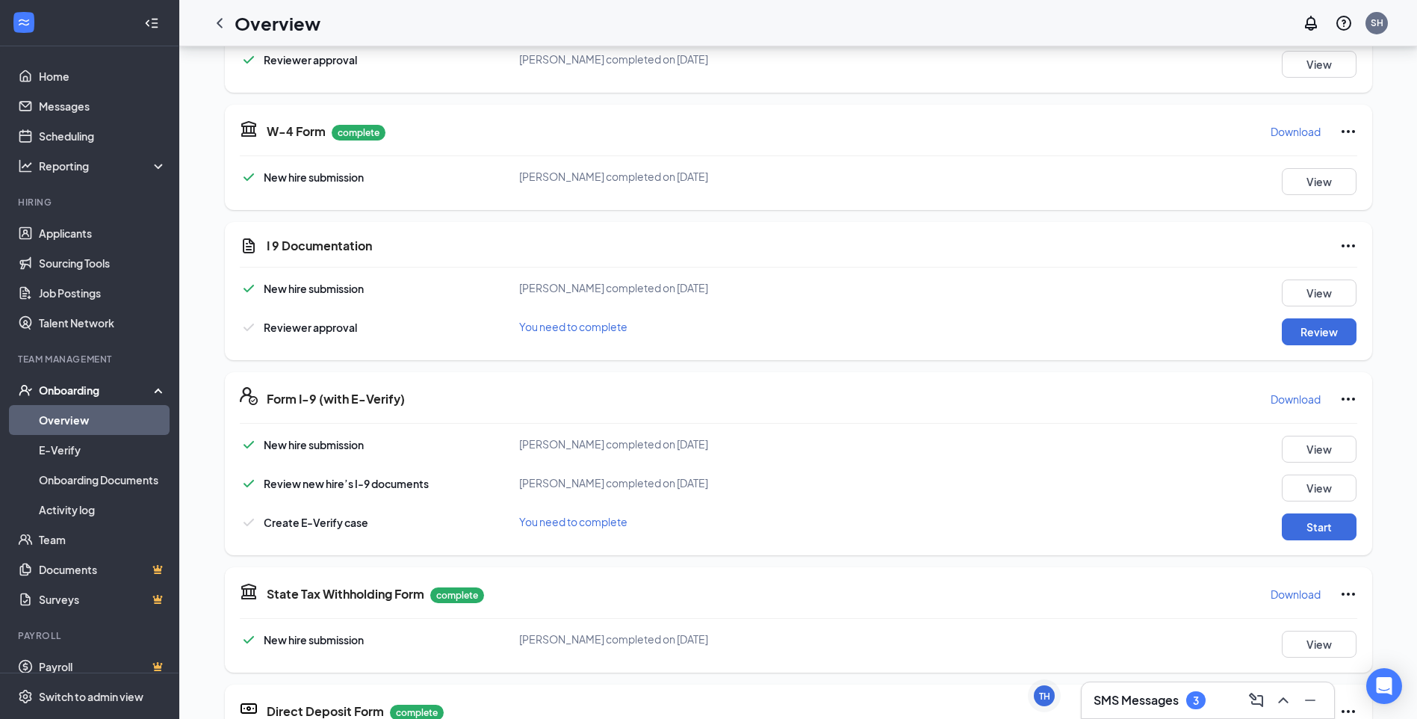
click at [1347, 244] on icon "Ellipses" at bounding box center [1349, 246] width 18 height 18
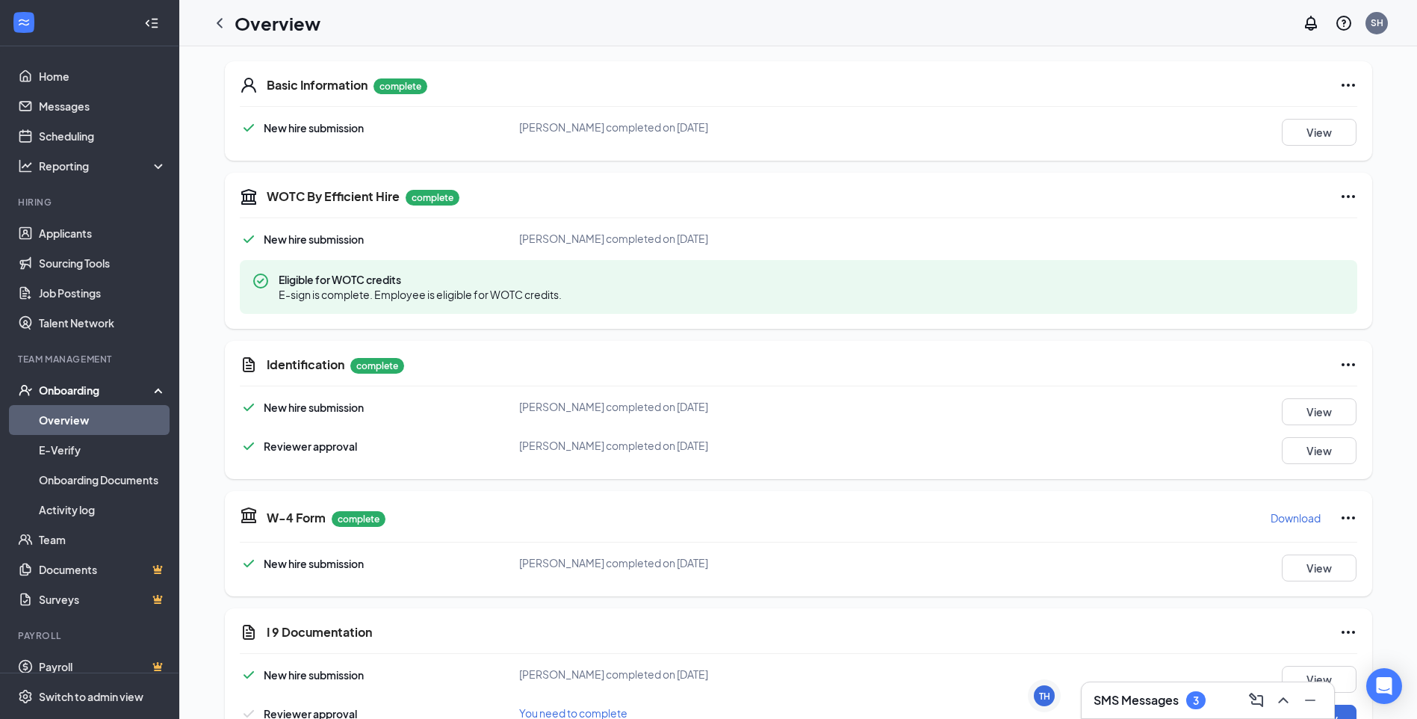
scroll to position [224, 0]
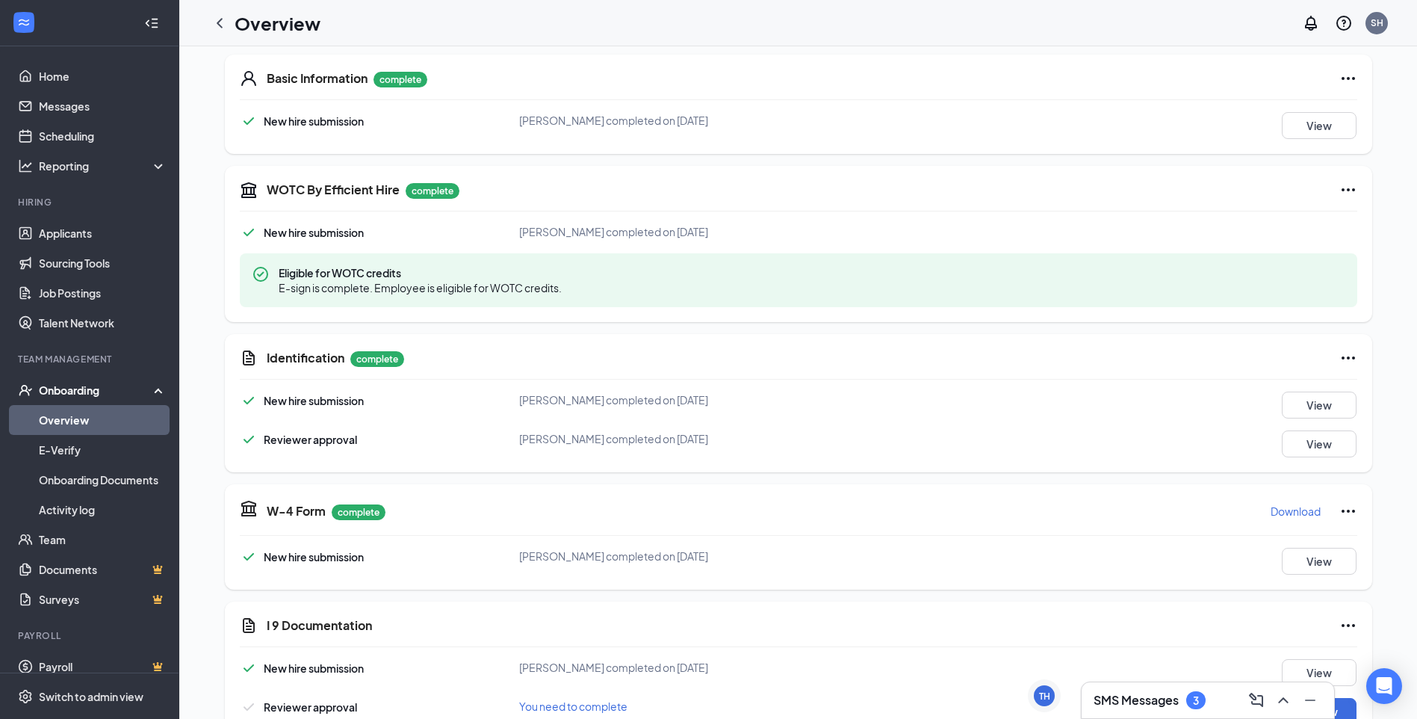
click at [1356, 397] on div "Identification complete New hire submission [PERSON_NAME] completed on [DATE] V…" at bounding box center [799, 403] width 1148 height 138
click at [1326, 397] on button "View" at bounding box center [1319, 405] width 75 height 27
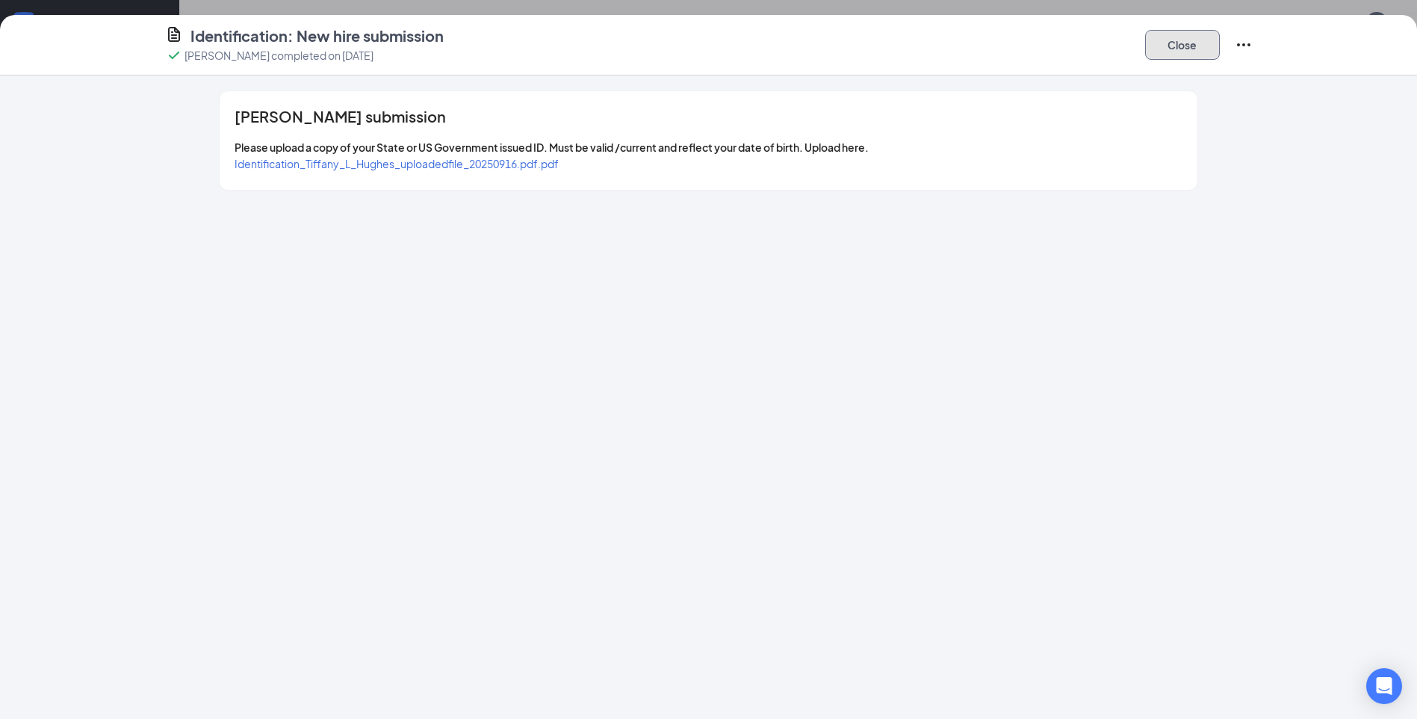
click at [1175, 40] on button "Close" at bounding box center [1182, 45] width 75 height 30
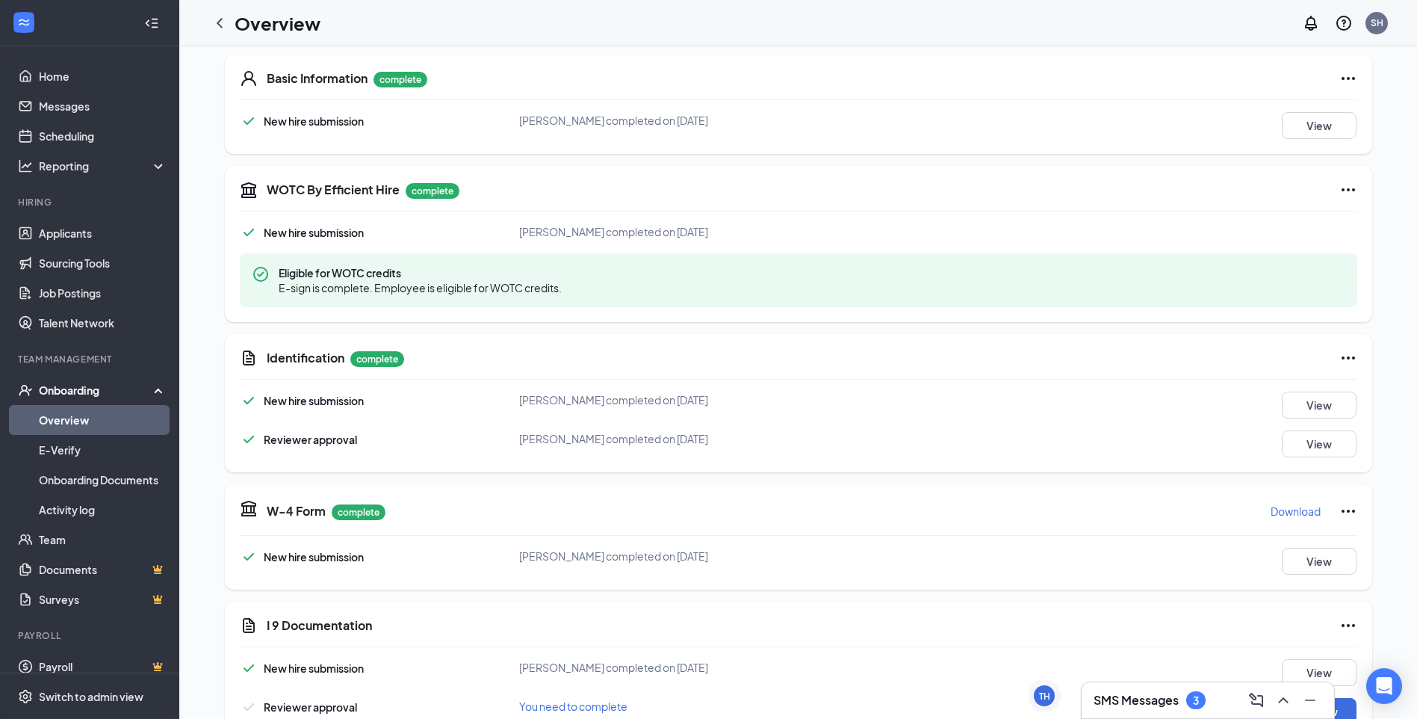
click at [1348, 351] on icon "Ellipses" at bounding box center [1349, 358] width 18 height 18
click at [1311, 406] on button "View" at bounding box center [1319, 405] width 75 height 27
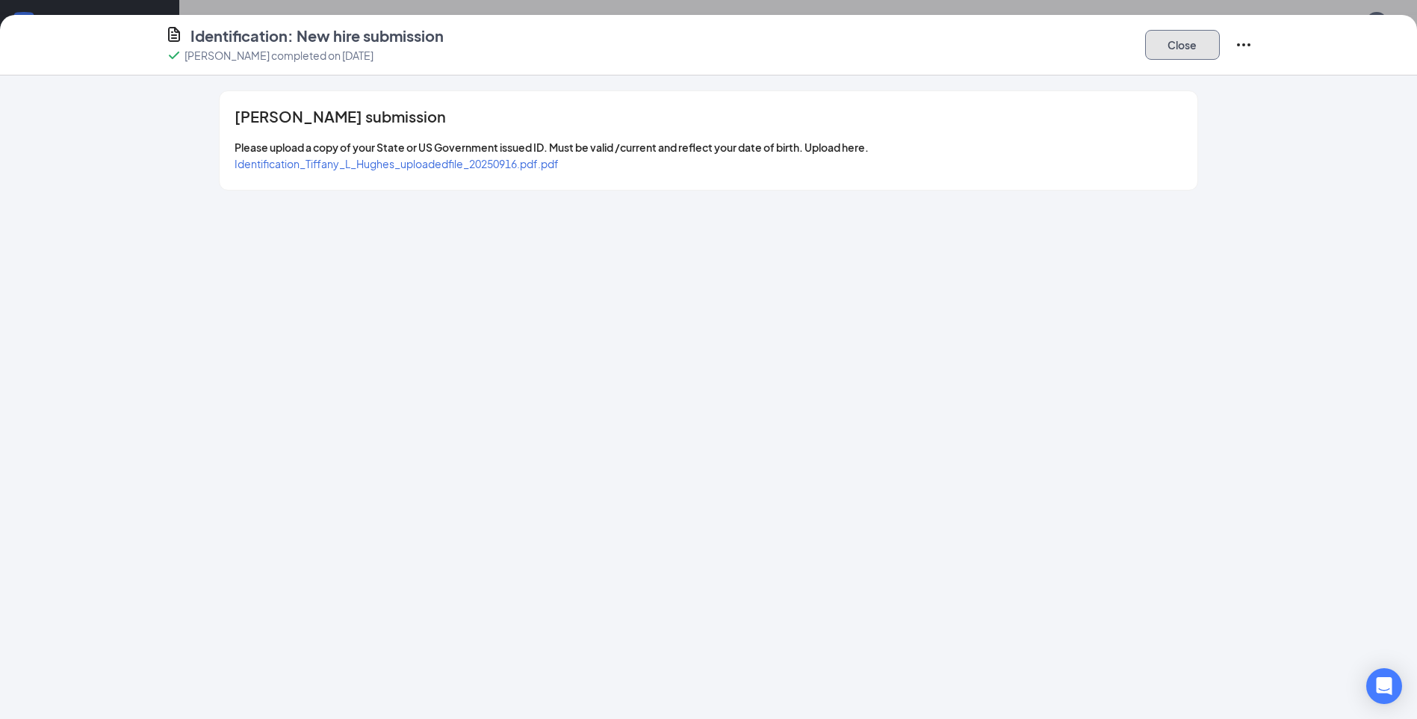
click at [1155, 45] on button "Close" at bounding box center [1182, 45] width 75 height 30
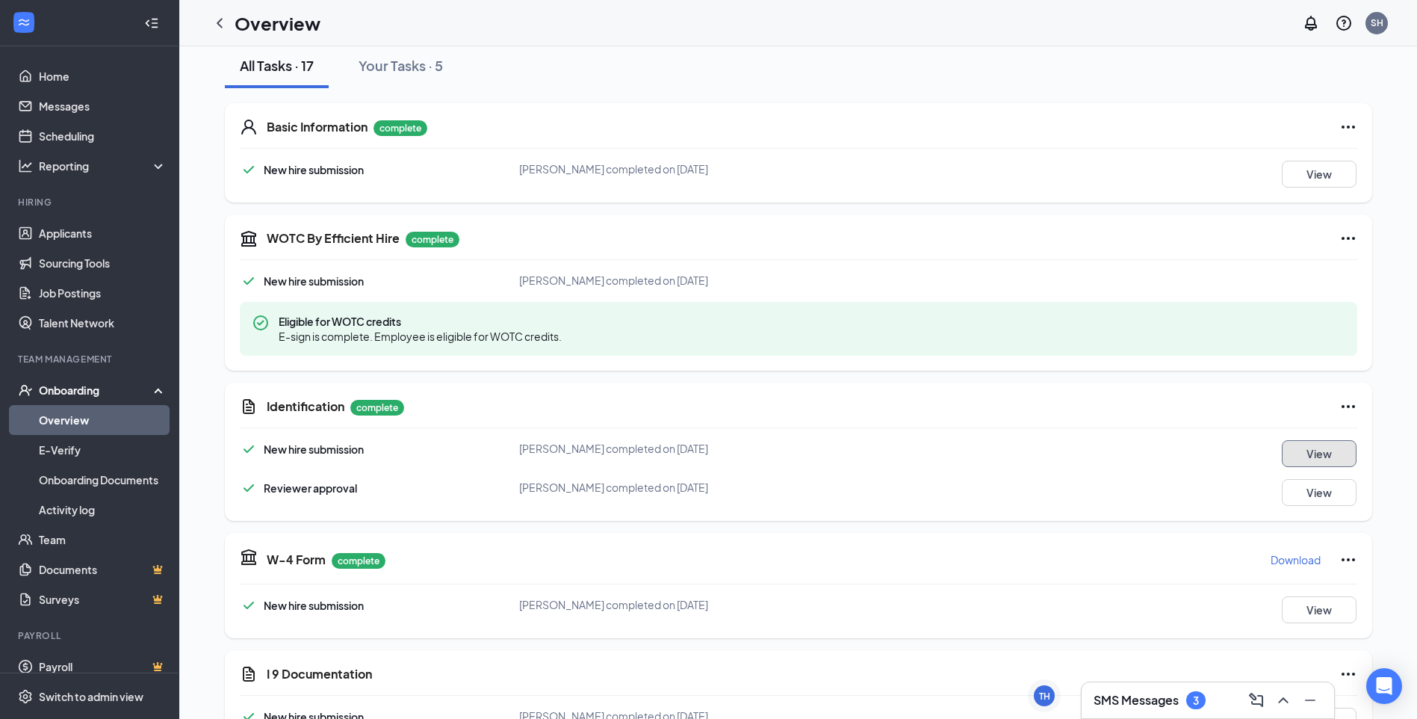
scroll to position [149, 0]
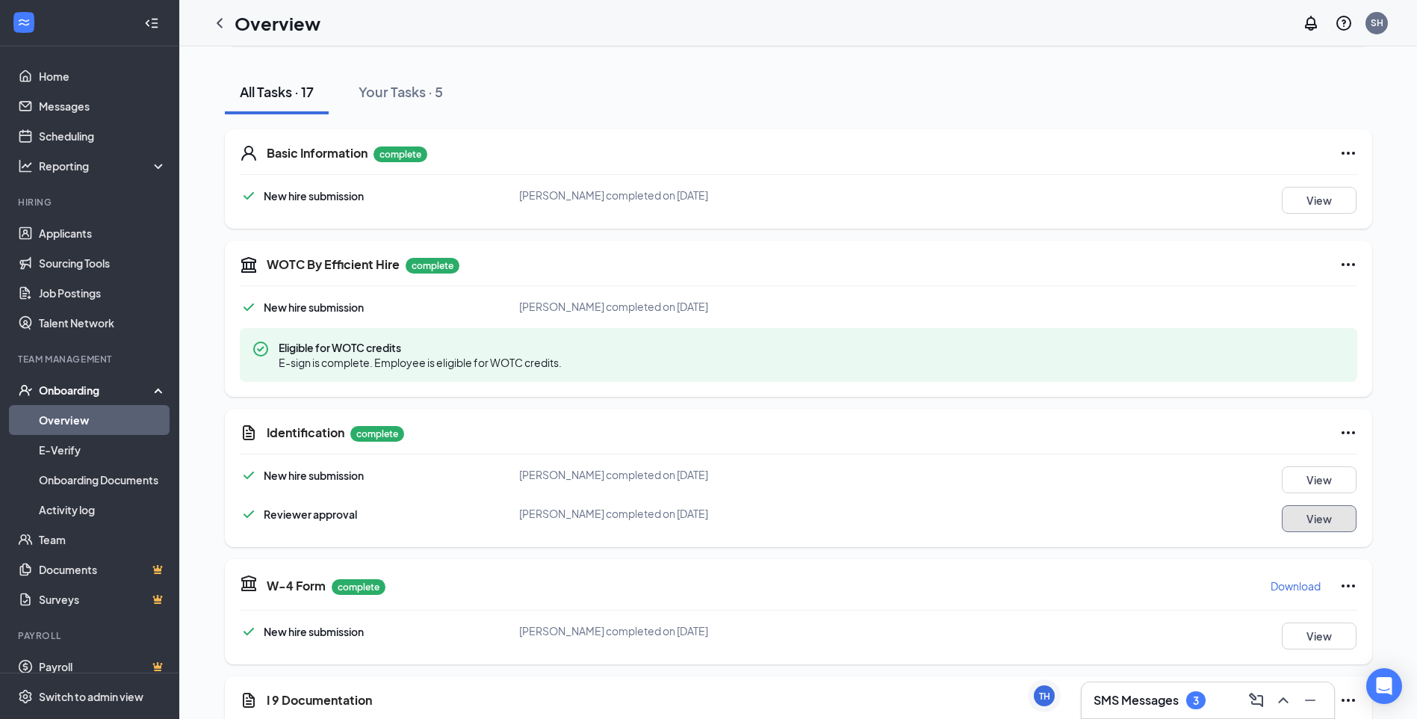
click at [1312, 510] on button "View" at bounding box center [1319, 518] width 75 height 27
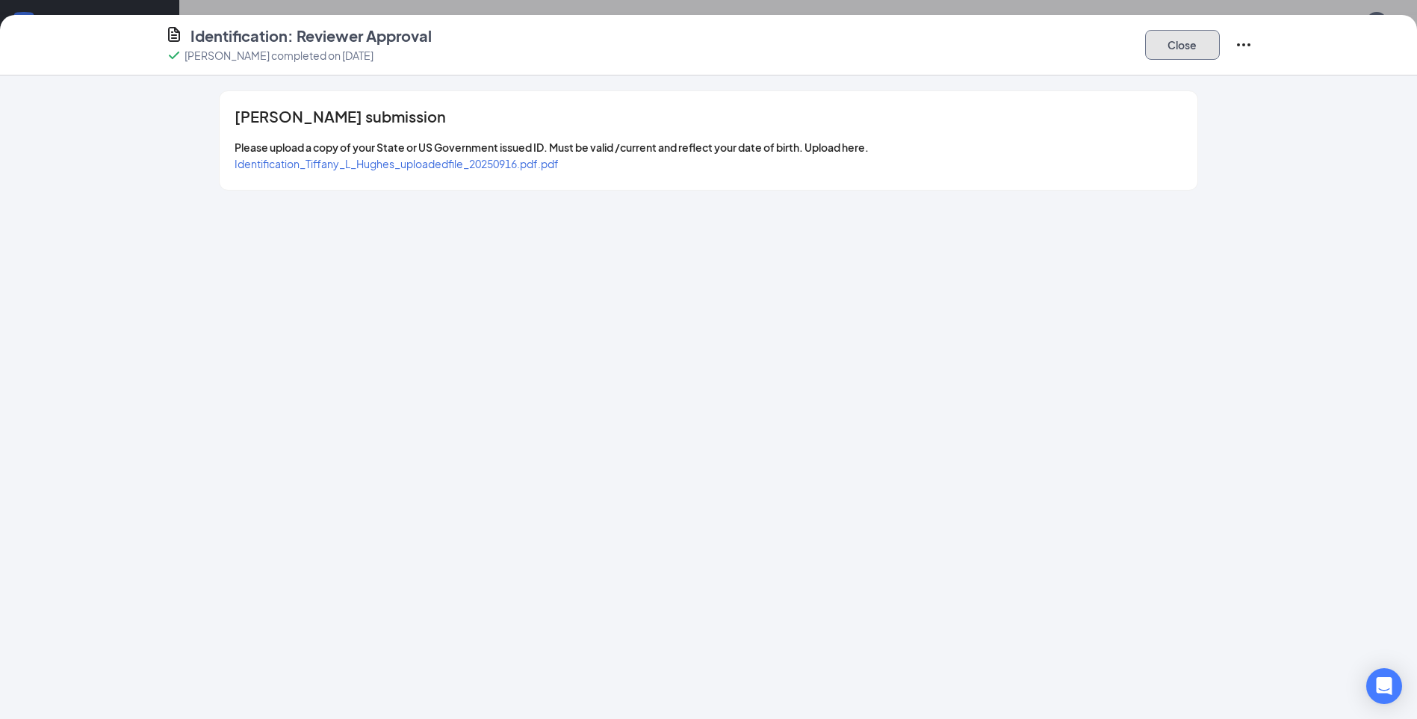
click at [1185, 46] on button "Close" at bounding box center [1182, 45] width 75 height 30
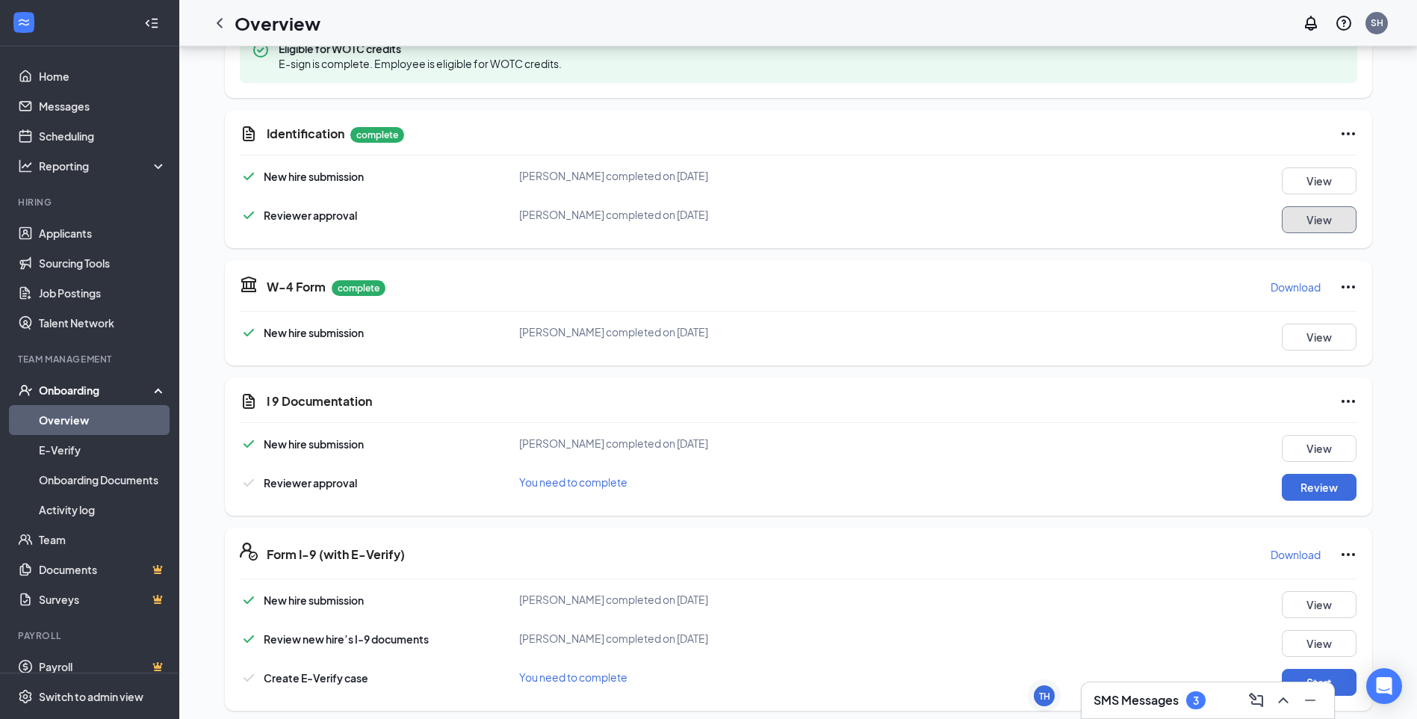
scroll to position [374, 0]
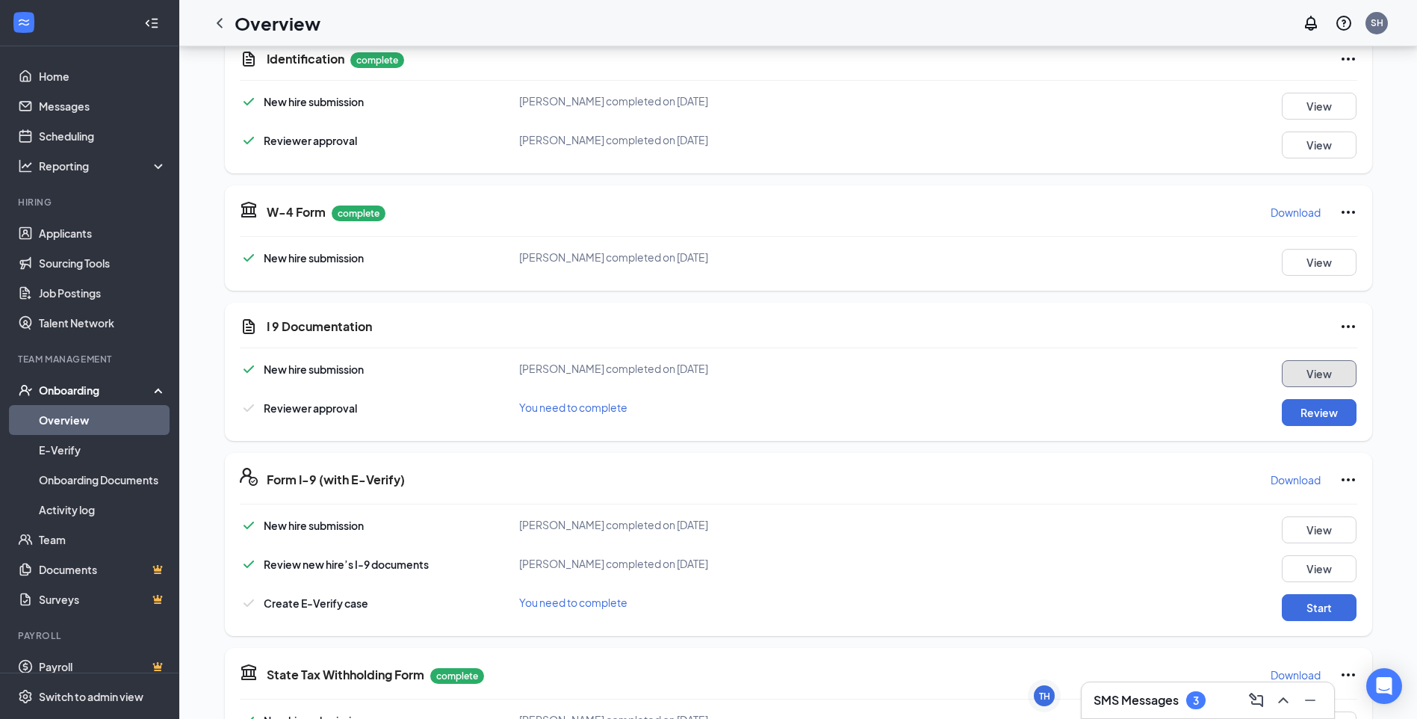
click at [1326, 361] on button "View" at bounding box center [1319, 373] width 75 height 27
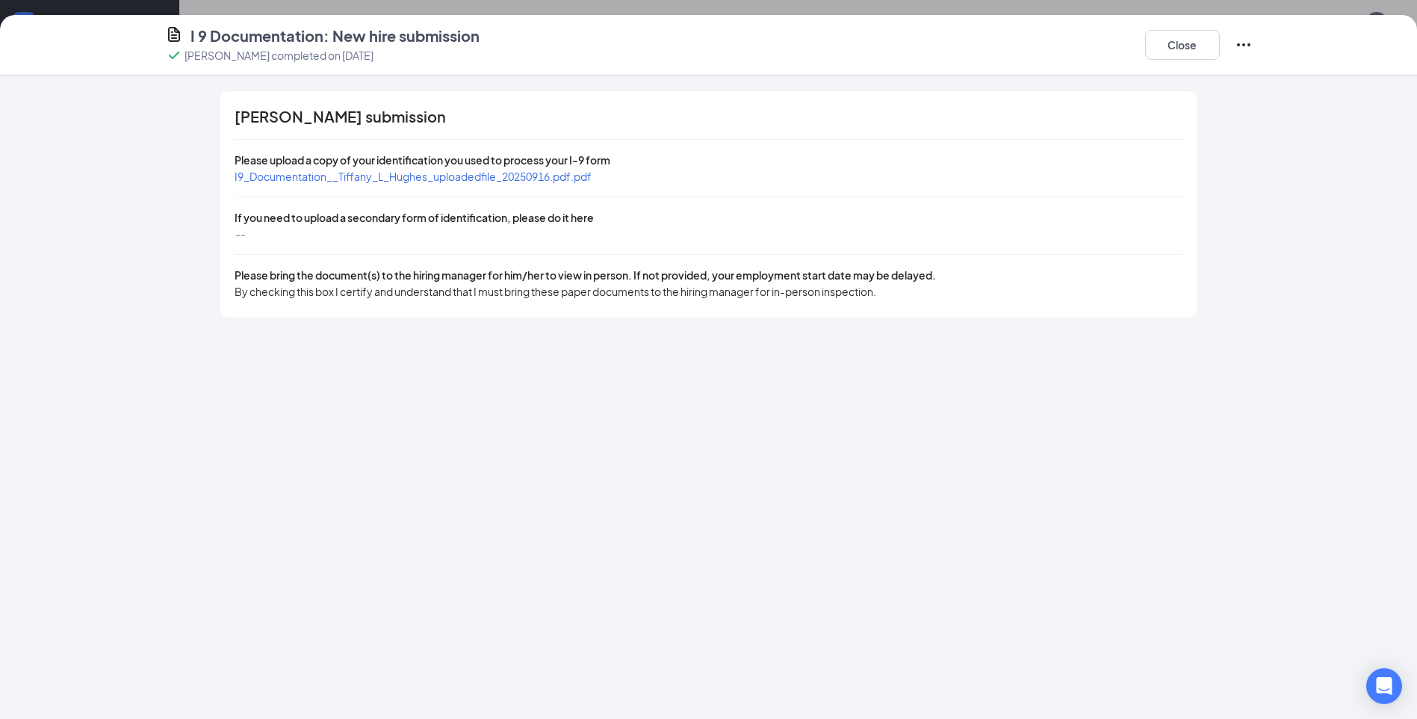
click at [1242, 49] on icon "Ellipses" at bounding box center [1244, 45] width 18 height 18
click at [1210, 43] on button "Close" at bounding box center [1182, 45] width 75 height 30
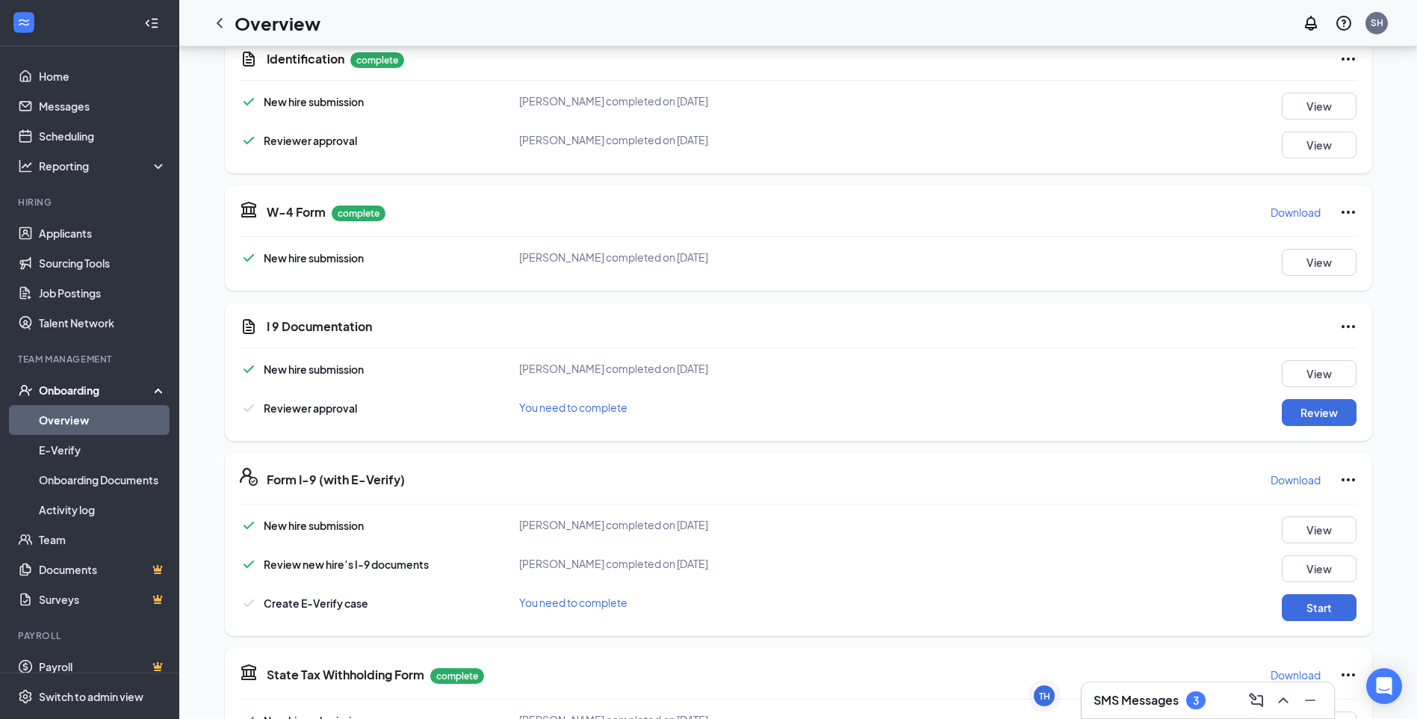
click at [1342, 326] on icon "Ellipses" at bounding box center [1348, 326] width 13 height 3
drag, startPoint x: 1252, startPoint y: 309, endPoint x: 1301, endPoint y: 327, distance: 52.7
click at [1251, 309] on div "I 9 Documentation New hire submission [PERSON_NAME] completed on [DATE] View Re…" at bounding box center [799, 372] width 1148 height 138
click at [1300, 370] on button "View" at bounding box center [1319, 373] width 75 height 27
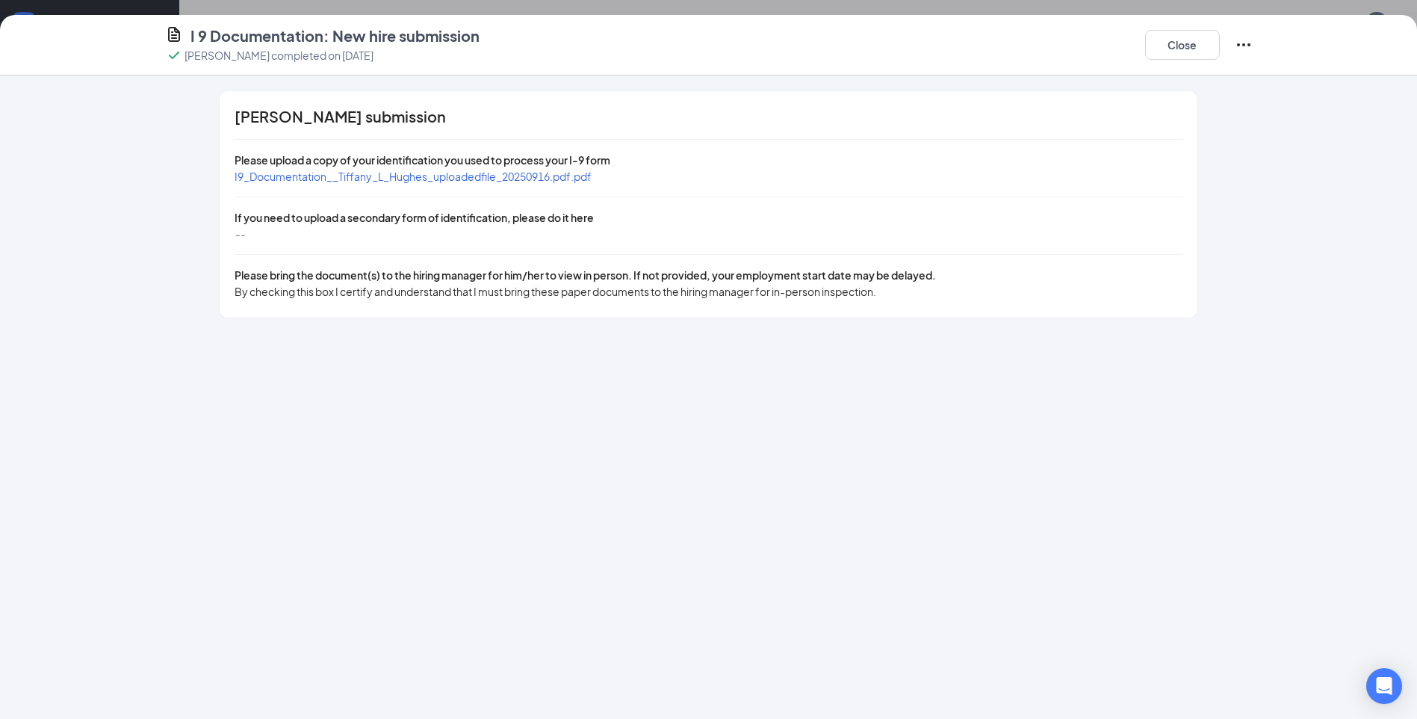
click at [528, 223] on span "If you need to upload a secondary form of identification, please do it here" at bounding box center [414, 217] width 359 height 13
click at [1240, 40] on icon "Ellipses" at bounding box center [1244, 45] width 18 height 18
click at [1178, 49] on button "Close" at bounding box center [1182, 45] width 75 height 30
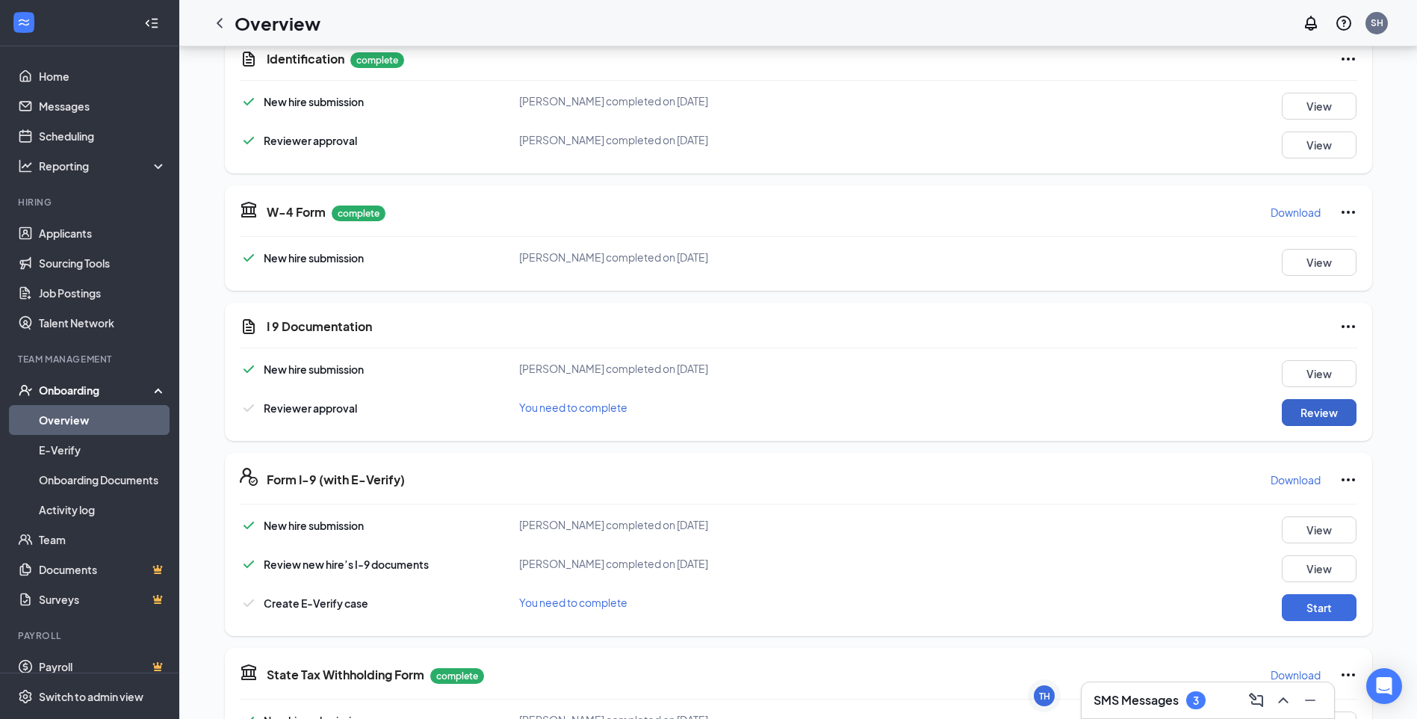
click at [1301, 409] on button "Review" at bounding box center [1319, 412] width 75 height 27
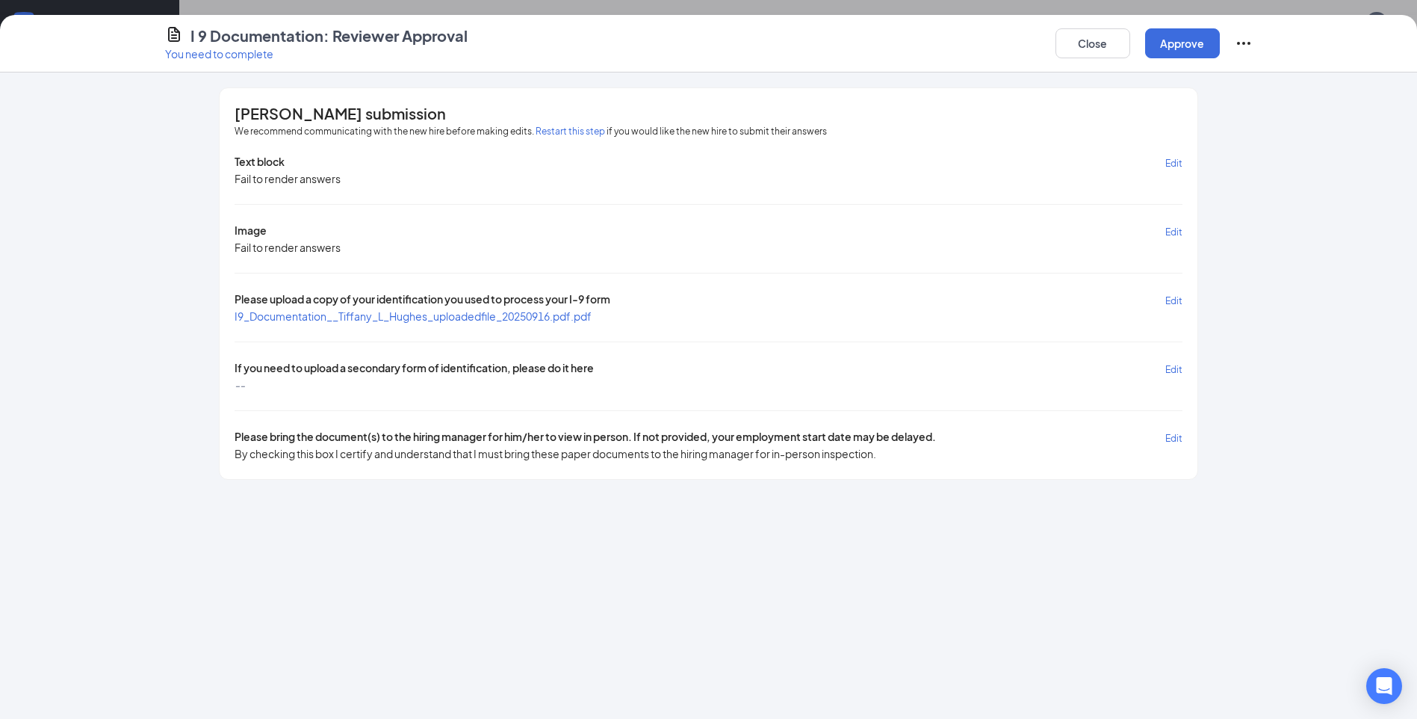
click at [1172, 368] on span "Edit" at bounding box center [1174, 369] width 17 height 11
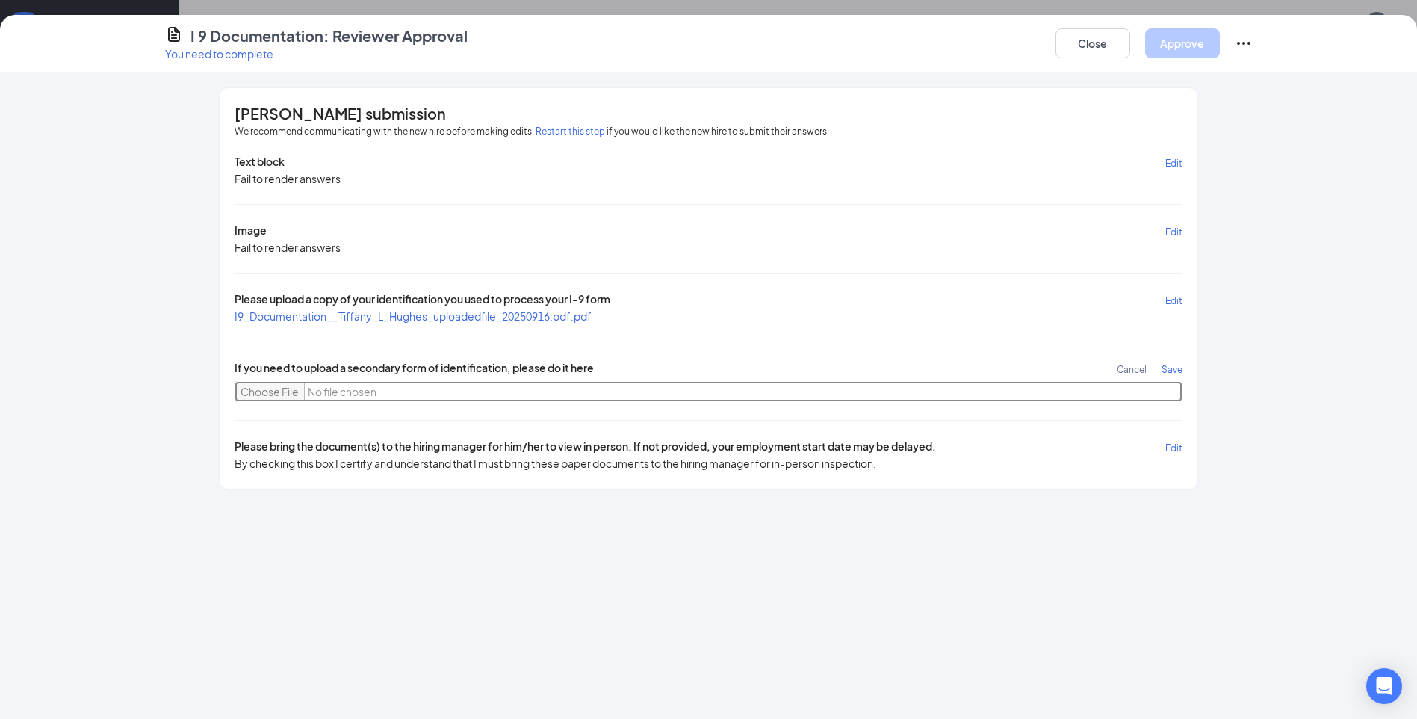
click at [262, 394] on input "file" at bounding box center [708, 391] width 947 height 21
type input "C:\fakepath\TID.jpg"
click at [1180, 365] on span "Save" at bounding box center [1172, 369] width 21 height 11
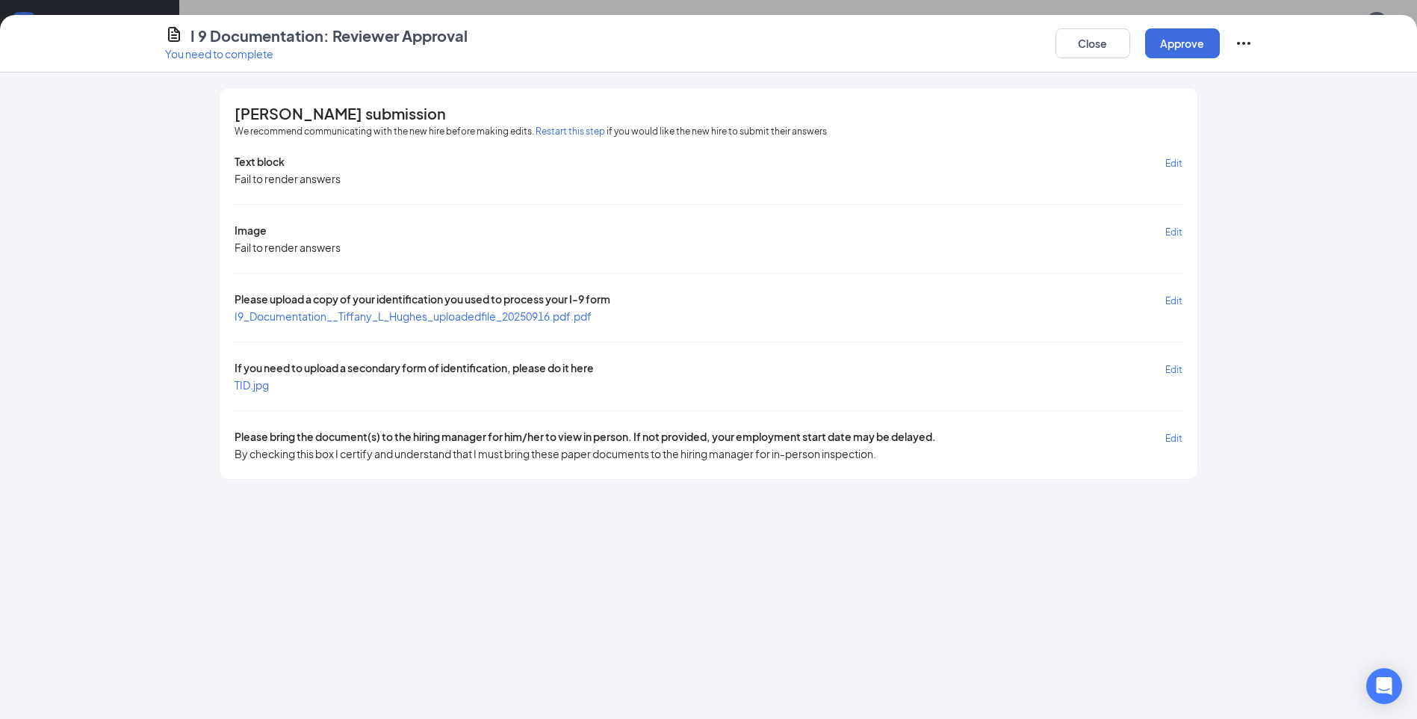
click at [241, 381] on span "TID.jpg" at bounding box center [252, 384] width 34 height 13
click at [1179, 43] on button "Approve" at bounding box center [1182, 43] width 75 height 30
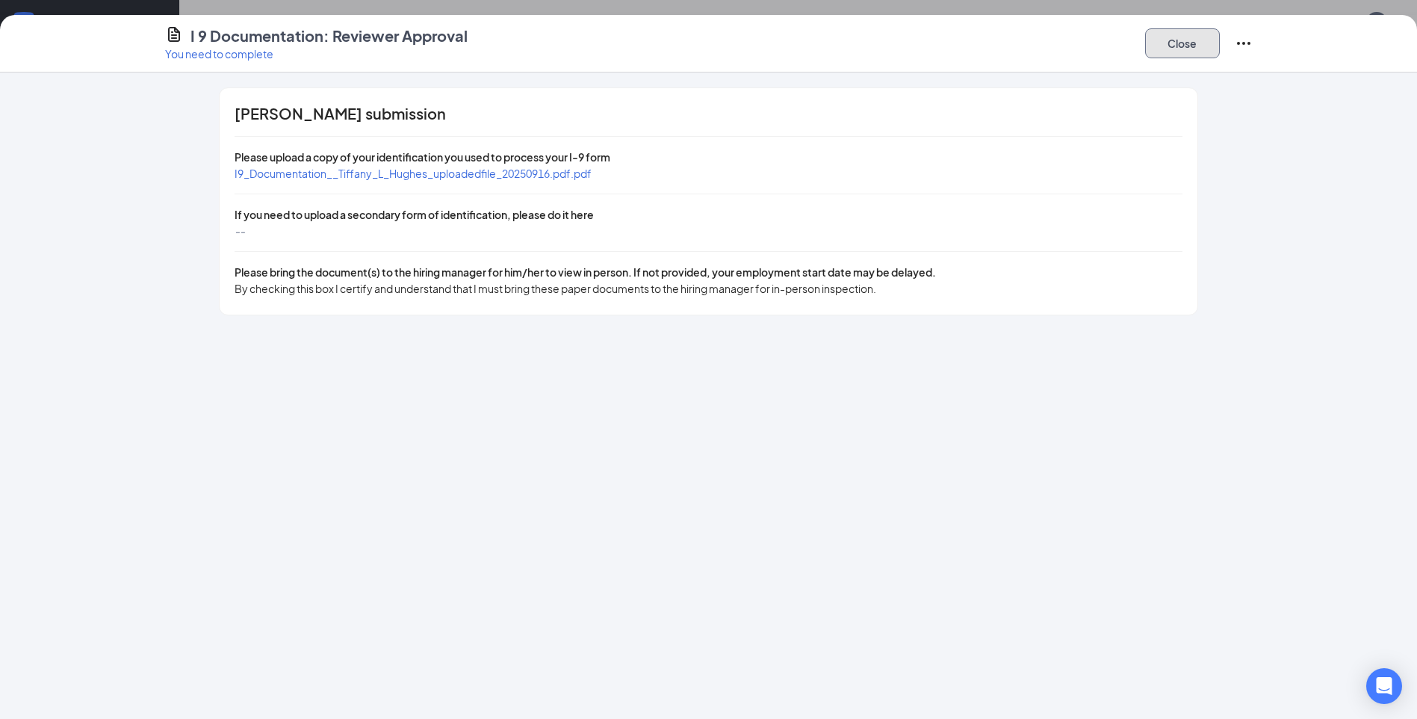
click at [1196, 35] on button "Close" at bounding box center [1182, 43] width 75 height 30
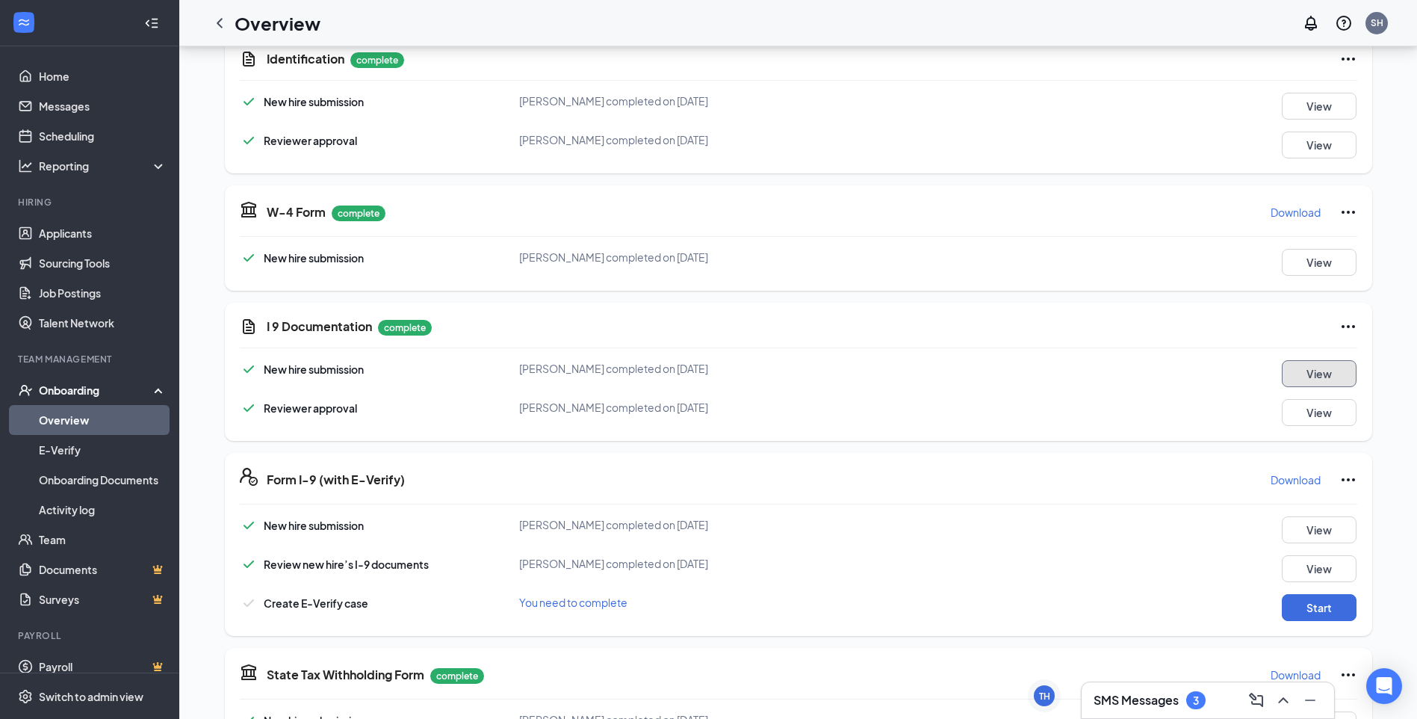
click at [1334, 370] on button "View" at bounding box center [1319, 373] width 75 height 27
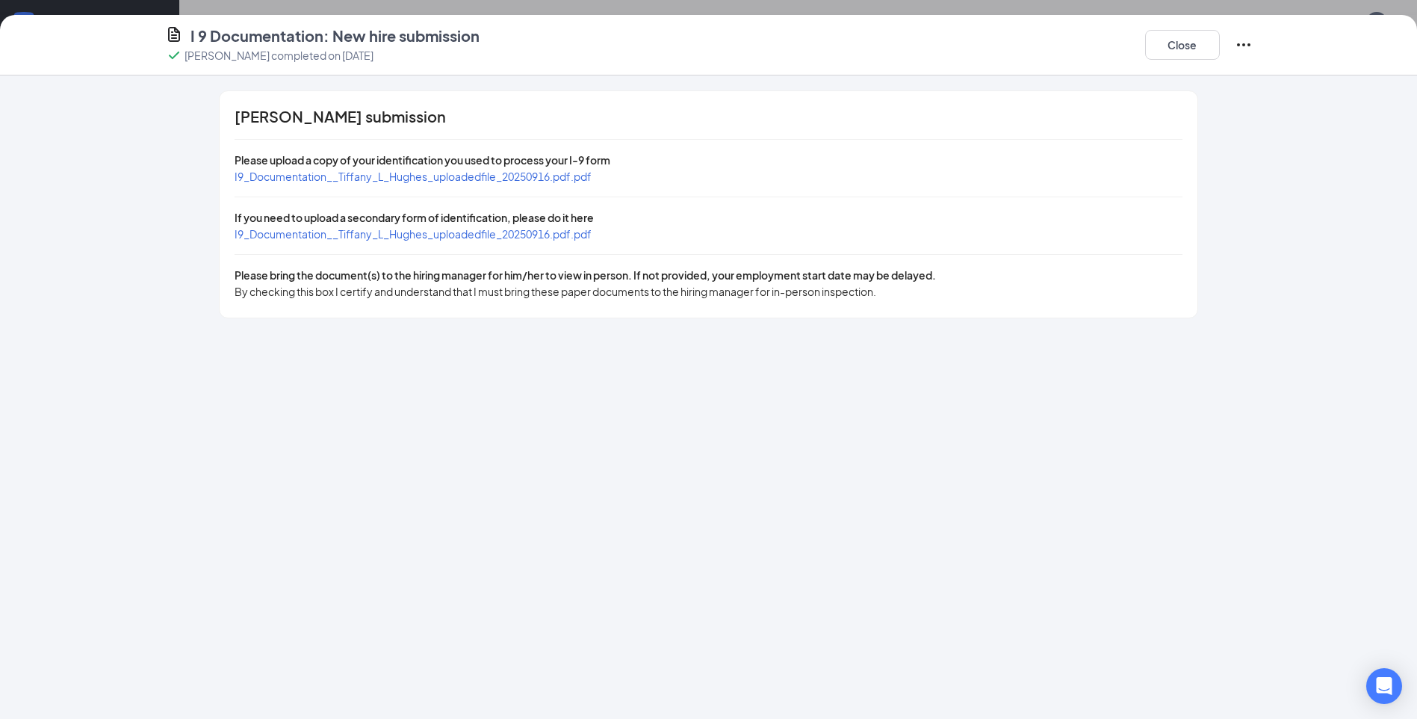
click at [510, 238] on span "I9_Documentation__Tiffany_L_Hughes_uploadedfile_20250916.pdf.pdf" at bounding box center [413, 233] width 357 height 13
click at [1197, 40] on button "Close" at bounding box center [1182, 45] width 75 height 30
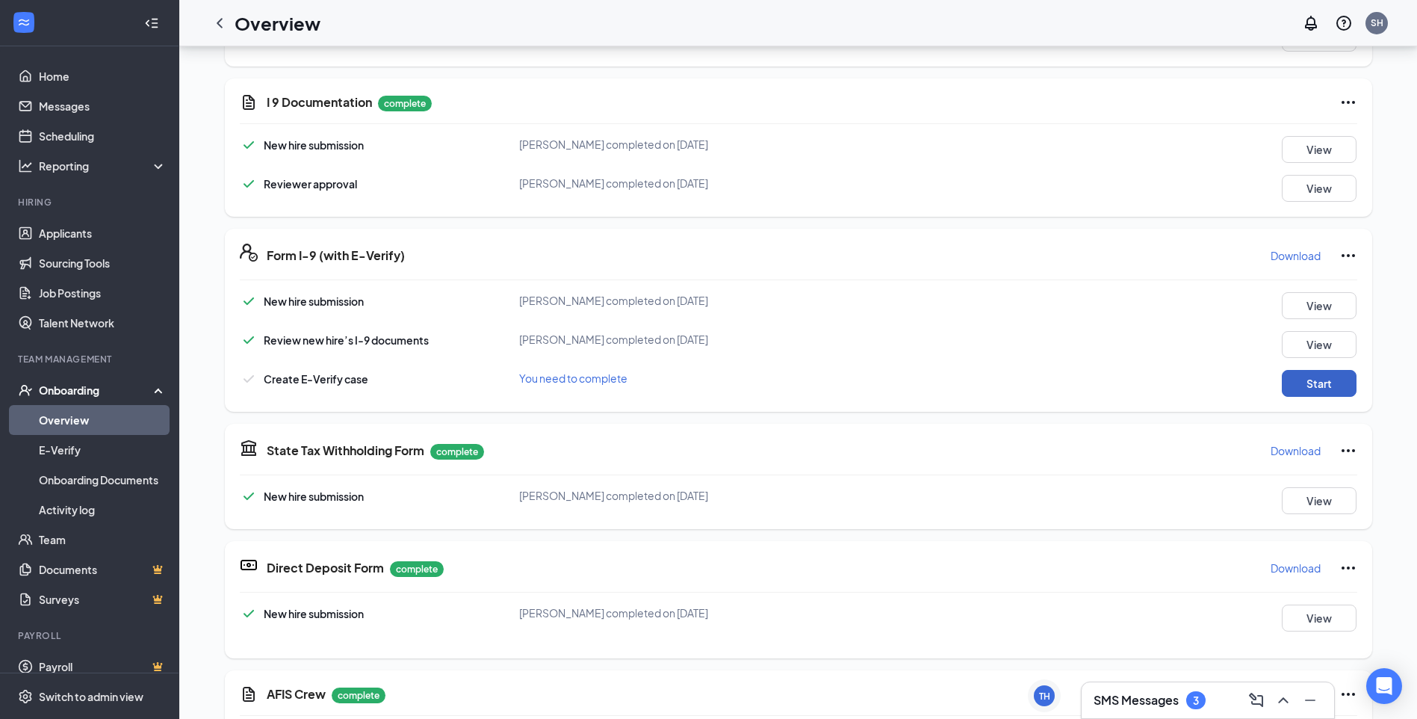
click at [1311, 386] on button "Start" at bounding box center [1319, 383] width 75 height 27
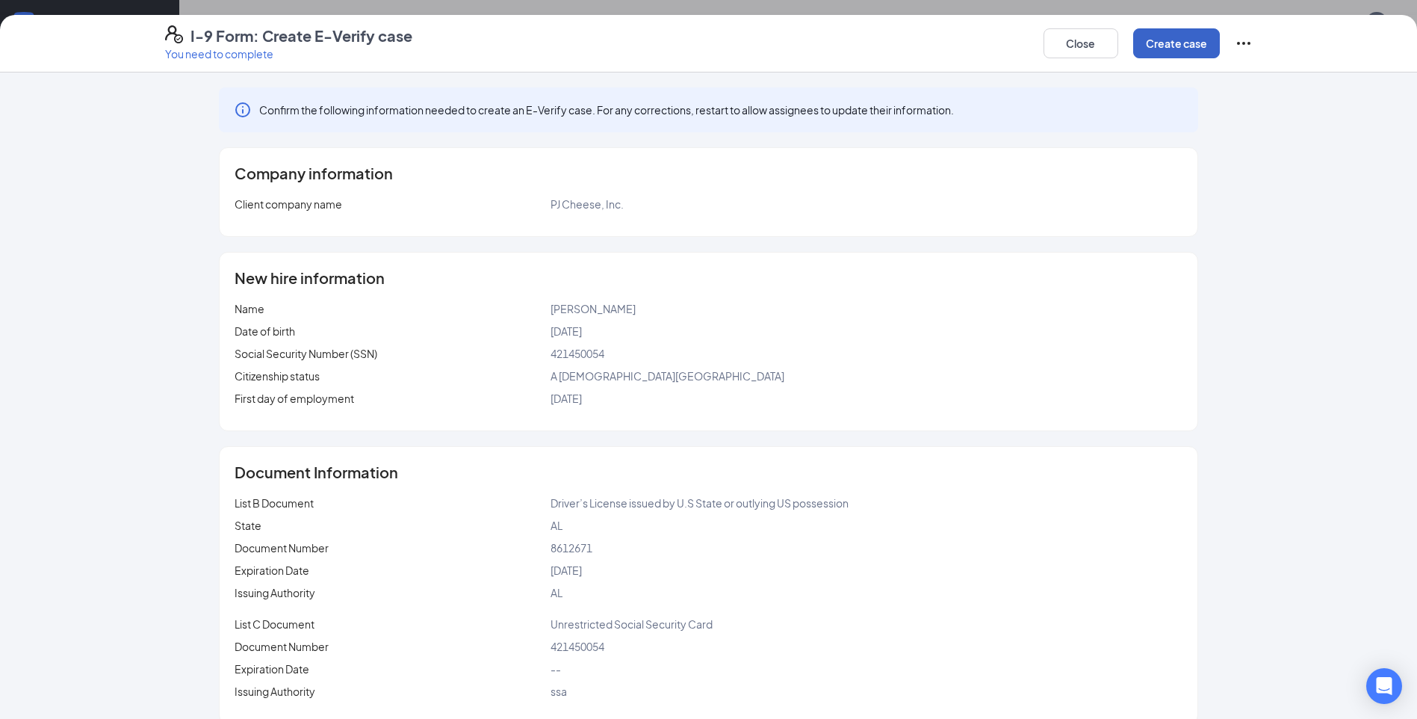
click at [1198, 46] on button "Create case" at bounding box center [1176, 43] width 87 height 30
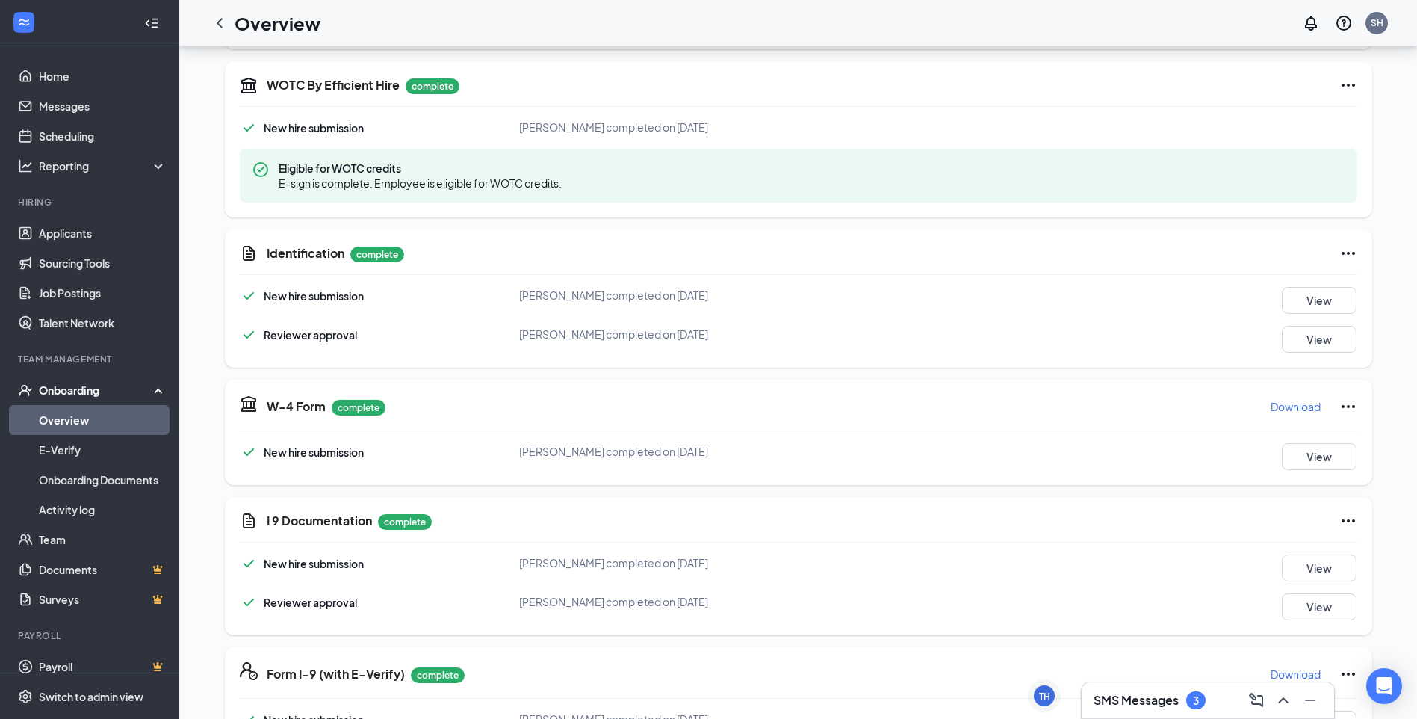
scroll to position [0, 0]
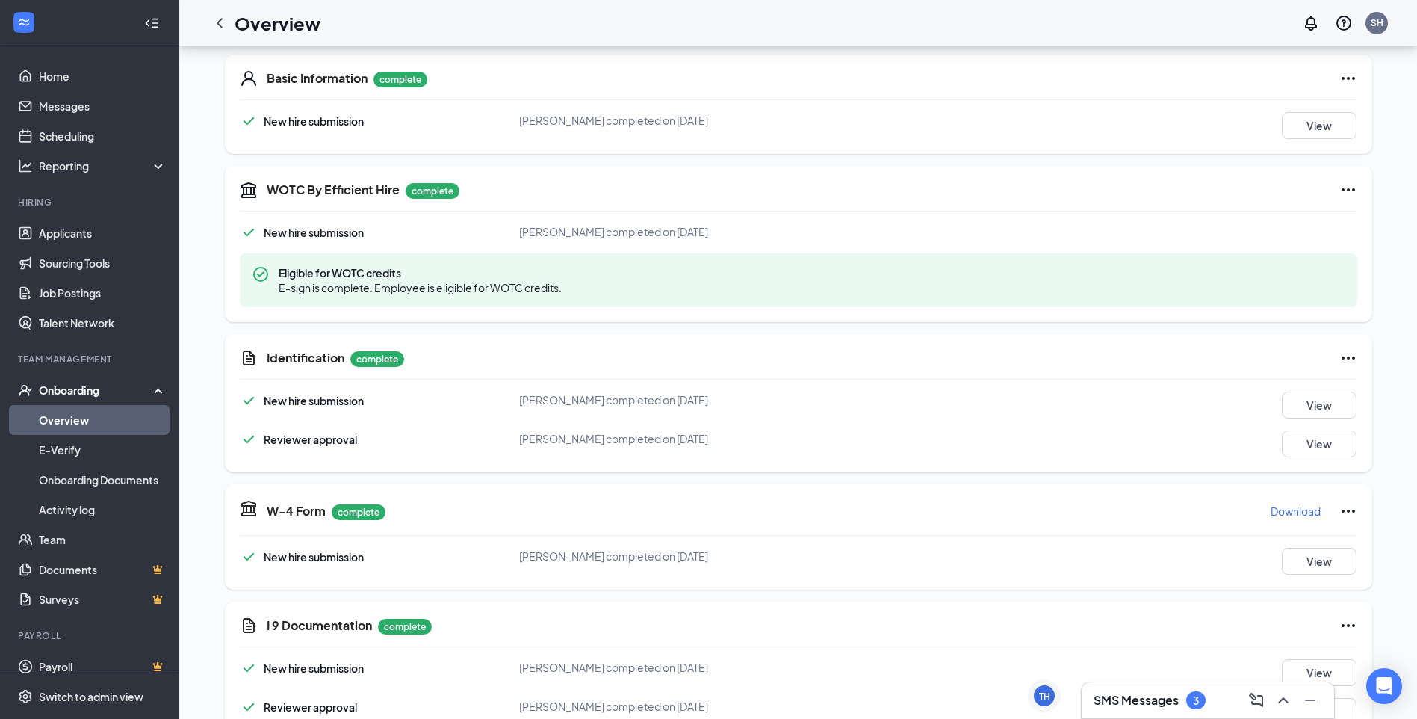
click at [1012, 697] on div "New hire submission [PERSON_NAME] completed on [DATE] View Reviewer approval [P…" at bounding box center [799, 692] width 1118 height 66
click at [1045, 701] on div "TH" at bounding box center [1044, 696] width 11 height 13
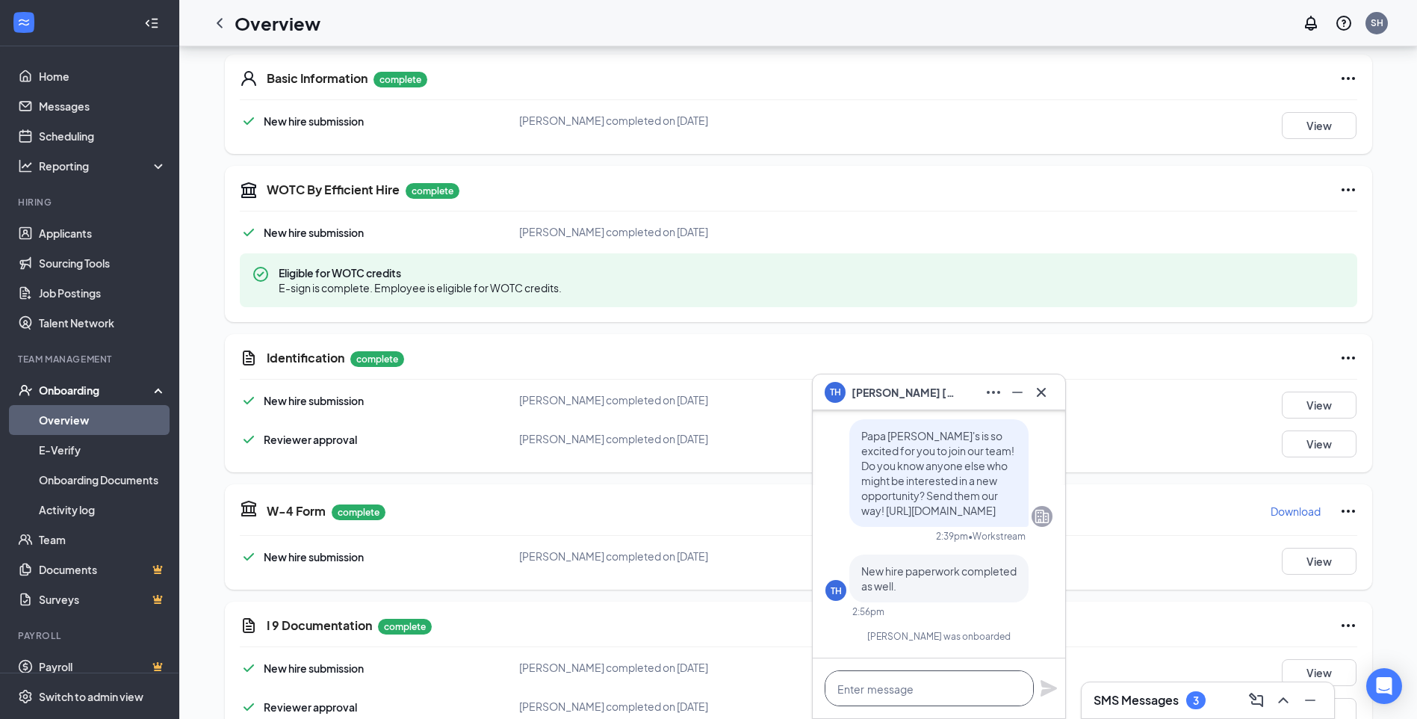
click at [877, 688] on textarea at bounding box center [929, 688] width 209 height 36
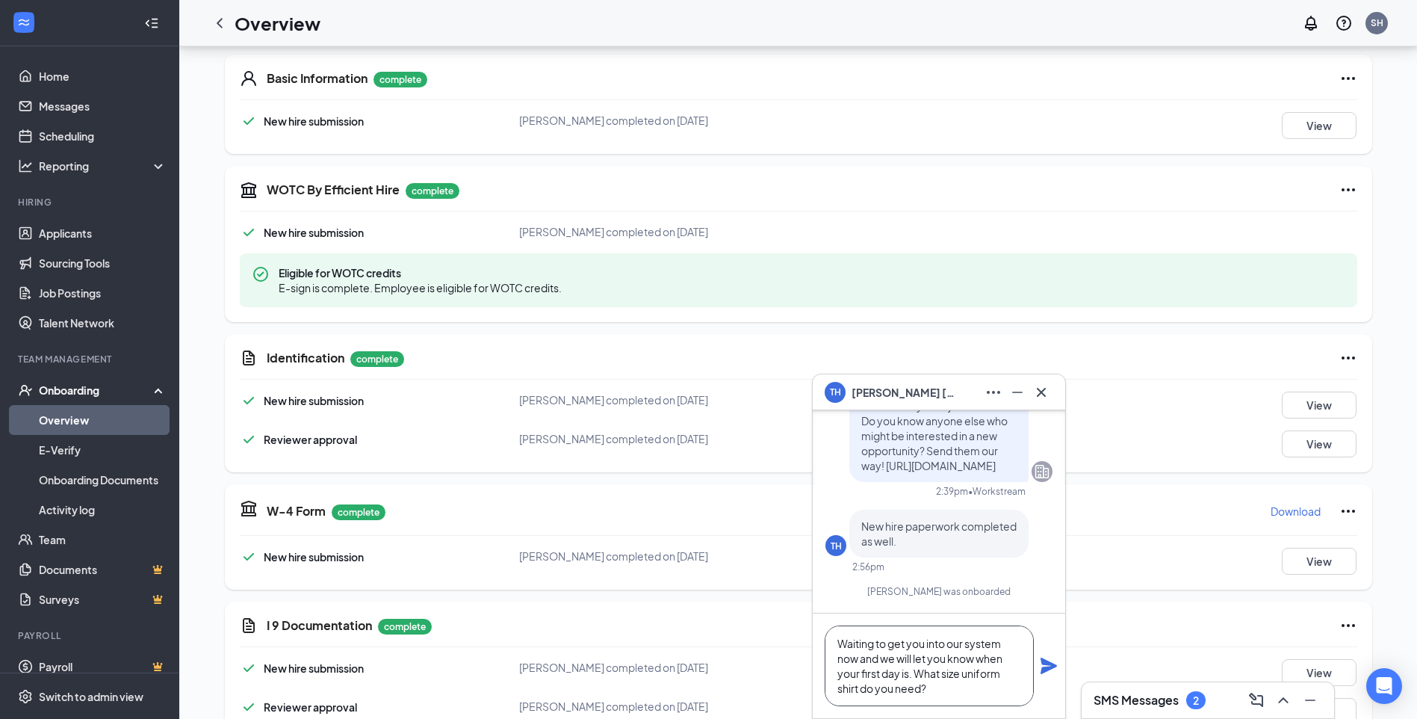
type textarea "Waiting to get you into our system now and we will let you know when your first…"
click at [1048, 661] on icon "Plane" at bounding box center [1049, 666] width 16 height 16
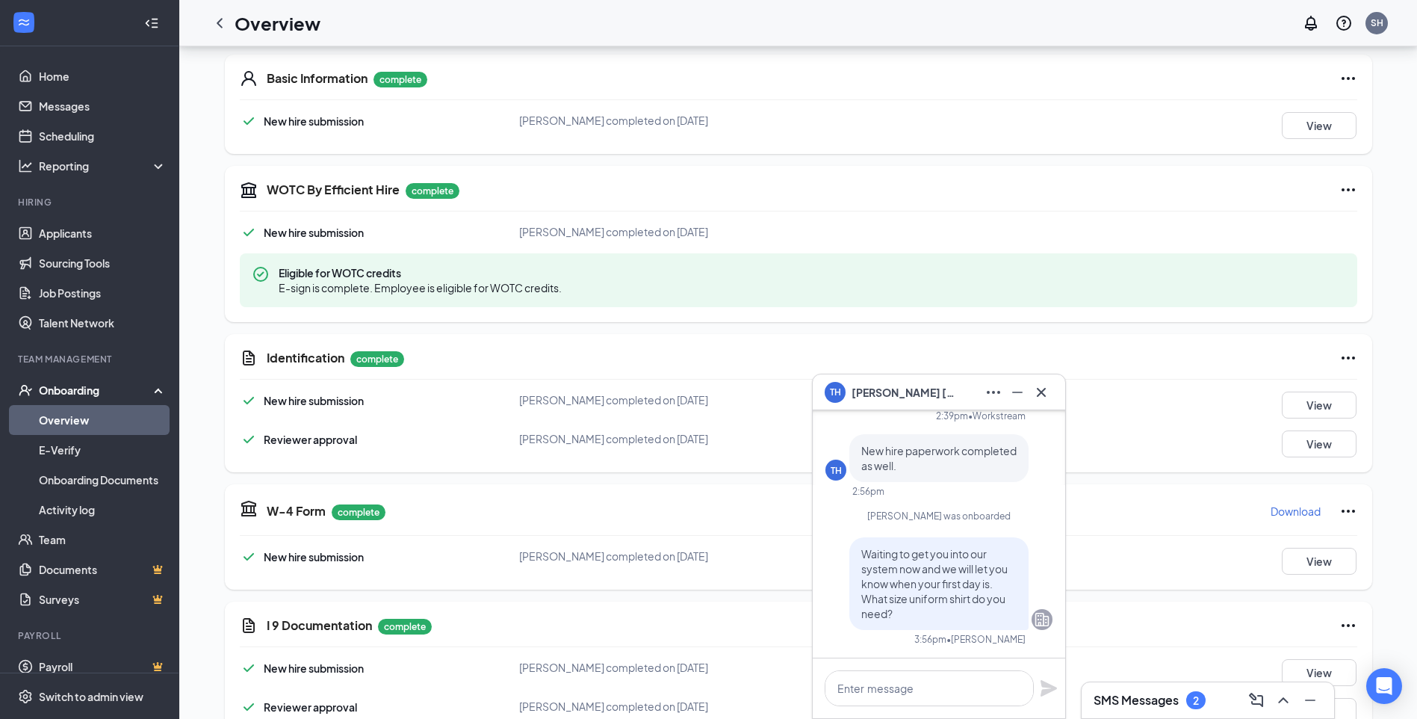
scroll to position [0, 0]
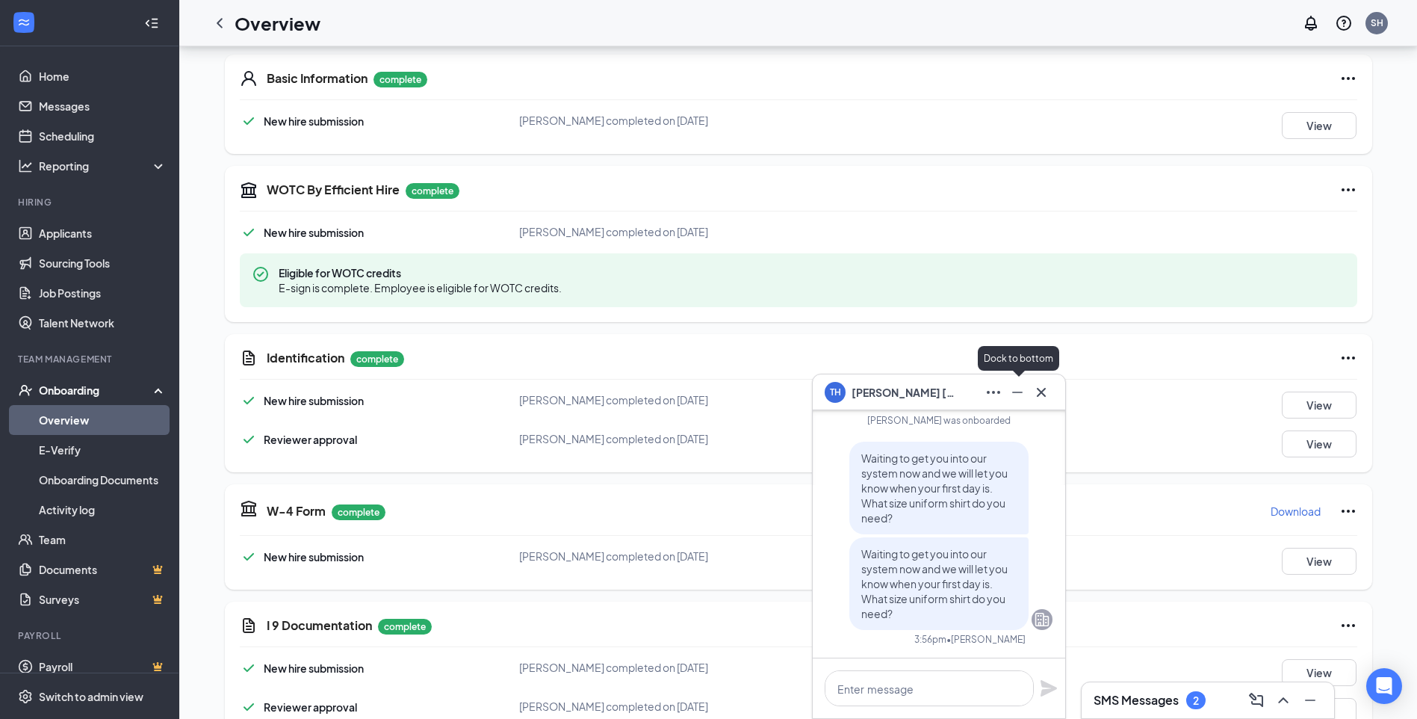
click at [1019, 386] on icon "Minimize" at bounding box center [1018, 392] width 18 height 18
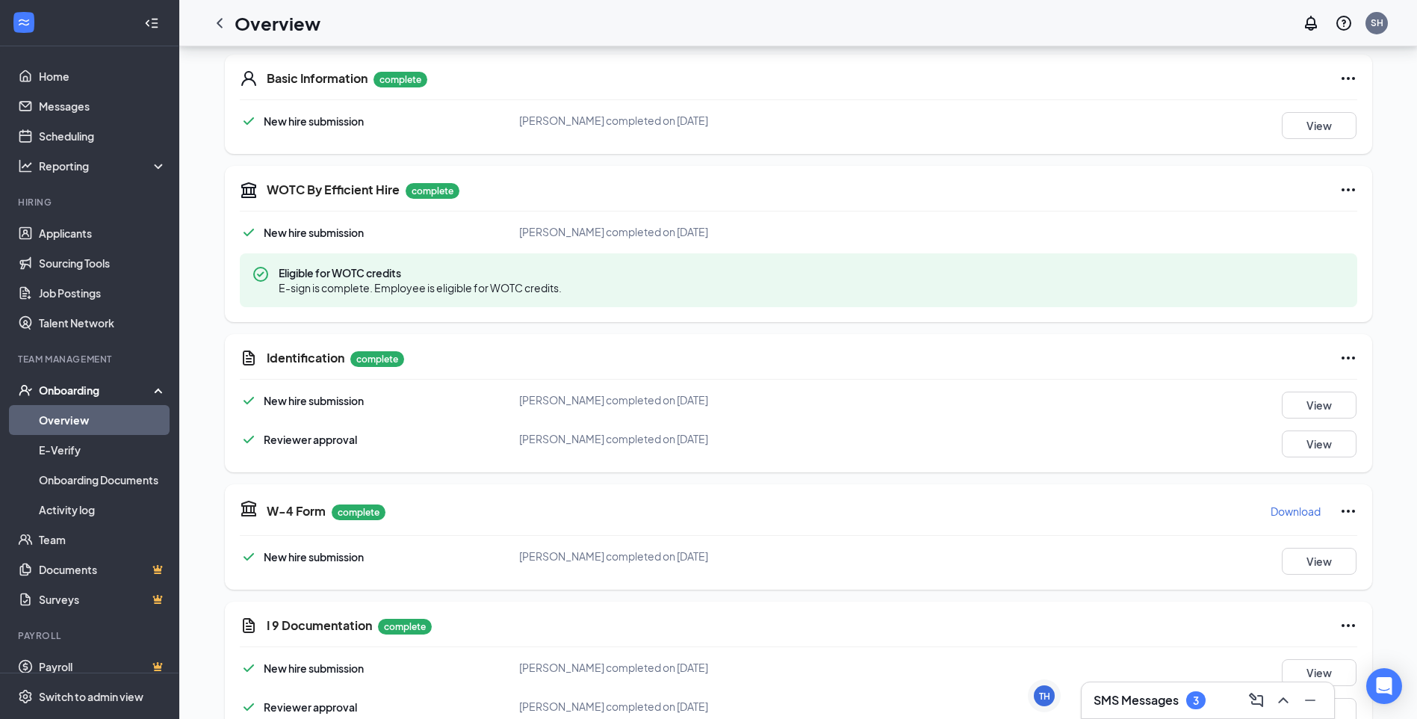
click at [1157, 699] on h3 "SMS Messages" at bounding box center [1136, 700] width 85 height 16
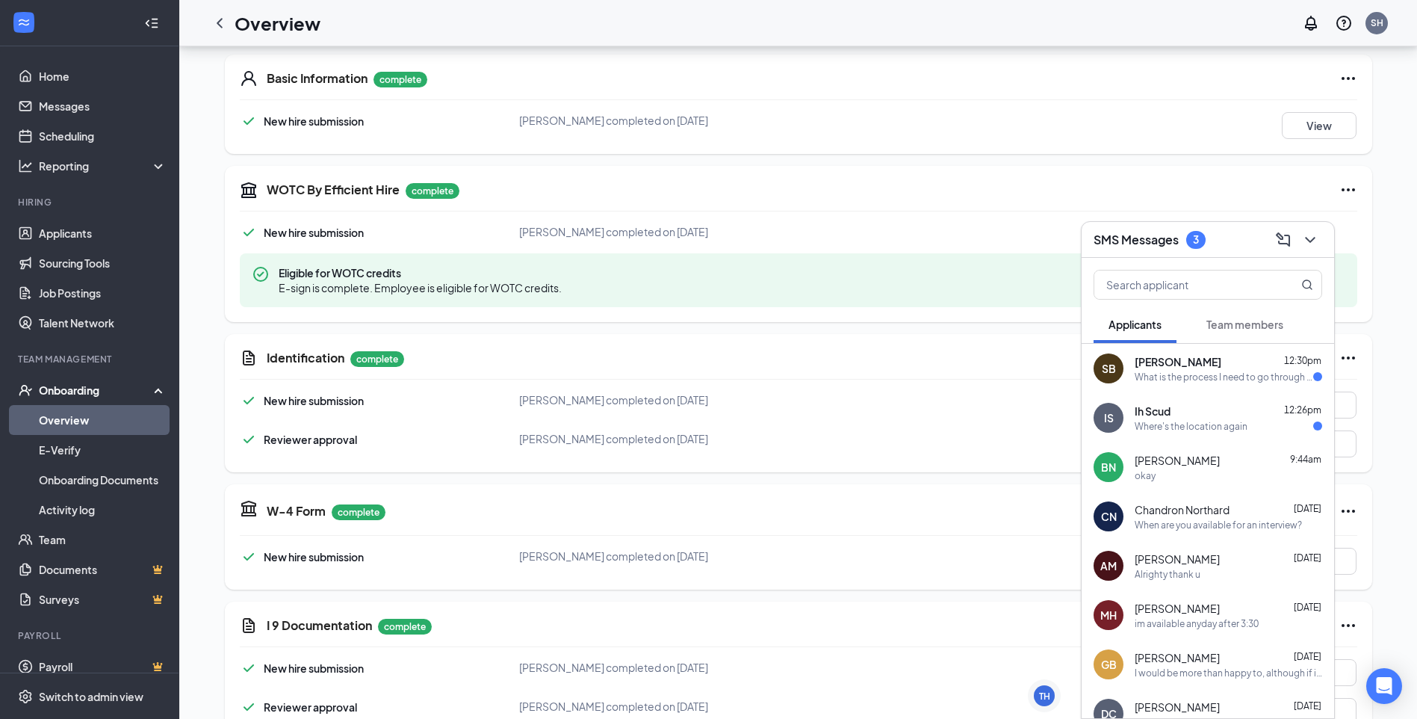
click at [1242, 316] on button "Team members" at bounding box center [1245, 324] width 107 height 37
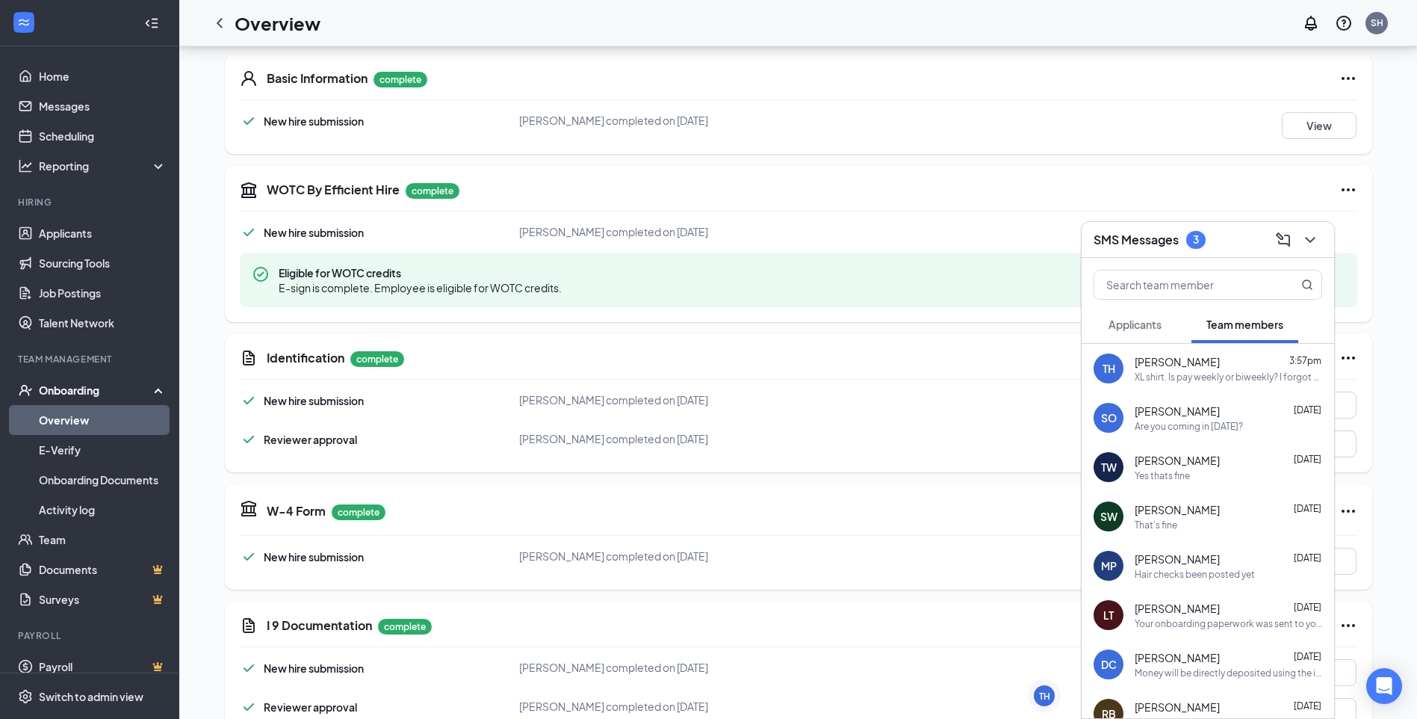
click at [1201, 386] on div "TH [PERSON_NAME] 3:57pm XL shirt. Is pay weekly or biweekly? I forgot to ask lol" at bounding box center [1208, 368] width 253 height 49
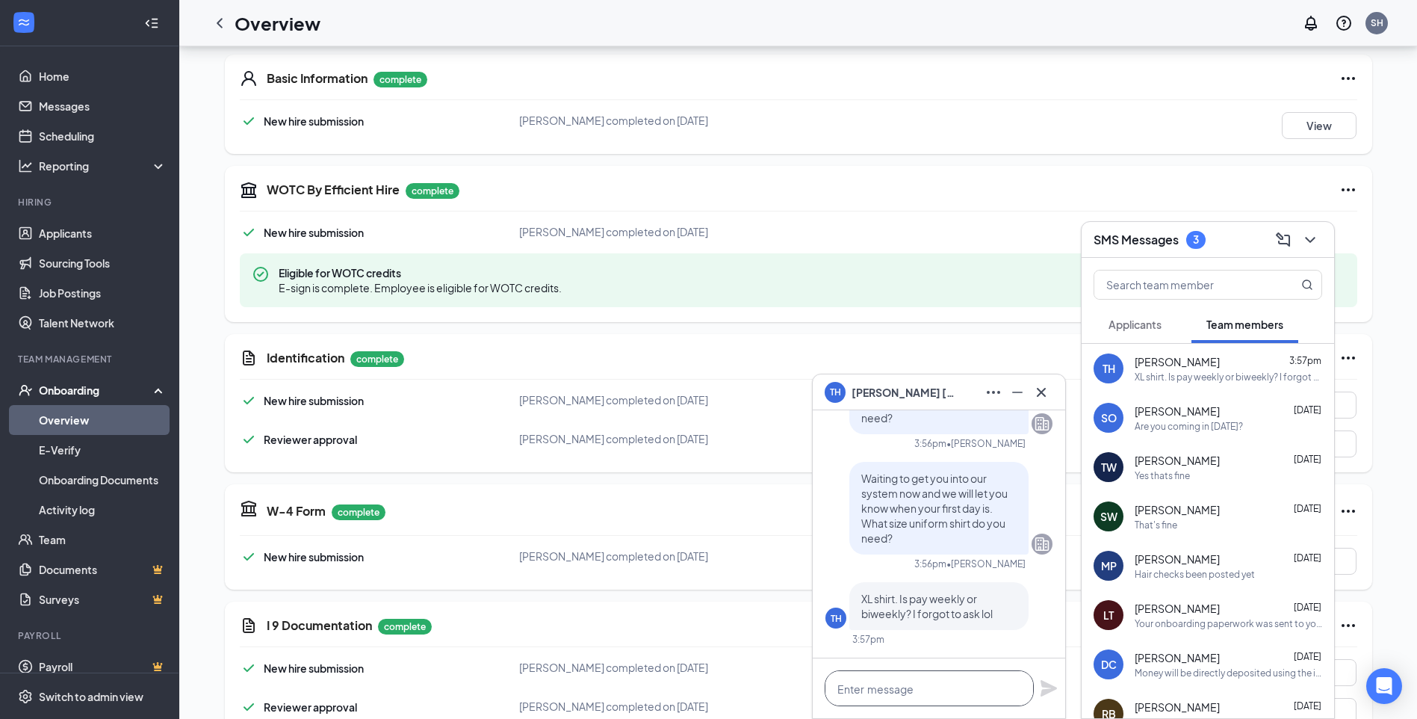
click at [894, 679] on textarea at bounding box center [929, 688] width 209 height 36
type textarea "biweekly"
click at [1045, 686] on icon "Plane" at bounding box center [1049, 688] width 16 height 16
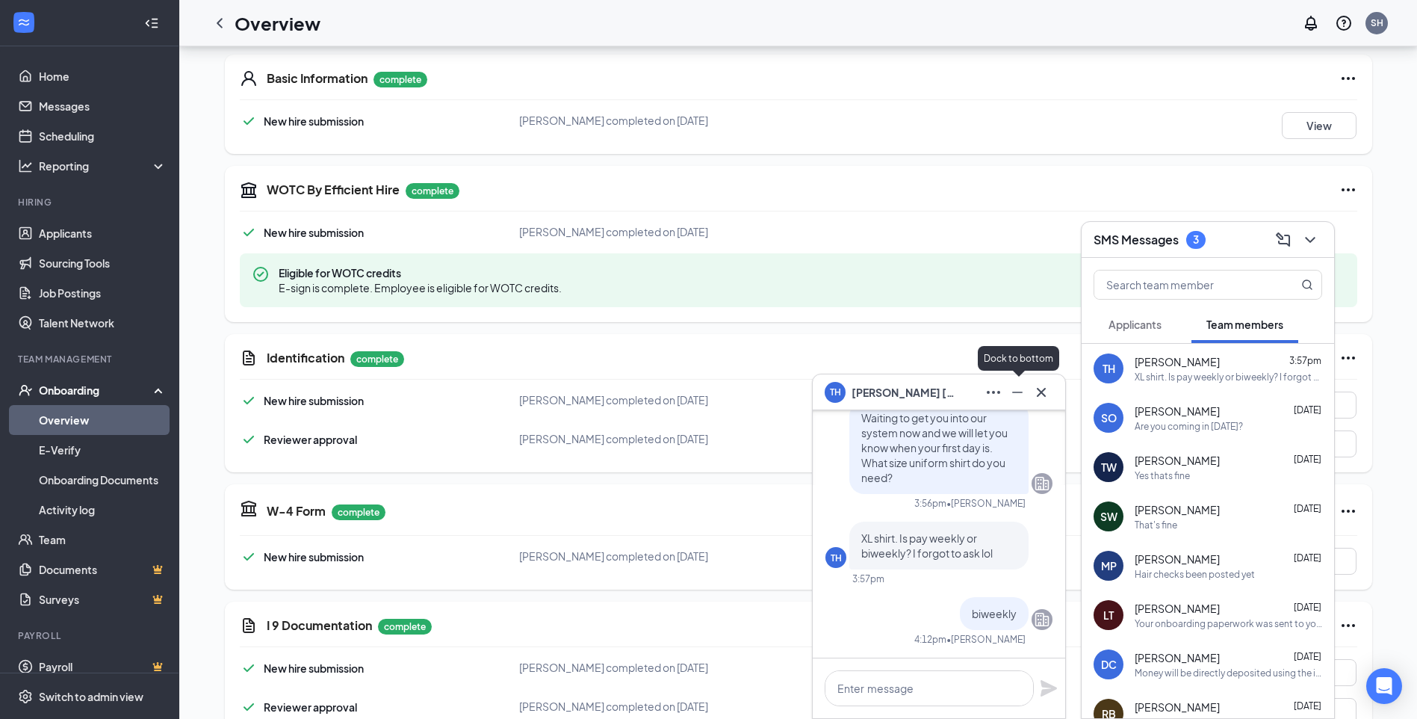
click at [1020, 389] on icon "Minimize" at bounding box center [1018, 392] width 18 height 18
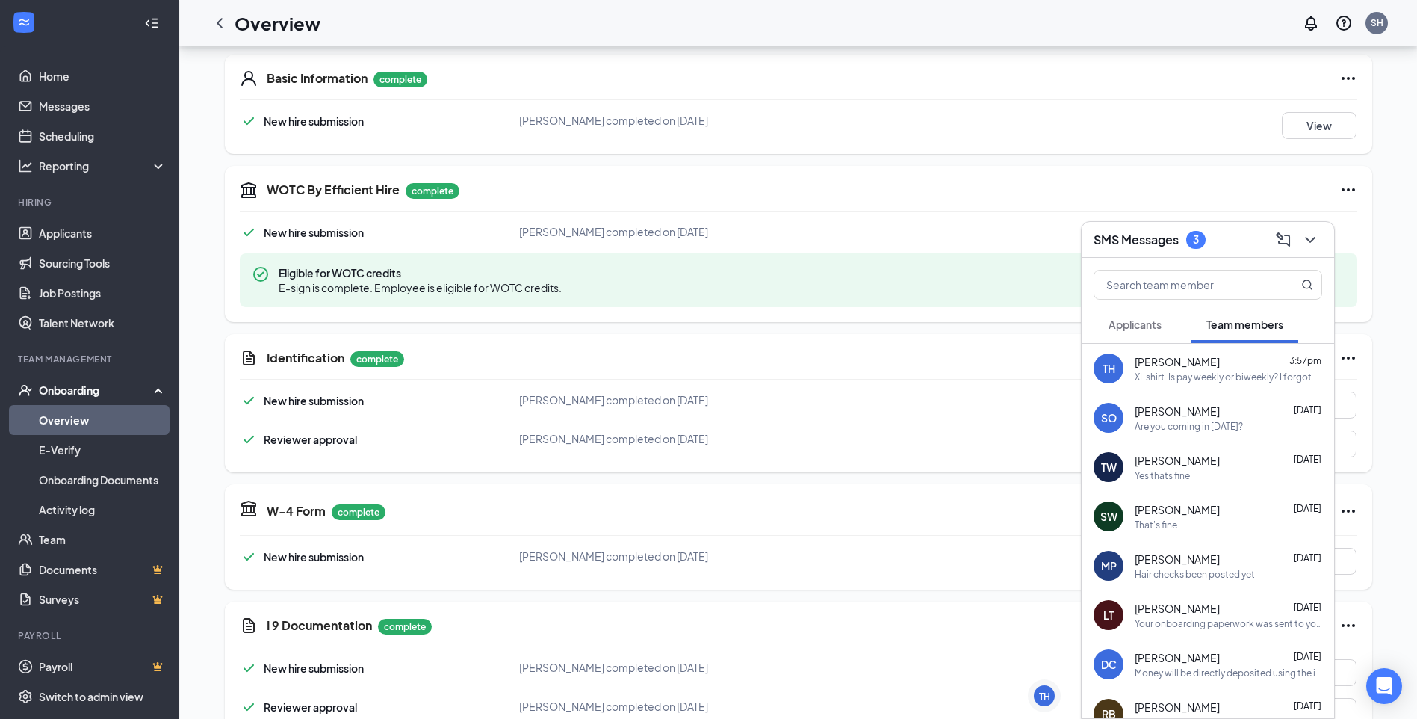
click at [1210, 466] on span "[PERSON_NAME]" at bounding box center [1177, 460] width 85 height 15
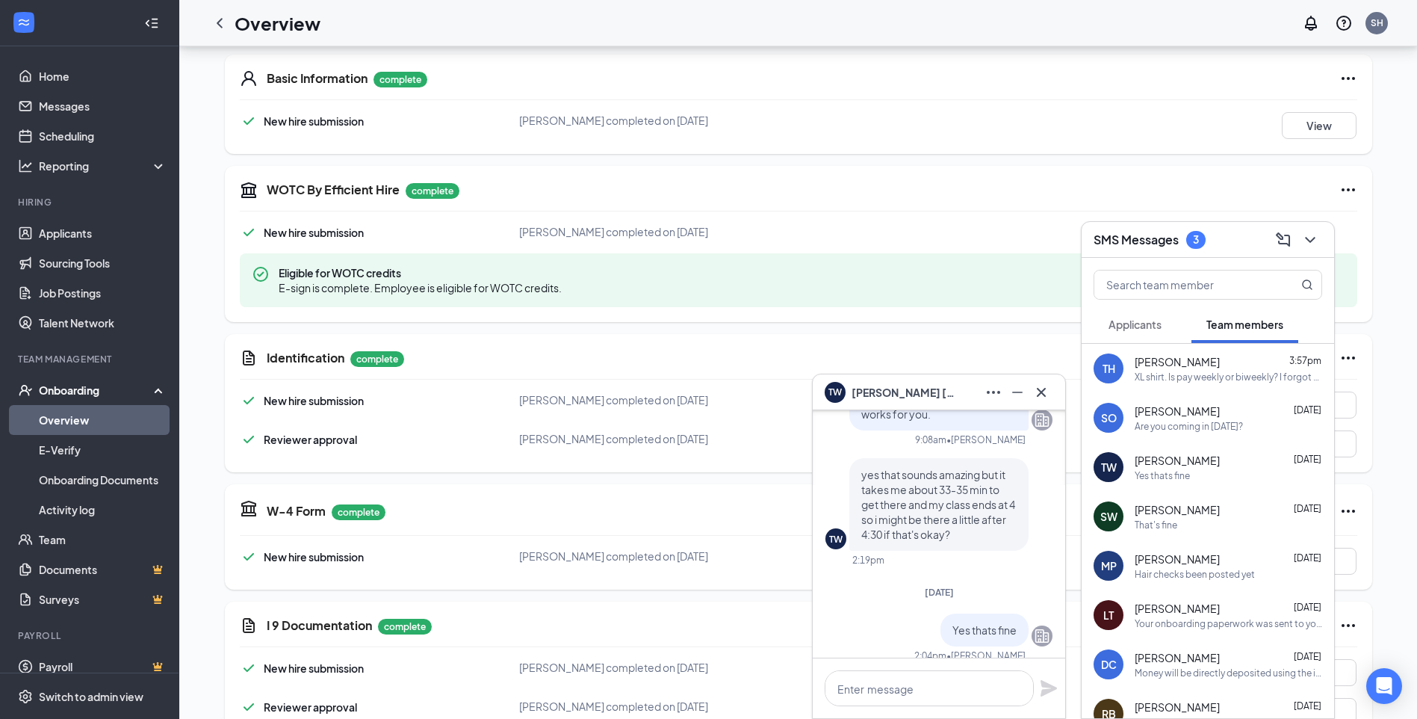
scroll to position [0, 0]
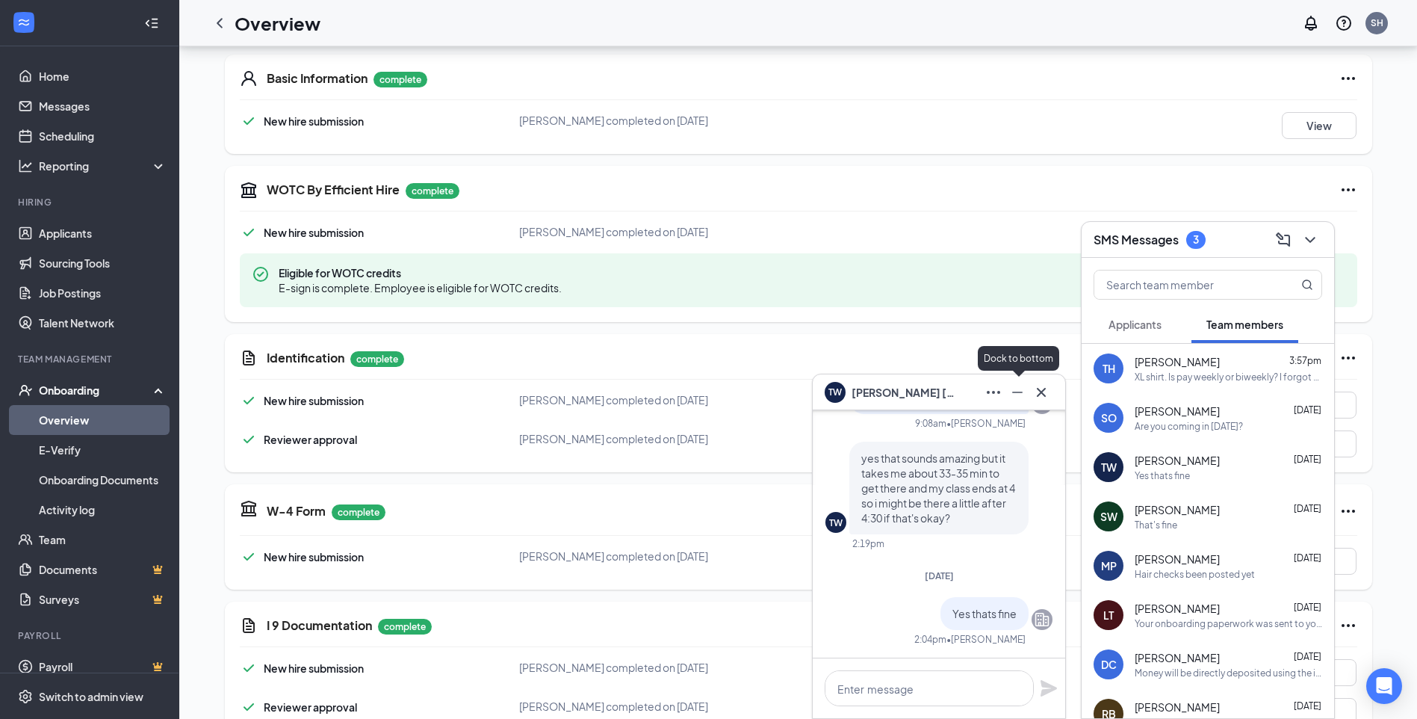
click at [1021, 395] on icon "Minimize" at bounding box center [1018, 392] width 18 height 18
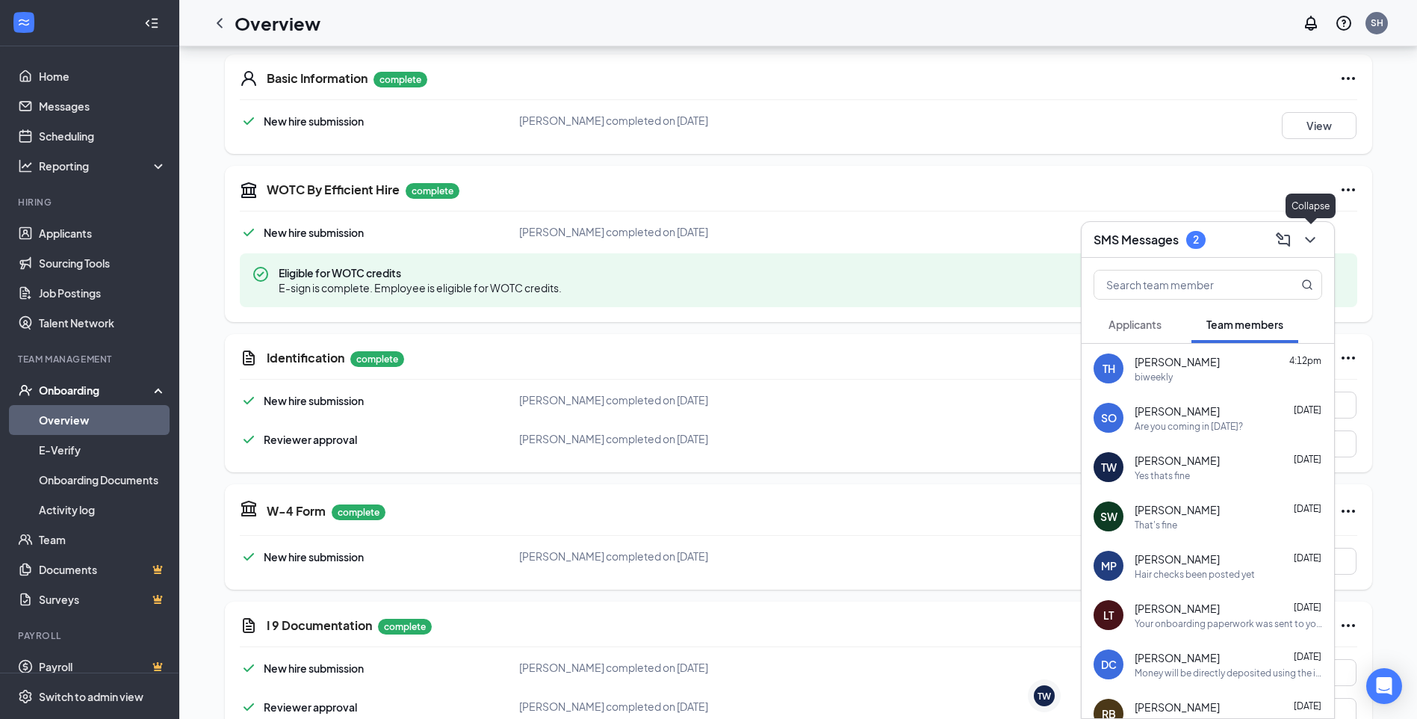
click at [1319, 234] on button at bounding box center [1311, 240] width 24 height 24
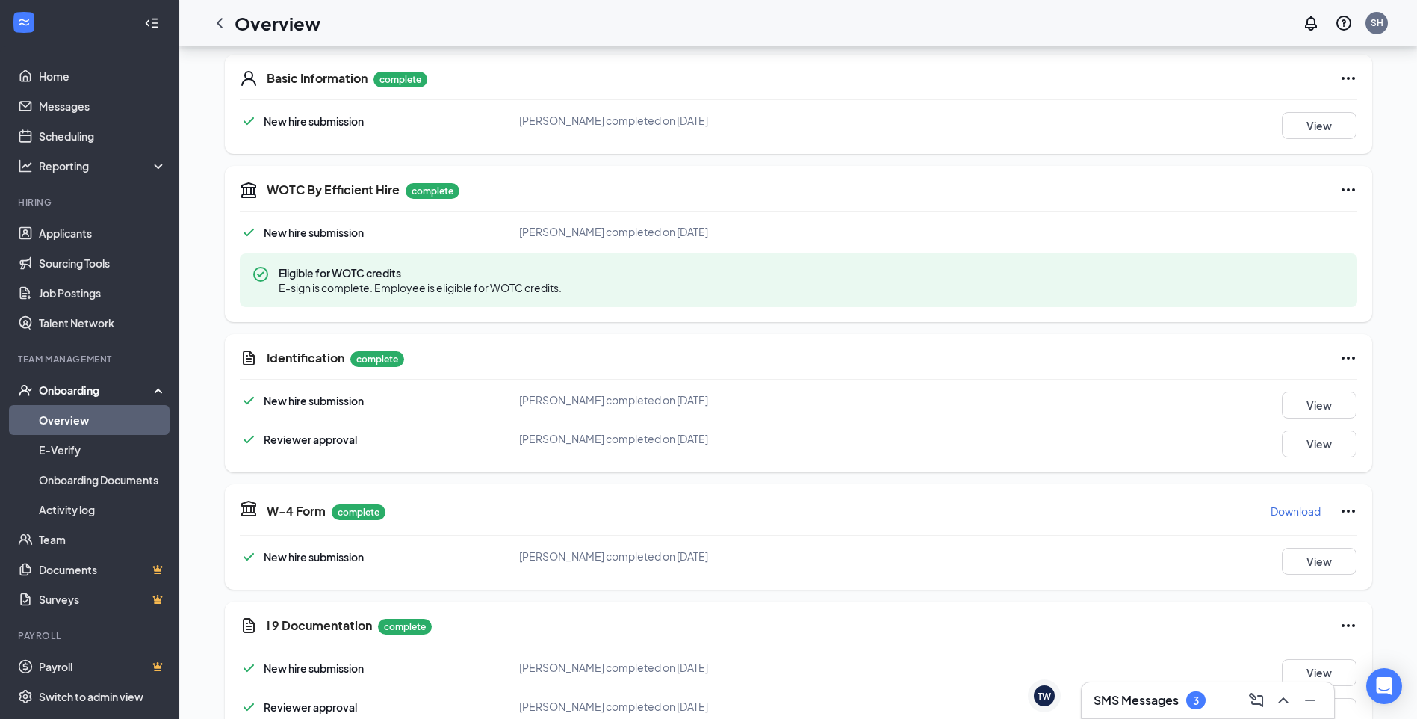
click at [1141, 688] on div "SMS Messages 3" at bounding box center [1208, 700] width 253 height 36
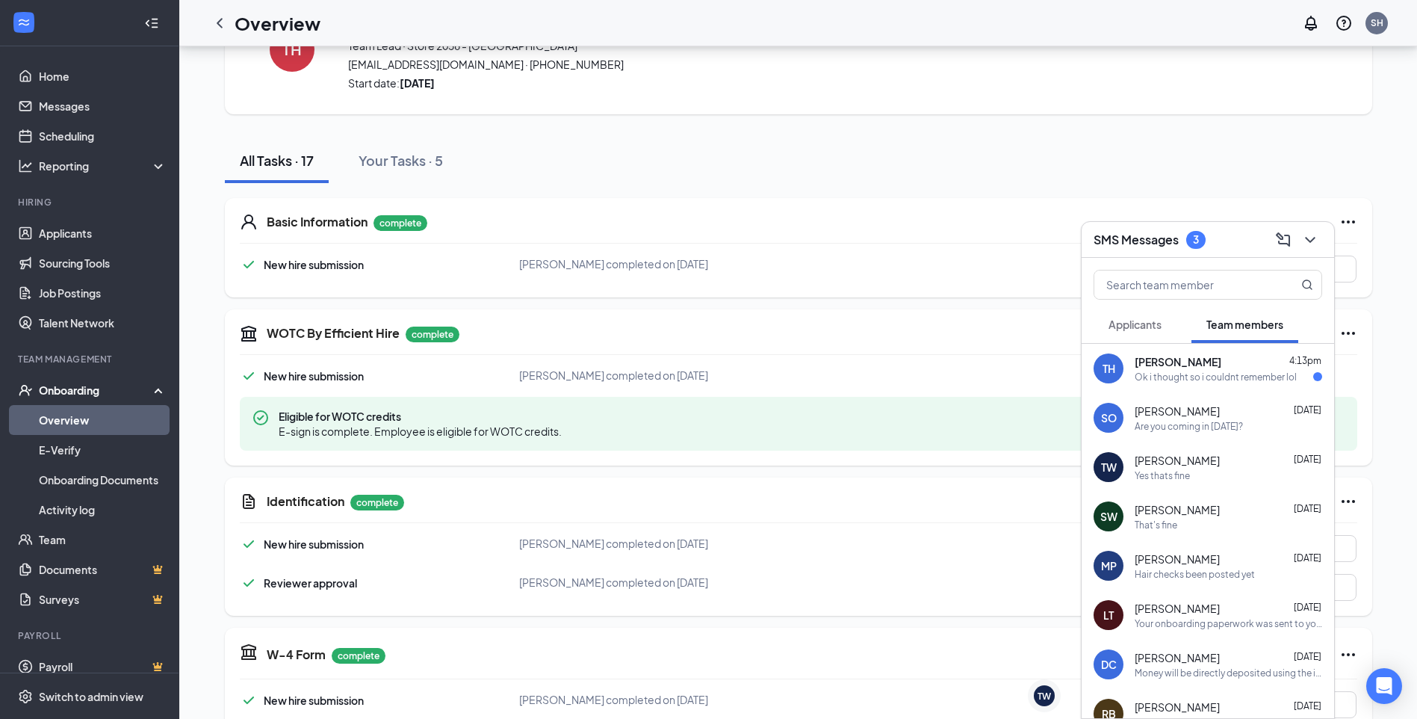
scroll to position [75, 0]
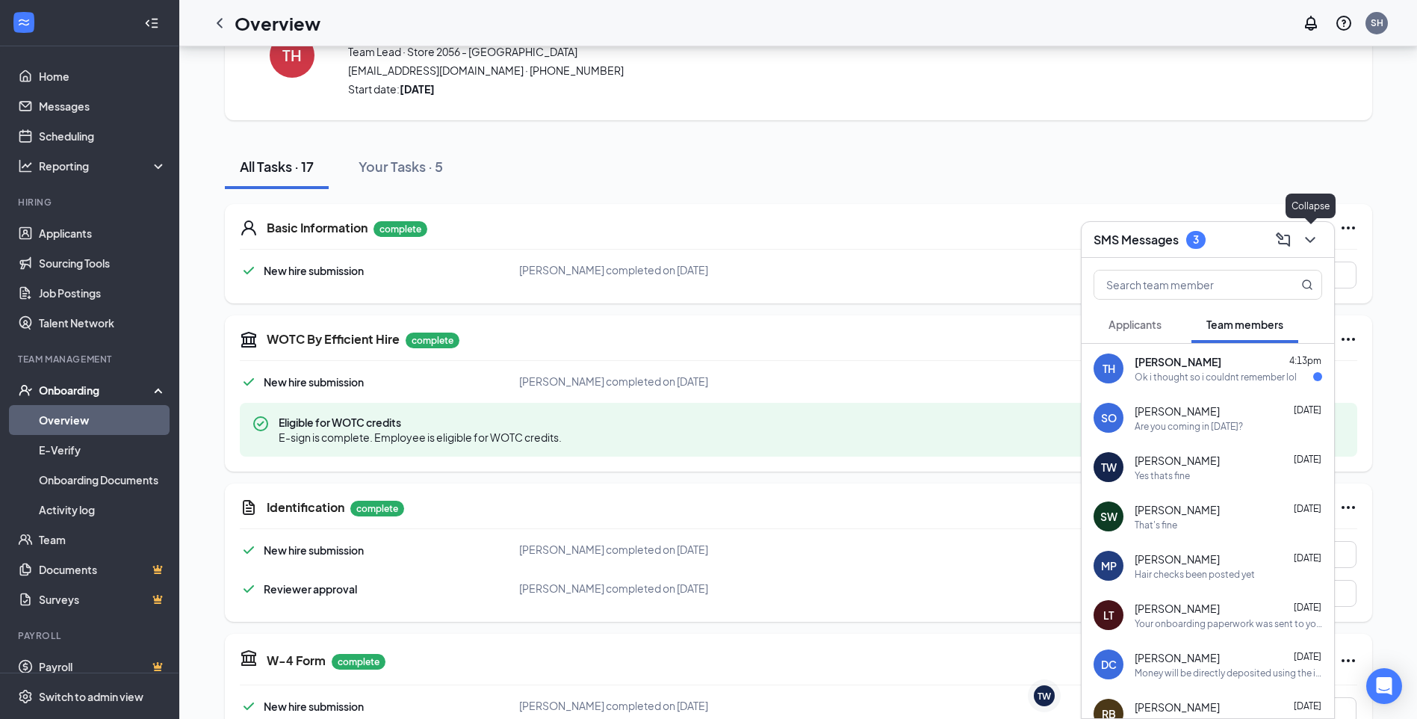
click at [1314, 231] on icon "ChevronDown" at bounding box center [1311, 240] width 18 height 18
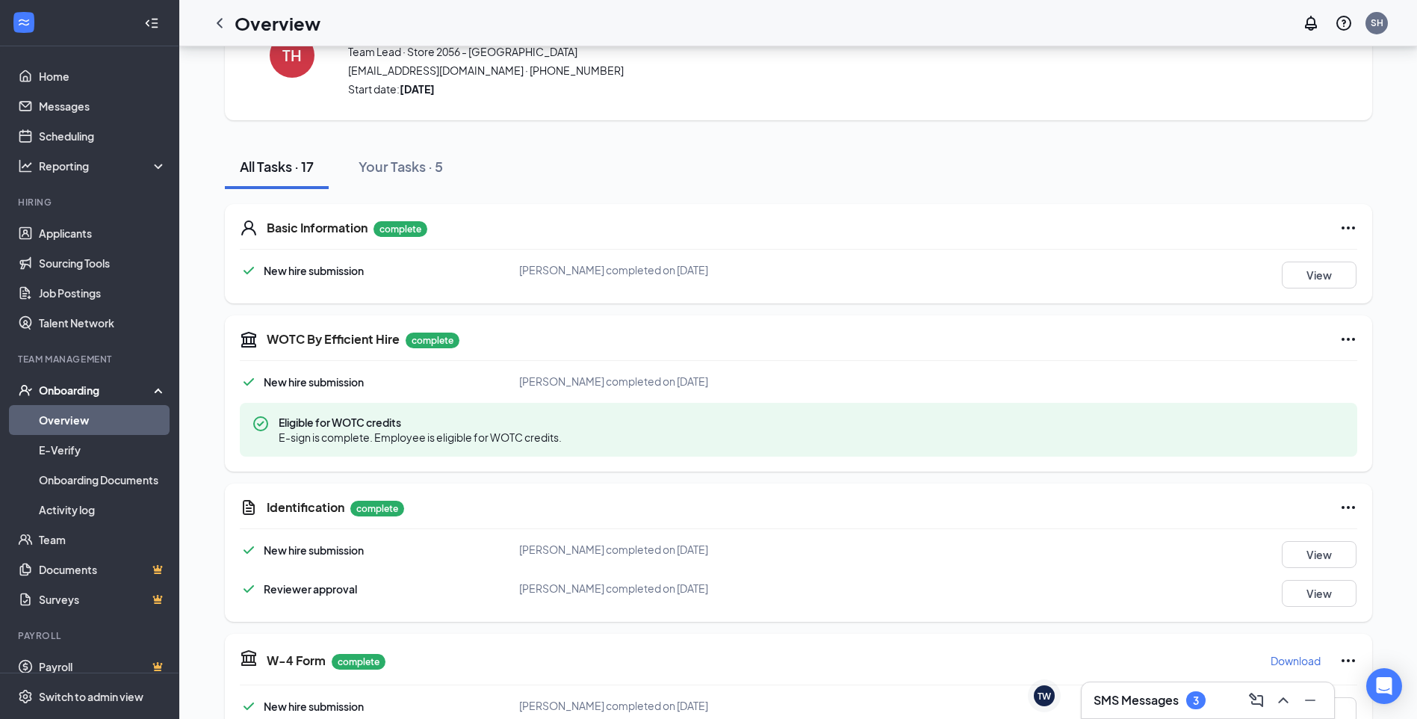
click at [1118, 699] on h3 "SMS Messages" at bounding box center [1136, 700] width 85 height 16
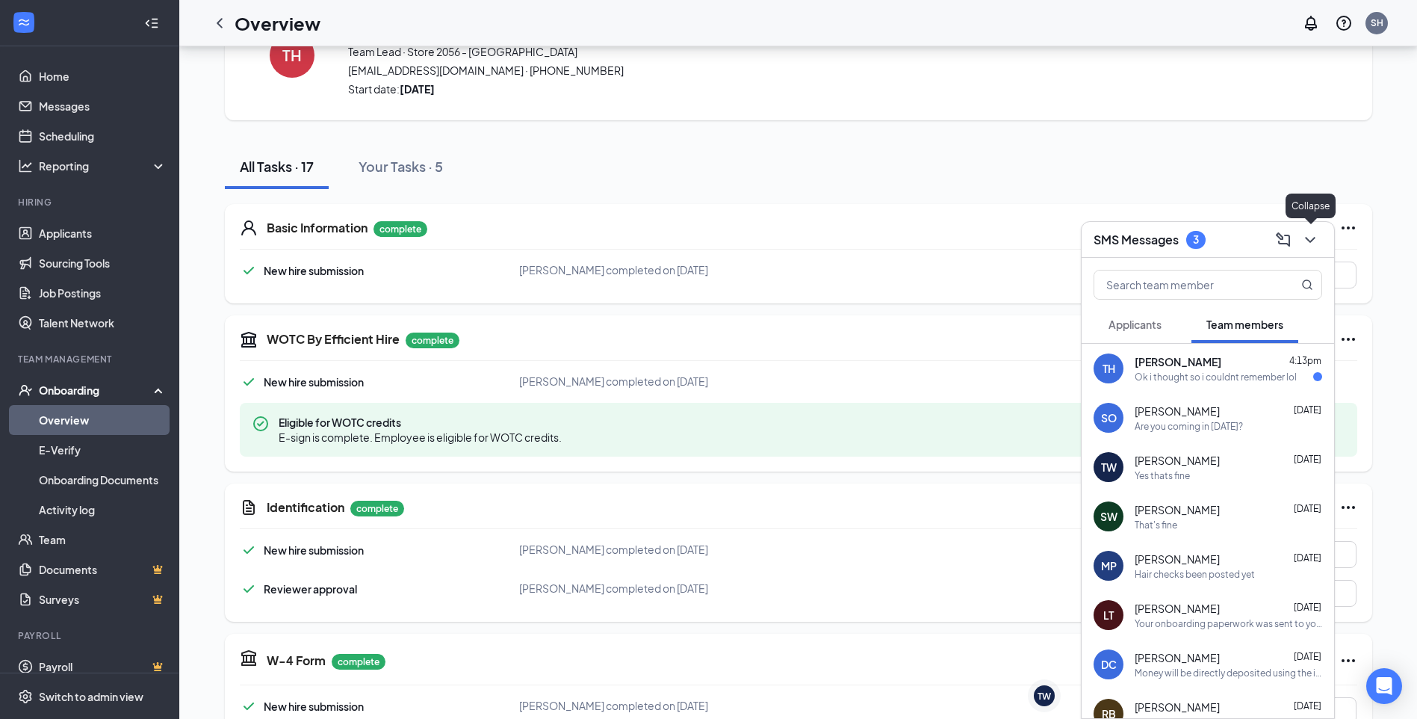
click at [1316, 238] on icon "ChevronDown" at bounding box center [1311, 240] width 18 height 18
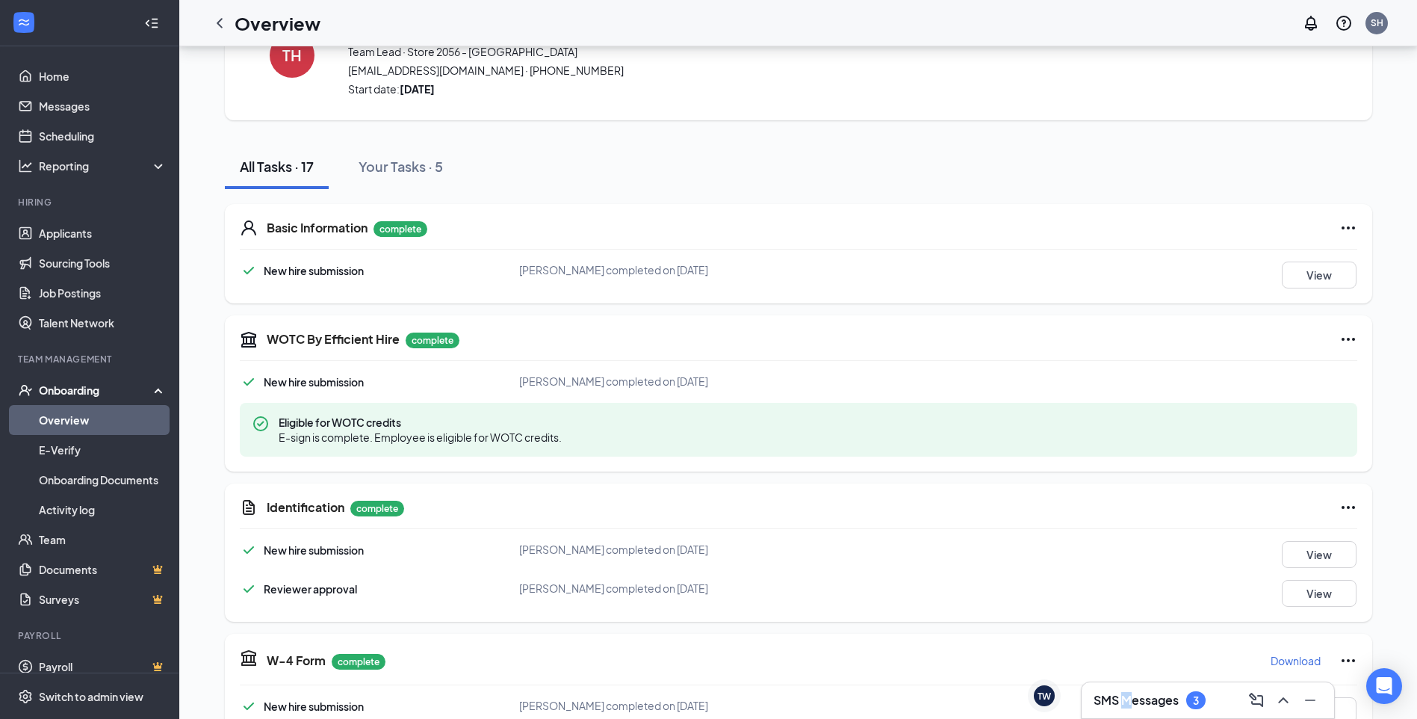
click at [1127, 687] on div "SMS Messages 3" at bounding box center [1208, 700] width 253 height 36
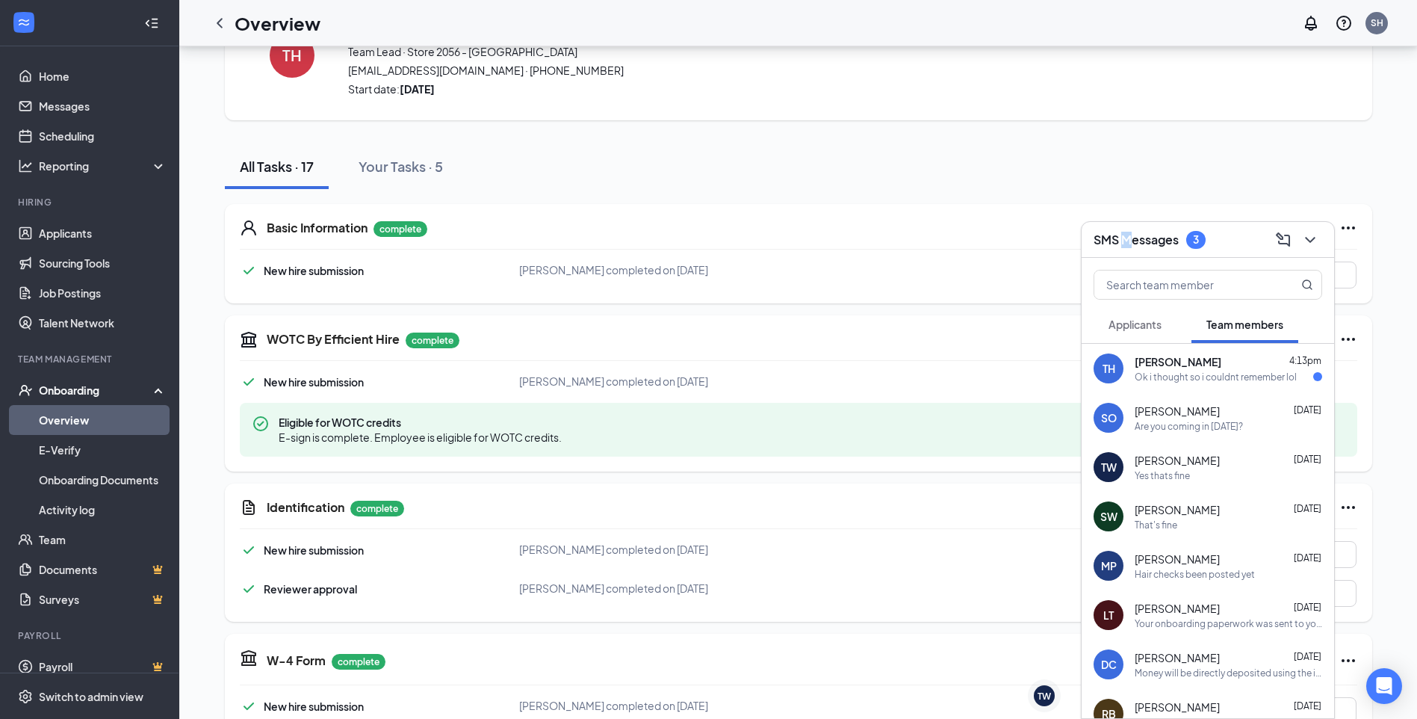
click at [1133, 330] on span "Applicants" at bounding box center [1135, 324] width 53 height 13
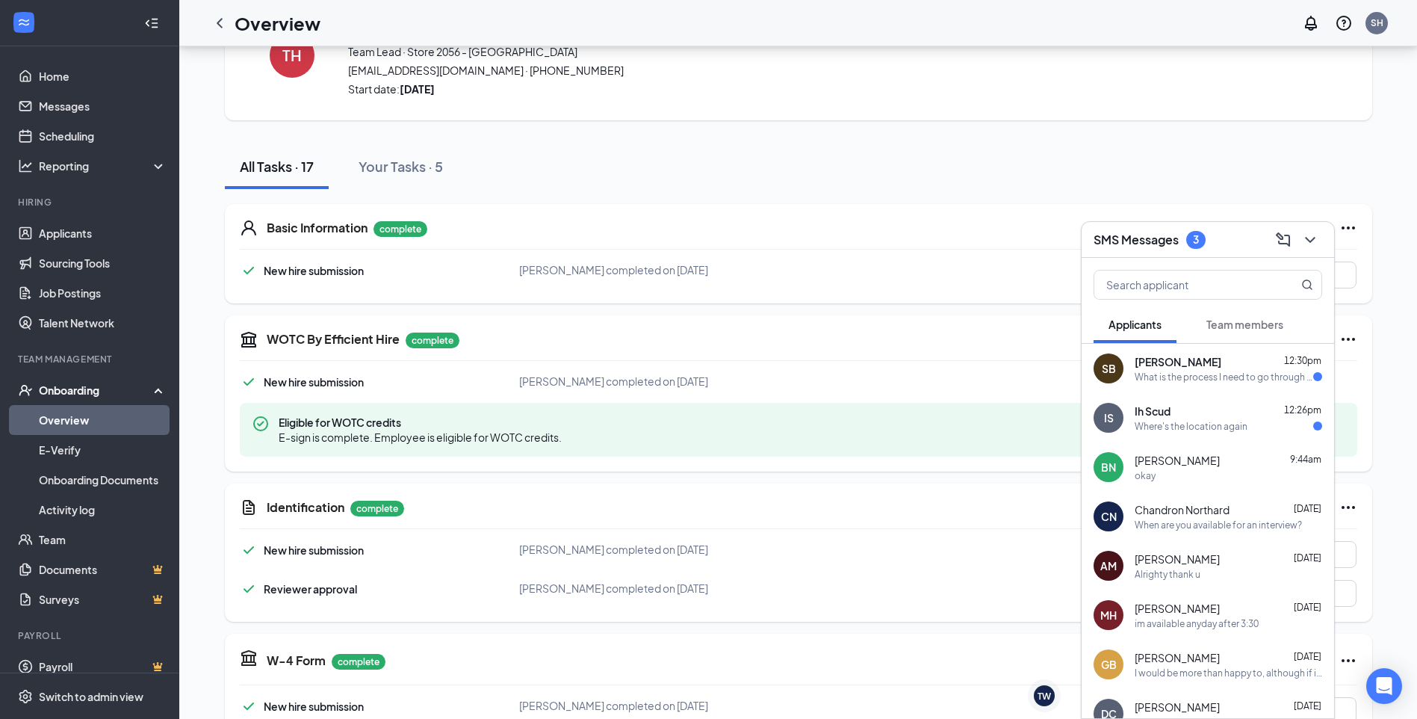
click at [1195, 410] on div "Ih Scud 12:26pm" at bounding box center [1229, 410] width 188 height 15
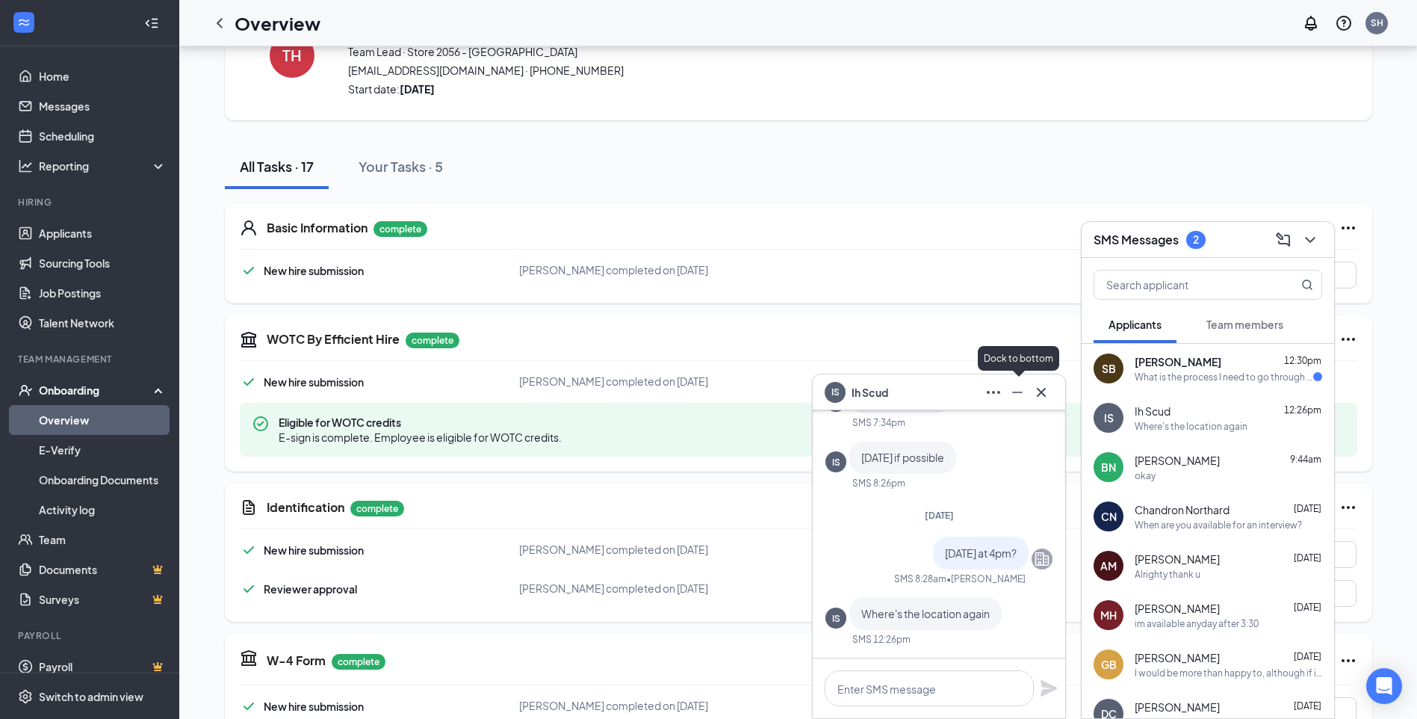
drag, startPoint x: 1006, startPoint y: 393, endPoint x: 1037, endPoint y: 385, distance: 32.4
click at [1006, 394] on button at bounding box center [1018, 392] width 24 height 24
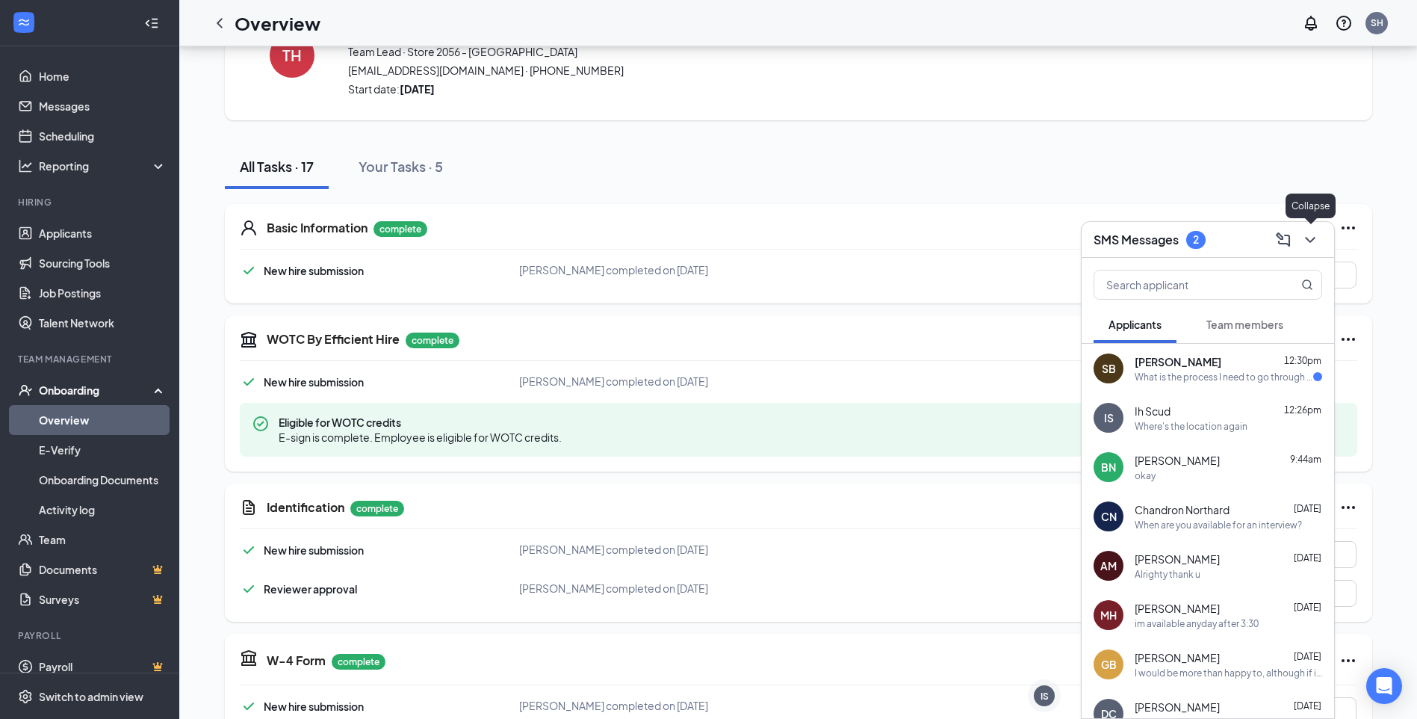
click at [1310, 241] on icon "ChevronDown" at bounding box center [1310, 240] width 10 height 6
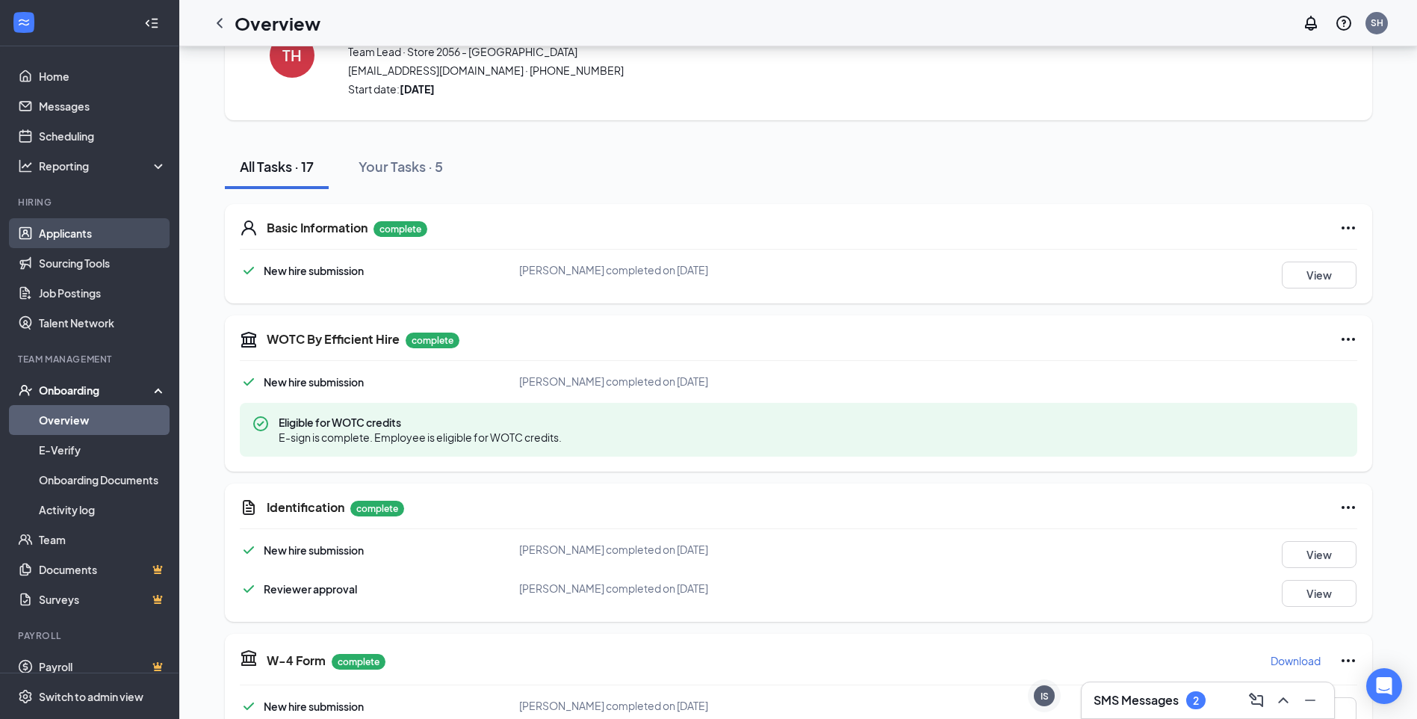
click at [88, 231] on link "Applicants" at bounding box center [103, 233] width 128 height 30
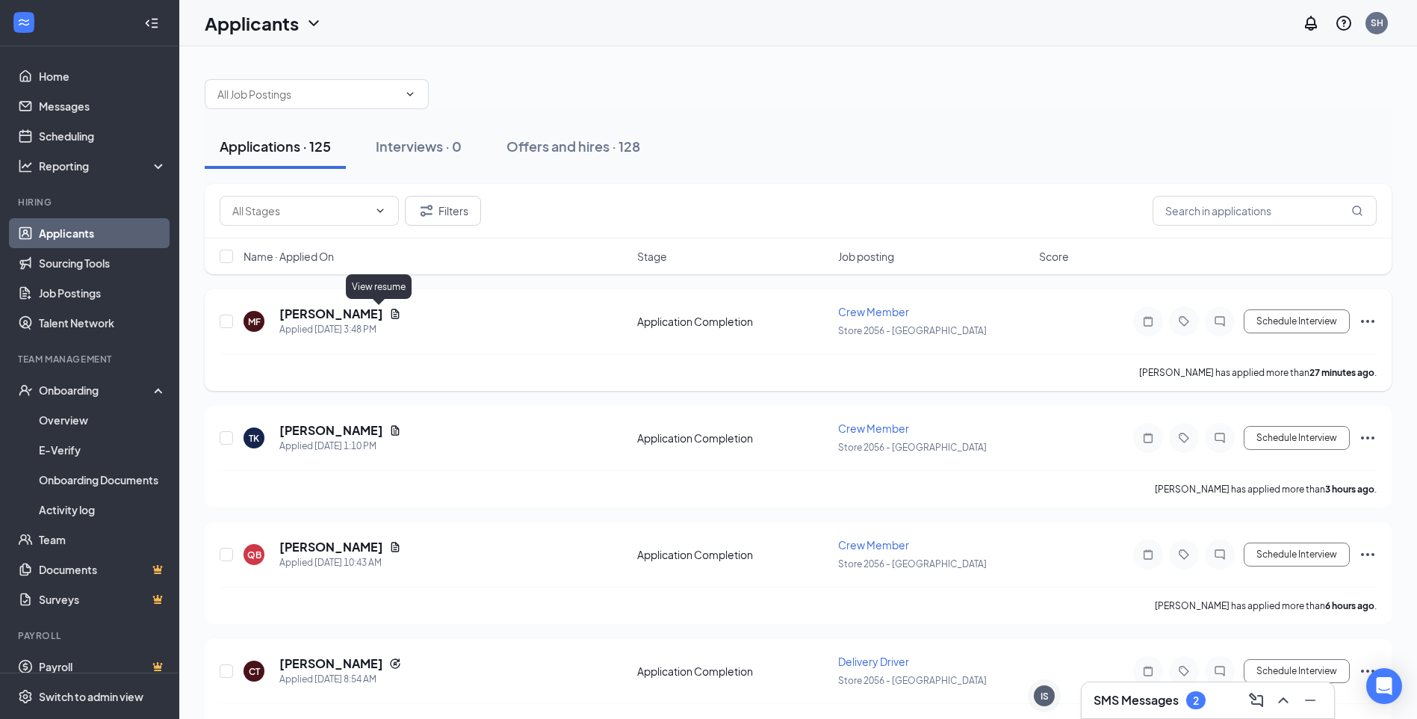
click at [389, 309] on icon "Document" at bounding box center [395, 314] width 12 height 12
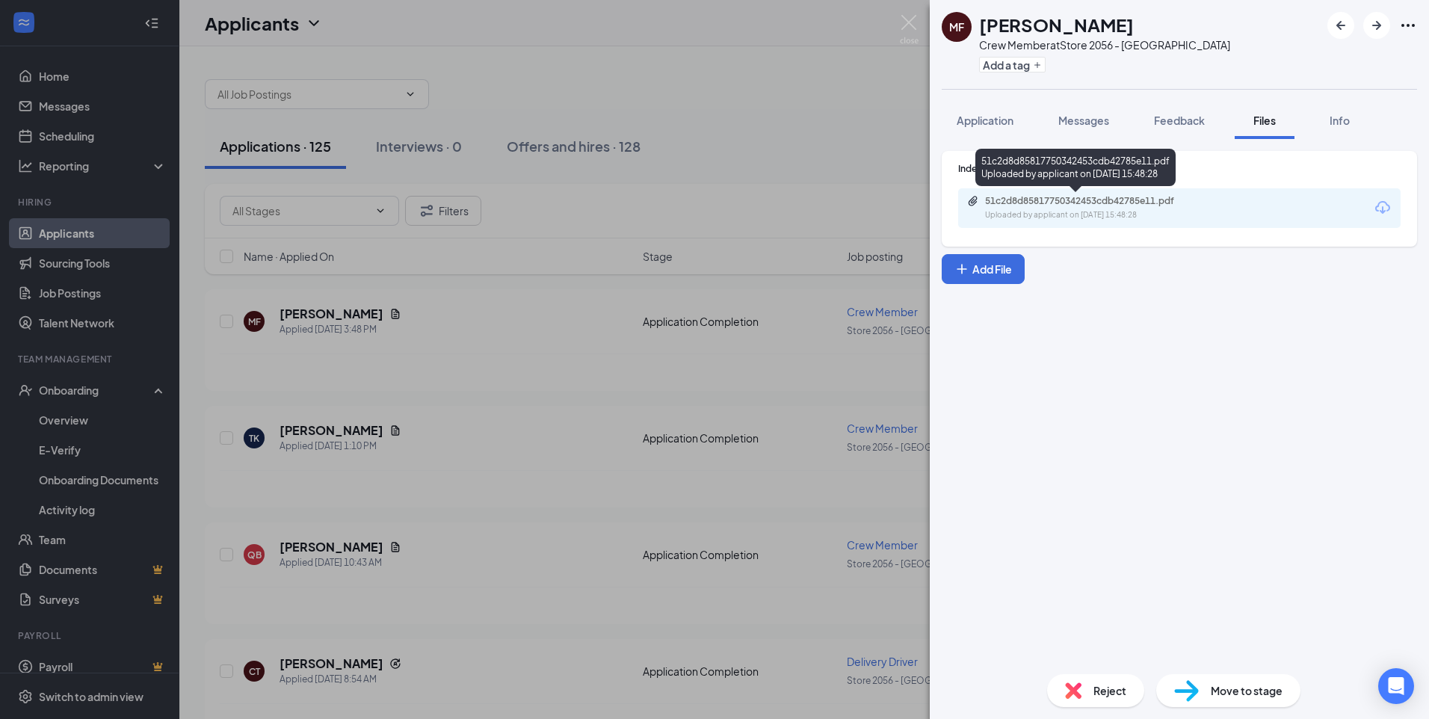
click at [1075, 205] on div "51c2d8d85817750342453cdb42785e11.pdf" at bounding box center [1089, 201] width 209 height 12
click at [912, 24] on img at bounding box center [909, 29] width 19 height 29
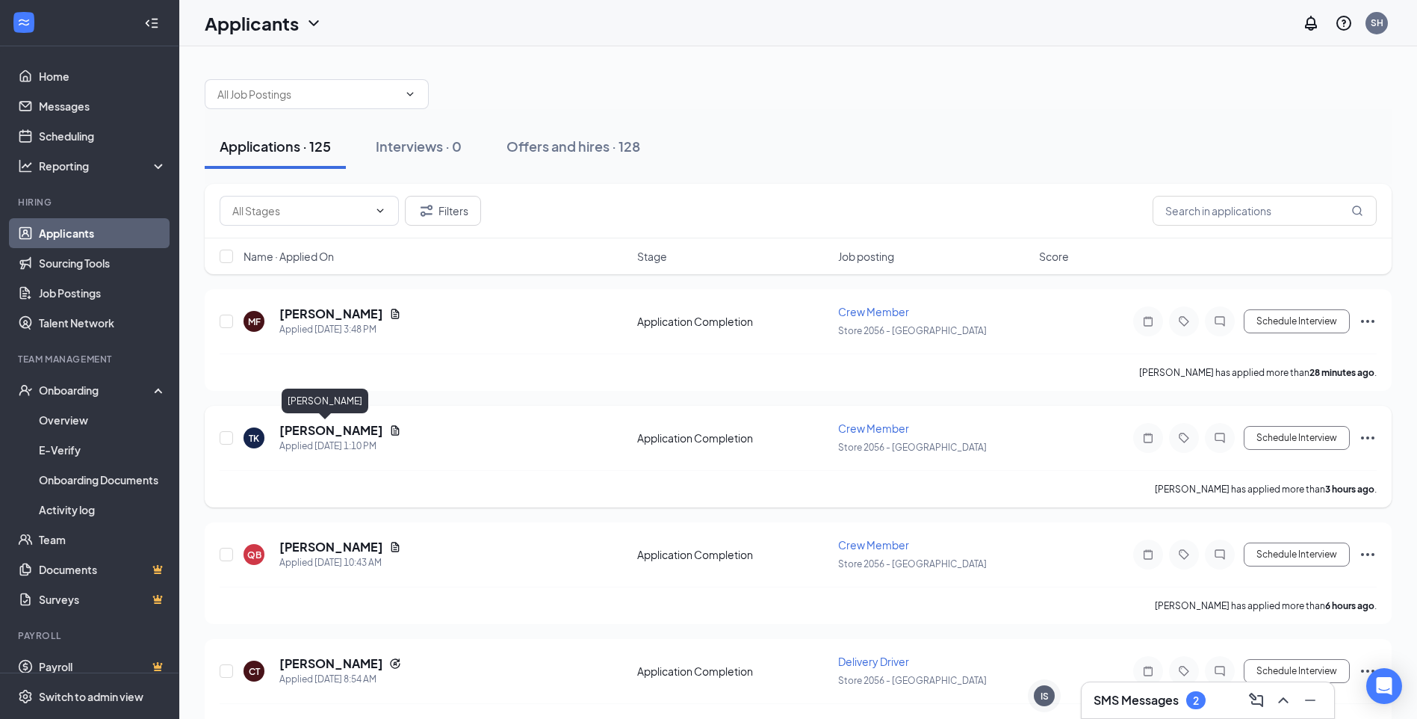
click at [327, 430] on h5 "[PERSON_NAME]" at bounding box center [331, 430] width 104 height 16
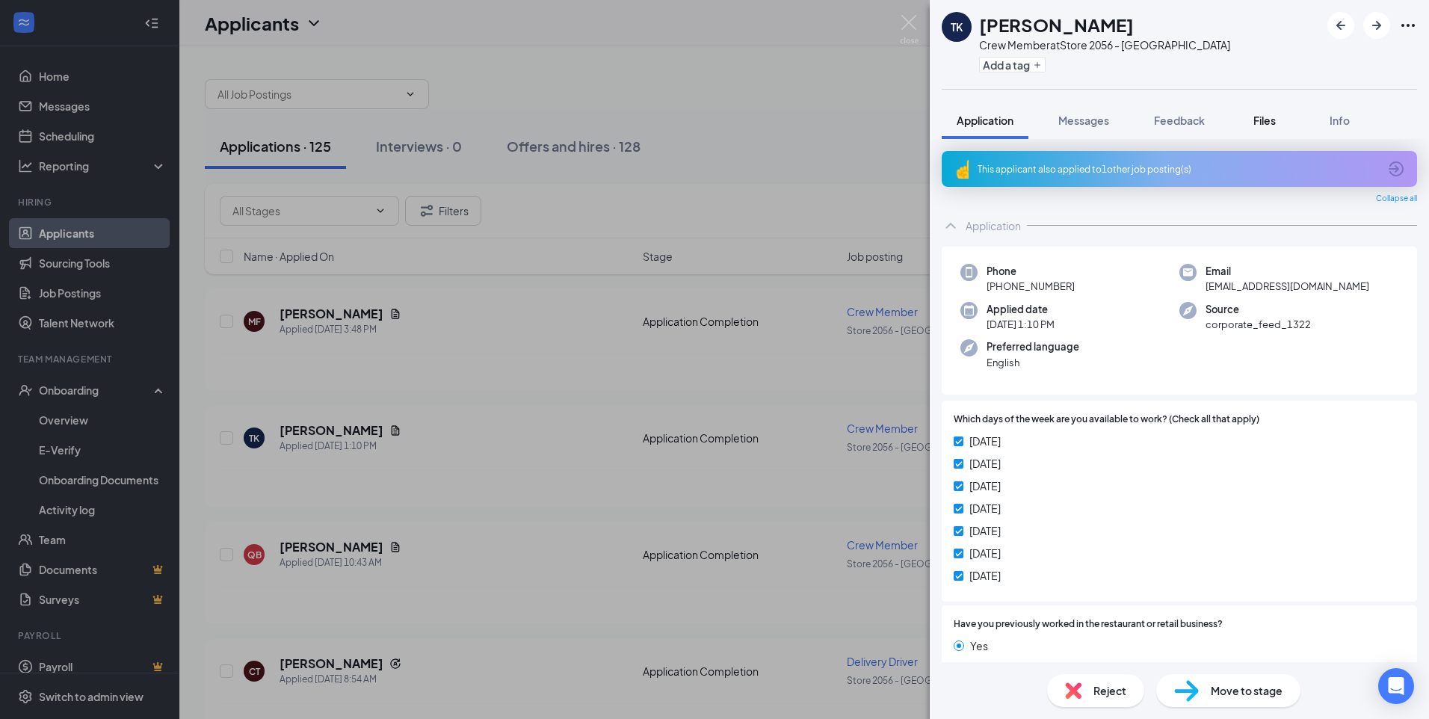
click at [1272, 130] on button "Files" at bounding box center [1264, 120] width 60 height 37
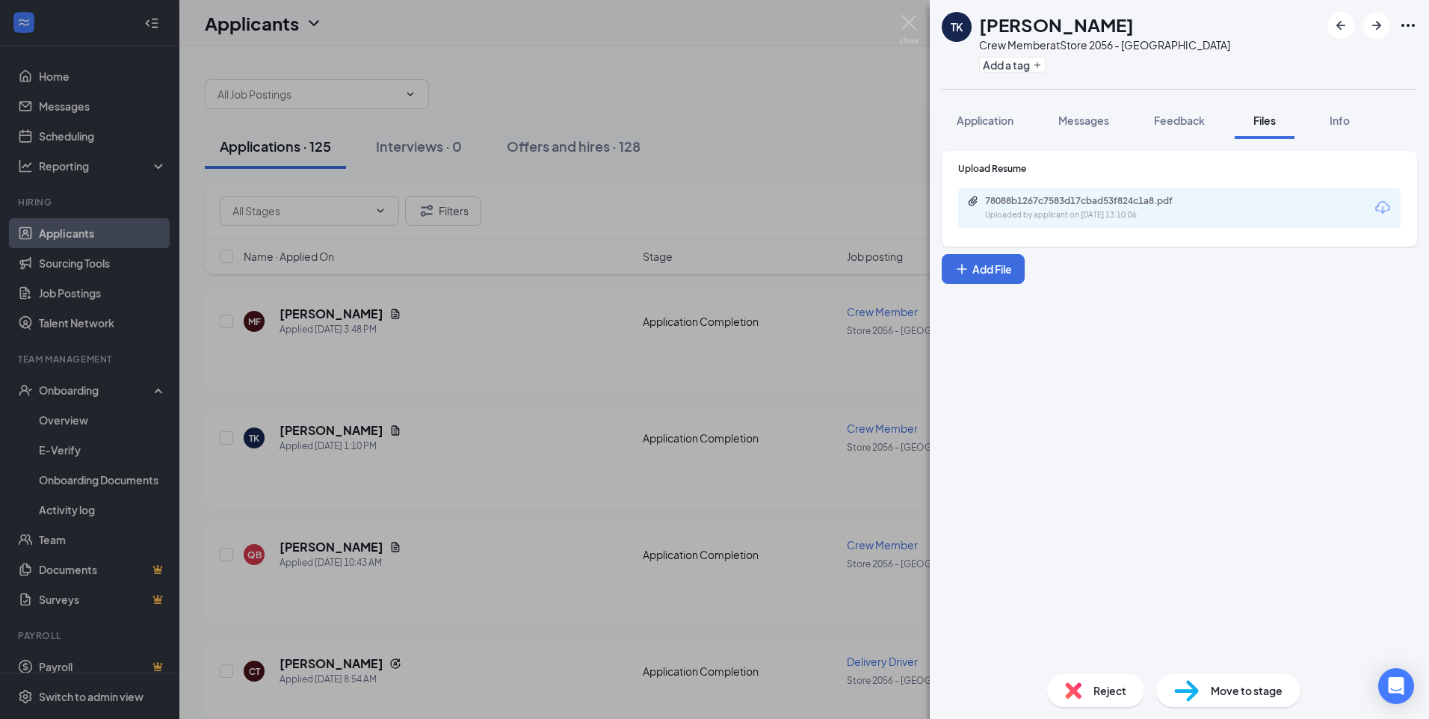
click at [1130, 206] on div "78088b1267c7583d17cbad53f824c1a8.pdf" at bounding box center [1089, 201] width 209 height 12
click at [899, 16] on div "TK [PERSON_NAME] Crew Member at Store 2056 - [GEOGRAPHIC_DATA] Add a tag Applic…" at bounding box center [714, 359] width 1429 height 719
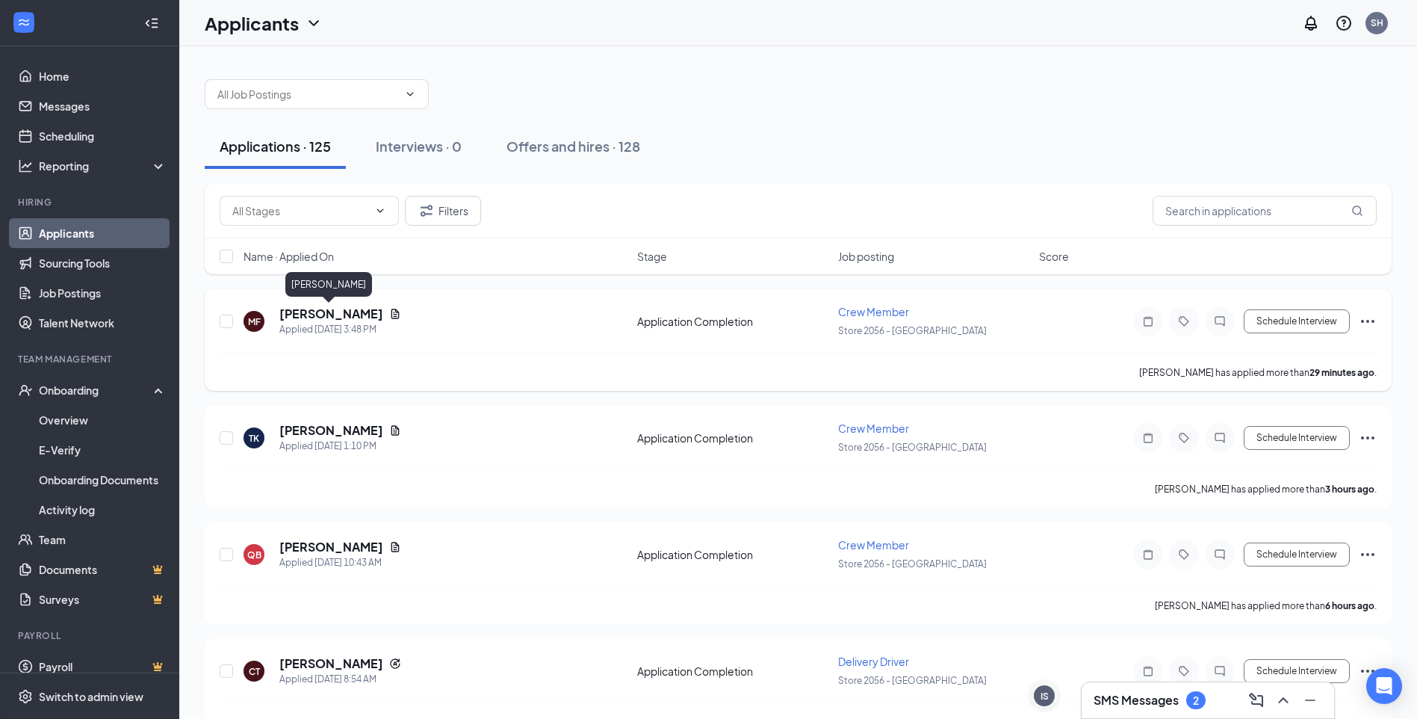
click at [346, 308] on h5 "[PERSON_NAME]" at bounding box center [331, 314] width 104 height 16
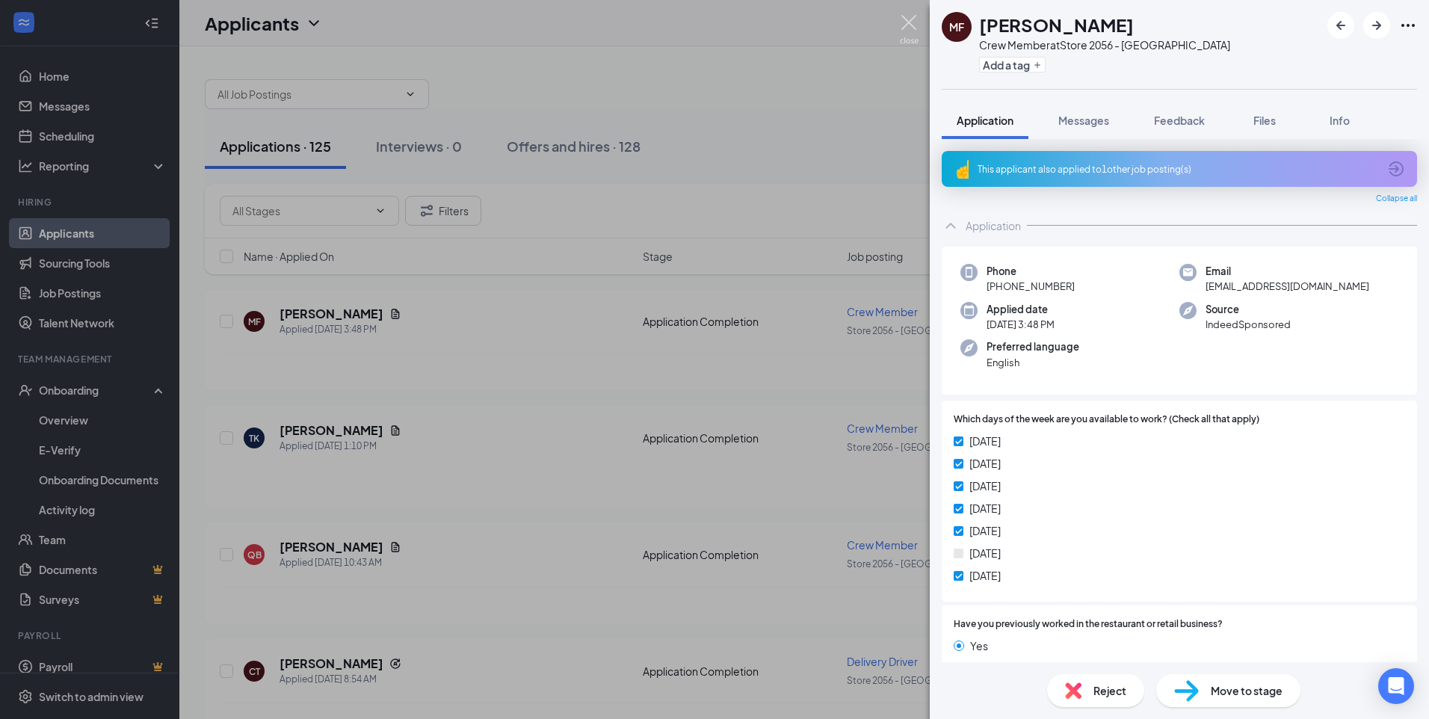
click at [907, 20] on img at bounding box center [909, 29] width 19 height 29
